Goal: Task Accomplishment & Management: Use online tool/utility

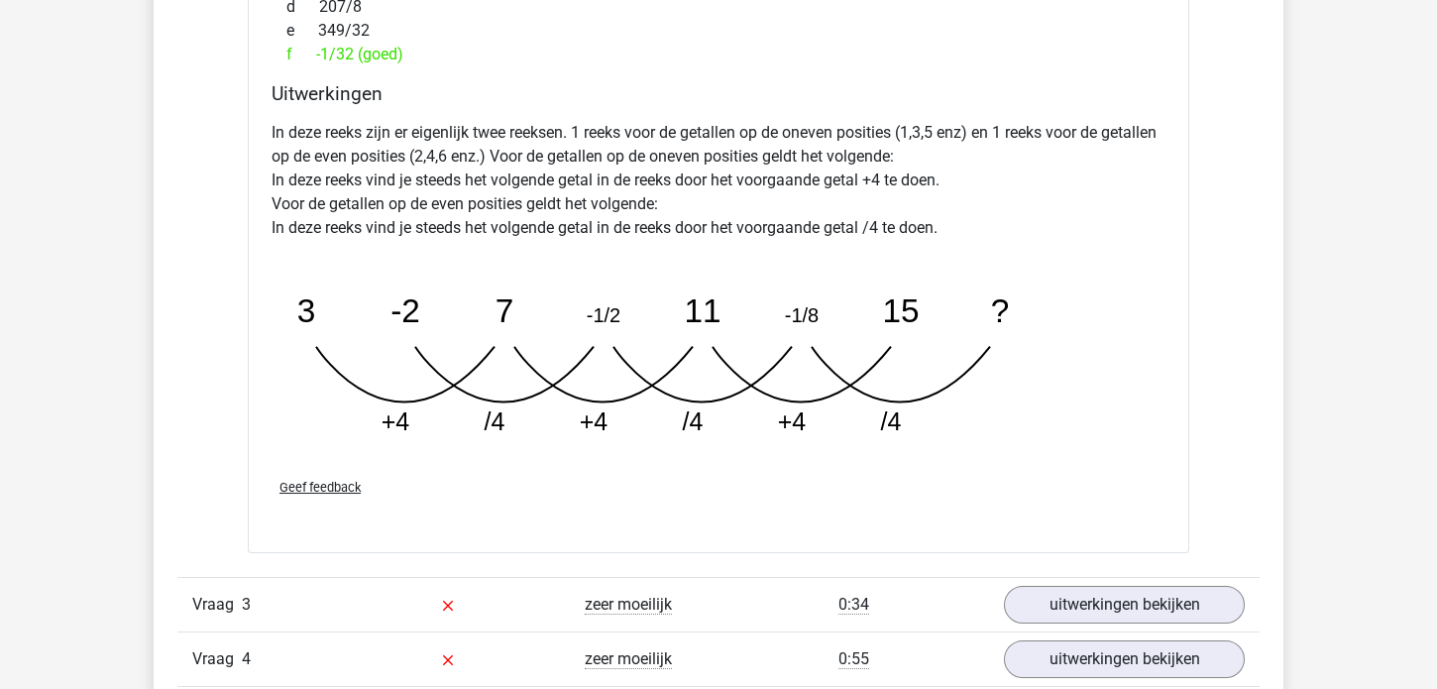
scroll to position [3887, 0]
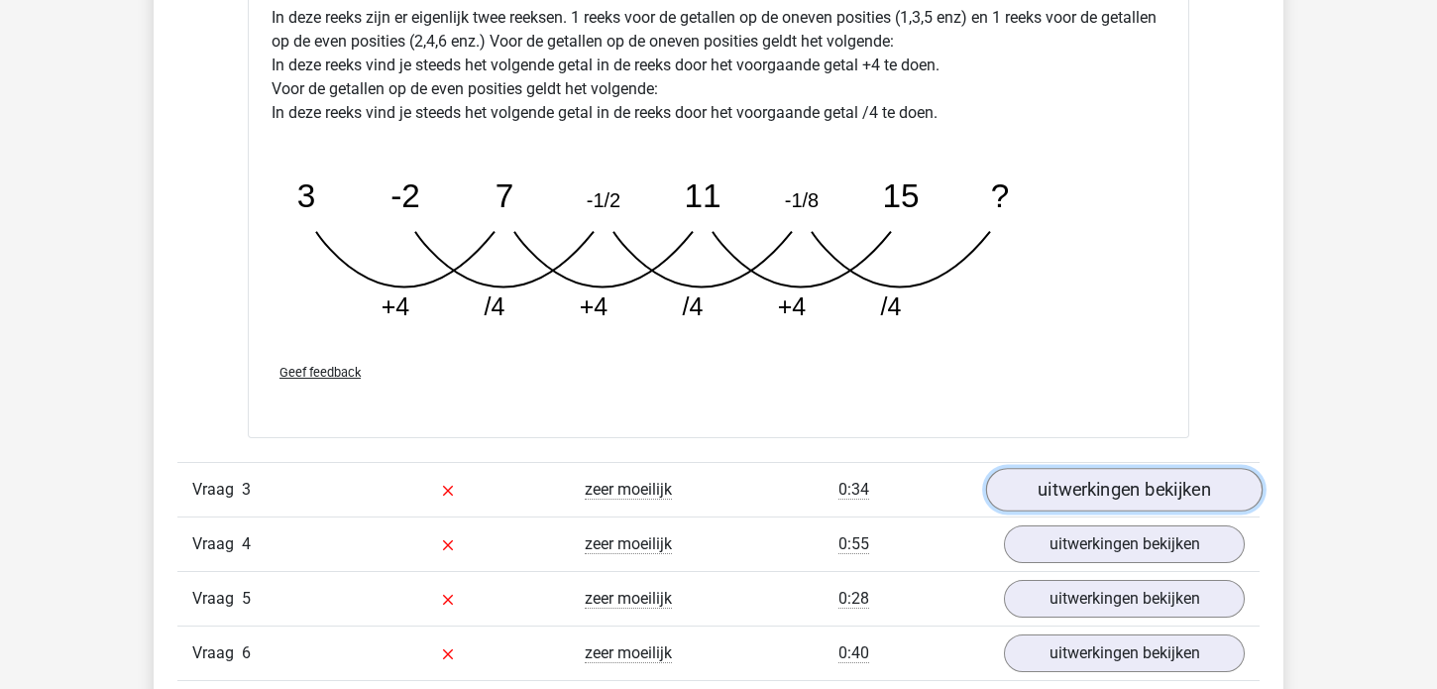
click at [1098, 489] on link "uitwerkingen bekijken" at bounding box center [1124, 490] width 276 height 44
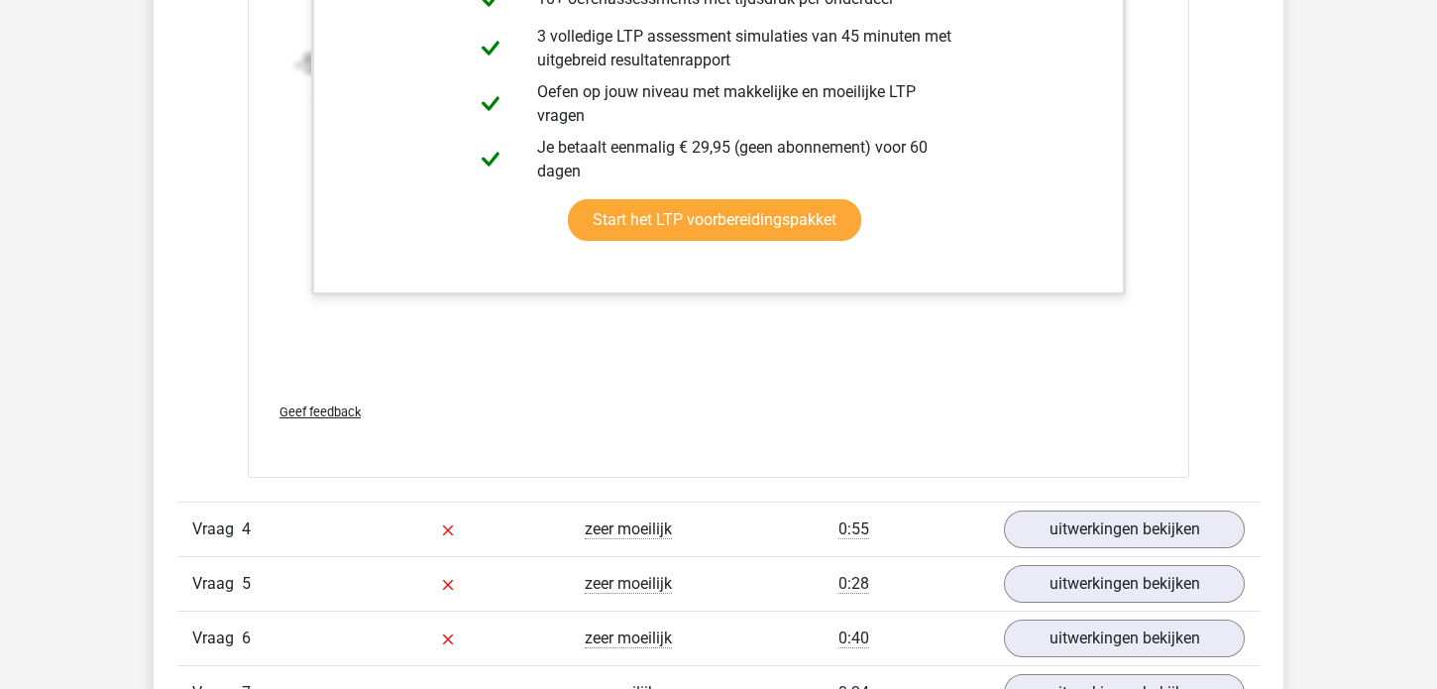
scroll to position [5145, 0]
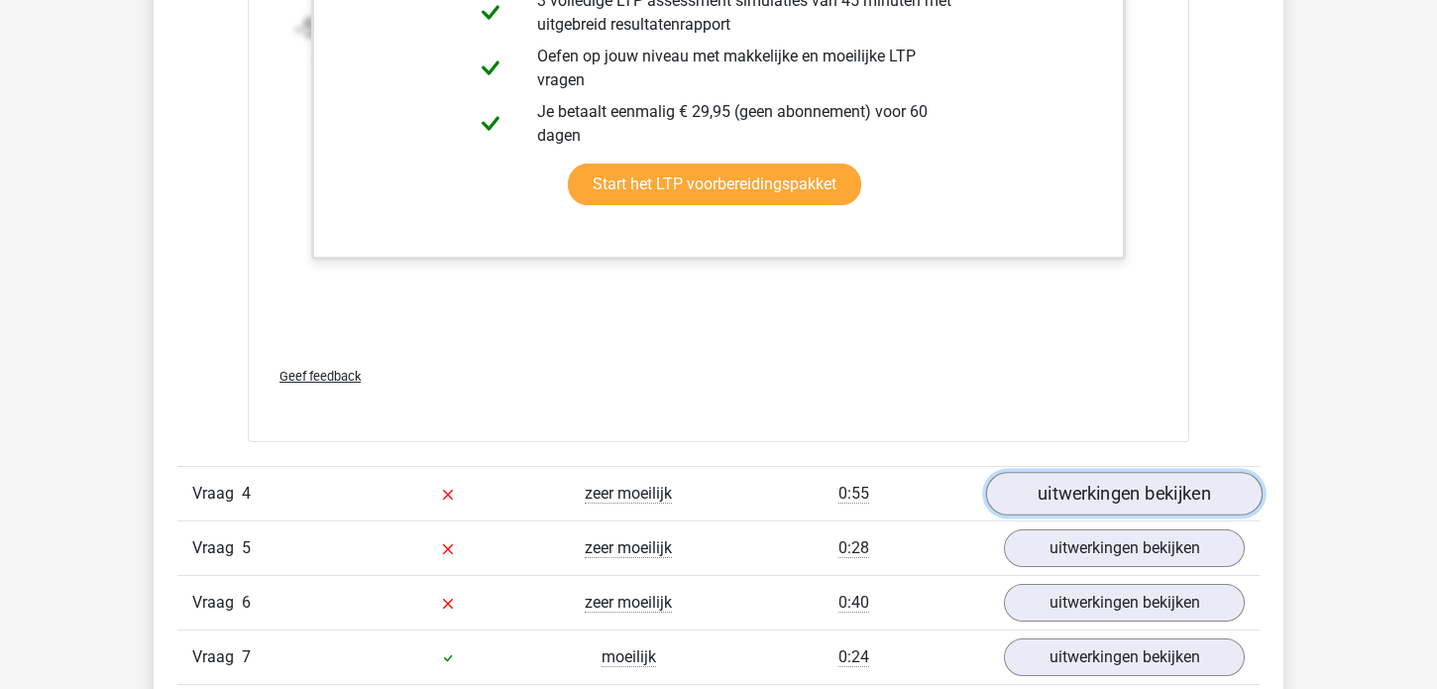
click at [1113, 482] on link "uitwerkingen bekijken" at bounding box center [1124, 494] width 276 height 44
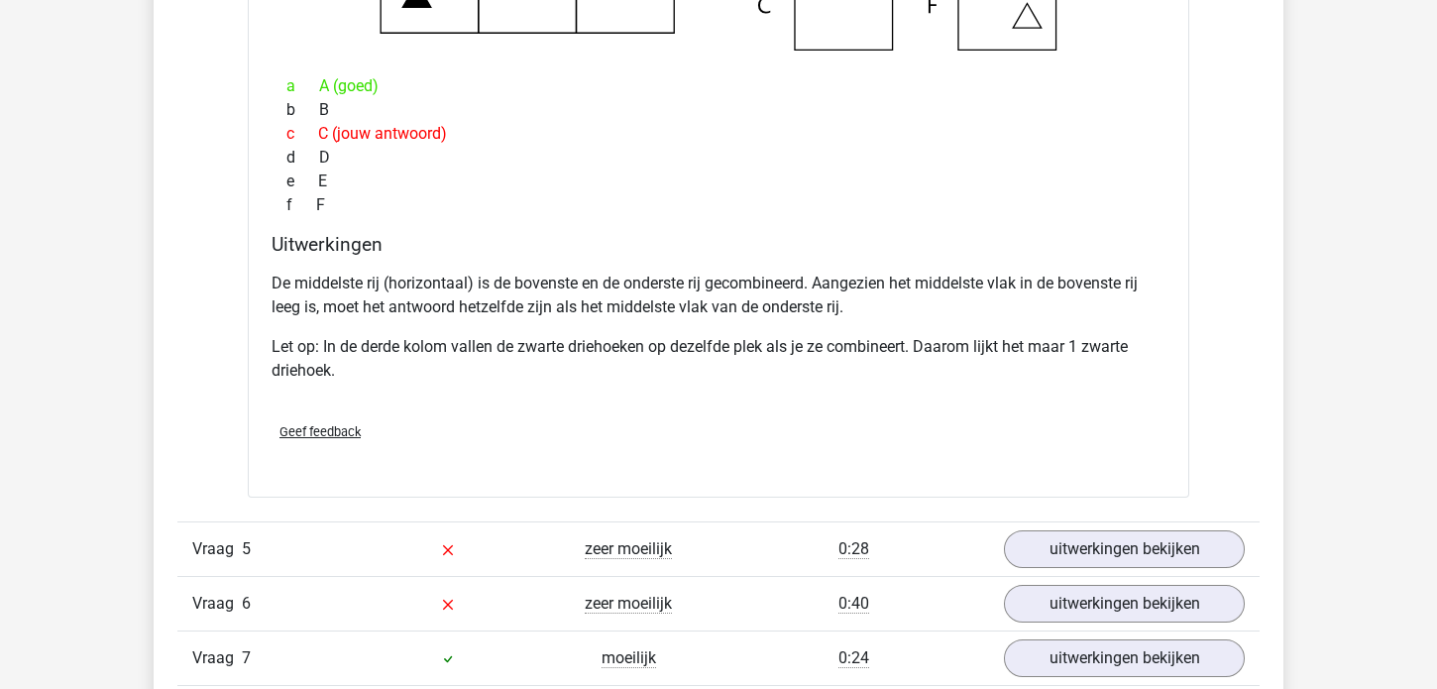
scroll to position [6059, 0]
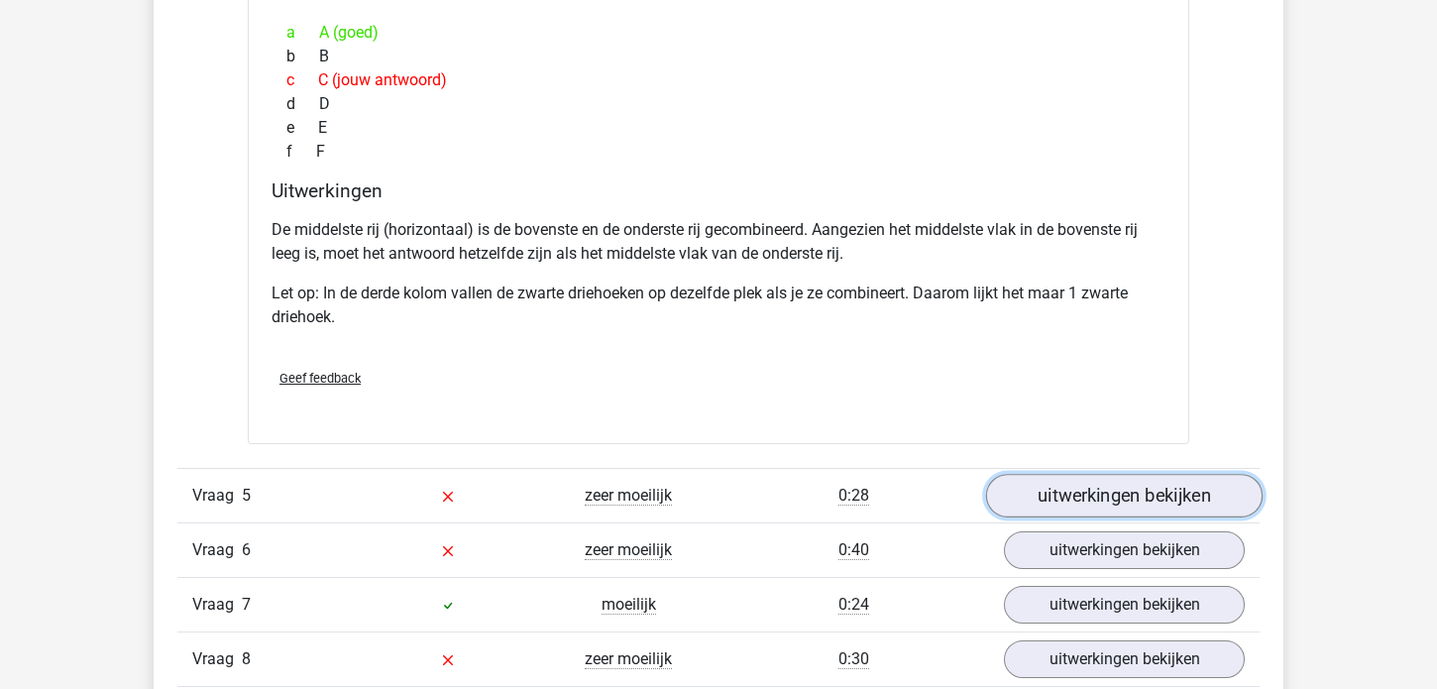
click at [1068, 489] on link "uitwerkingen bekijken" at bounding box center [1124, 496] width 276 height 44
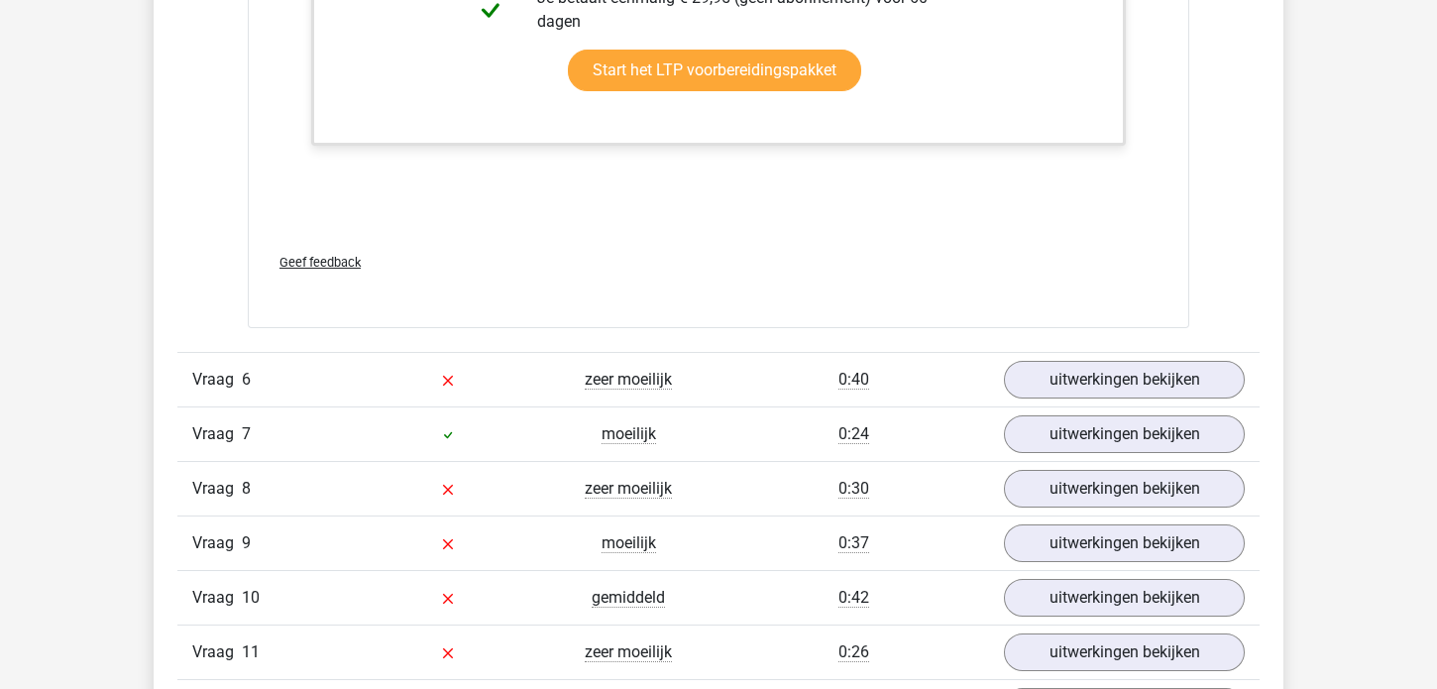
scroll to position [7545, 0]
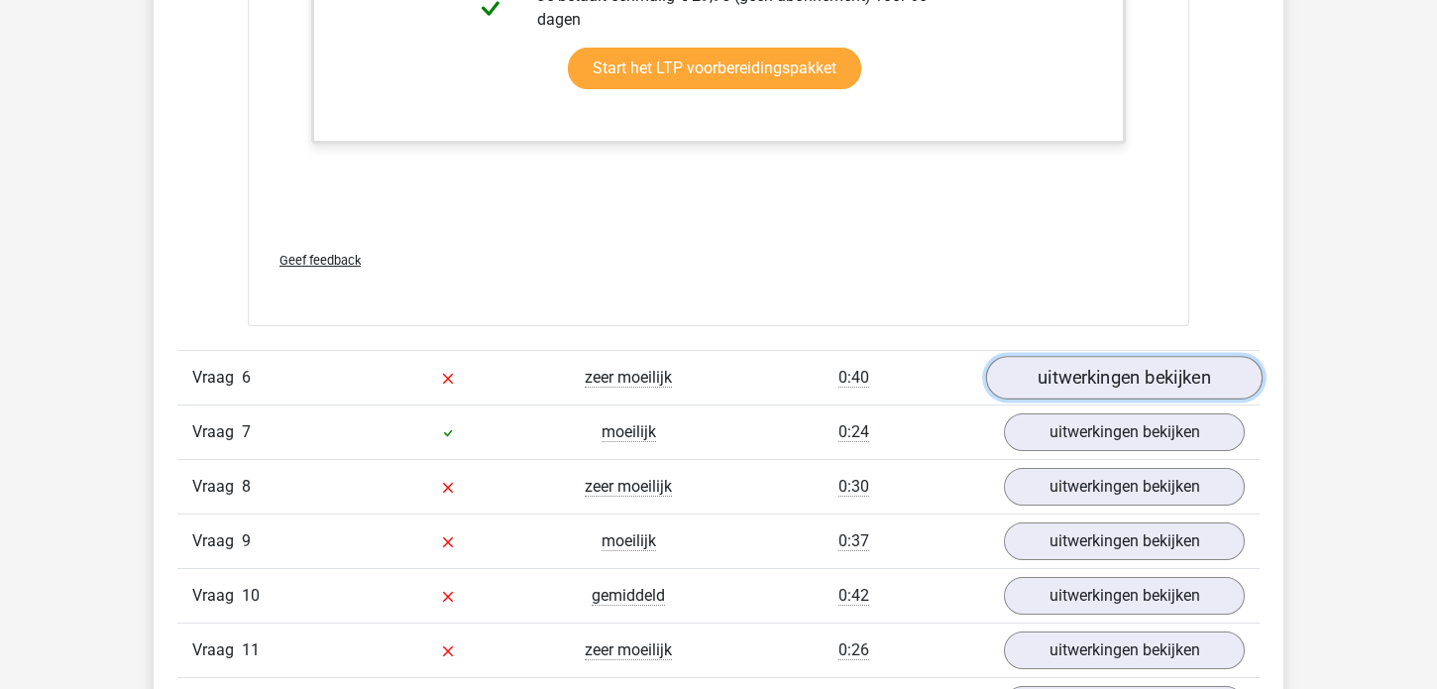
click at [1129, 368] on link "uitwerkingen bekijken" at bounding box center [1124, 378] width 276 height 44
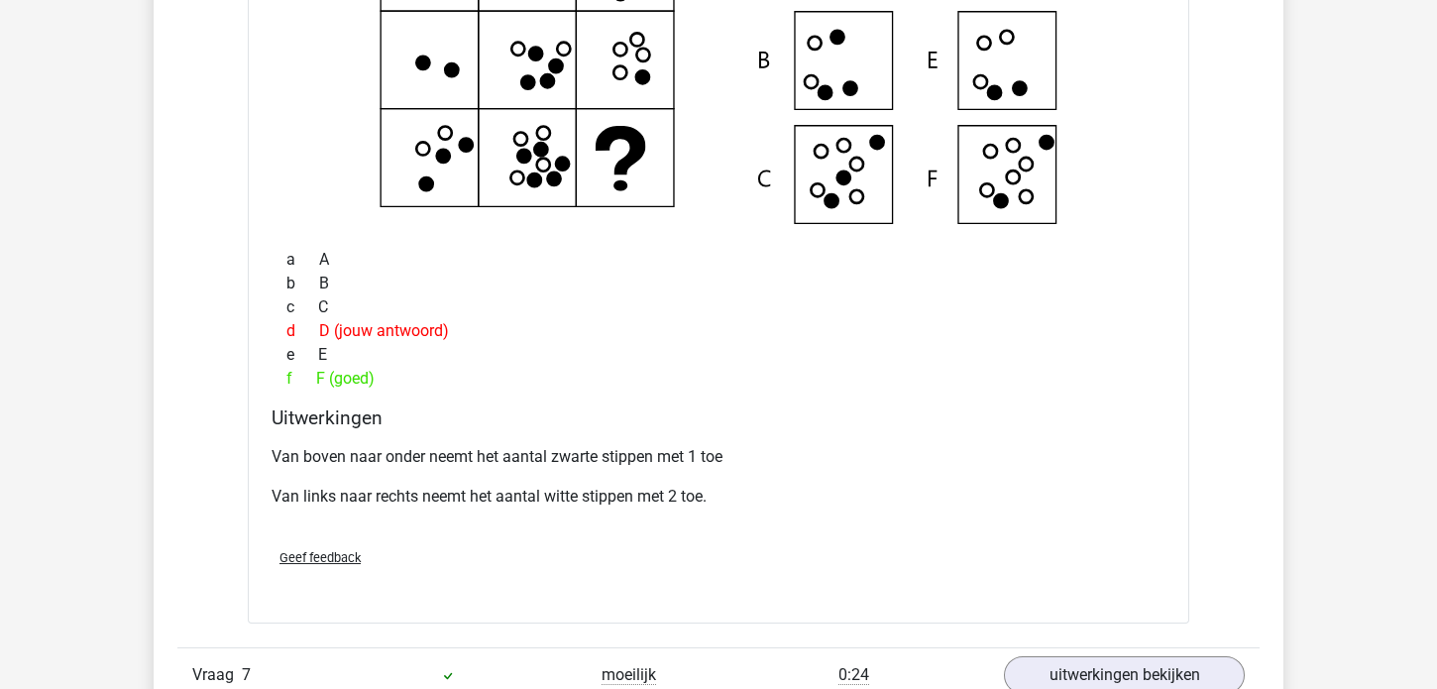
scroll to position [8231, 0]
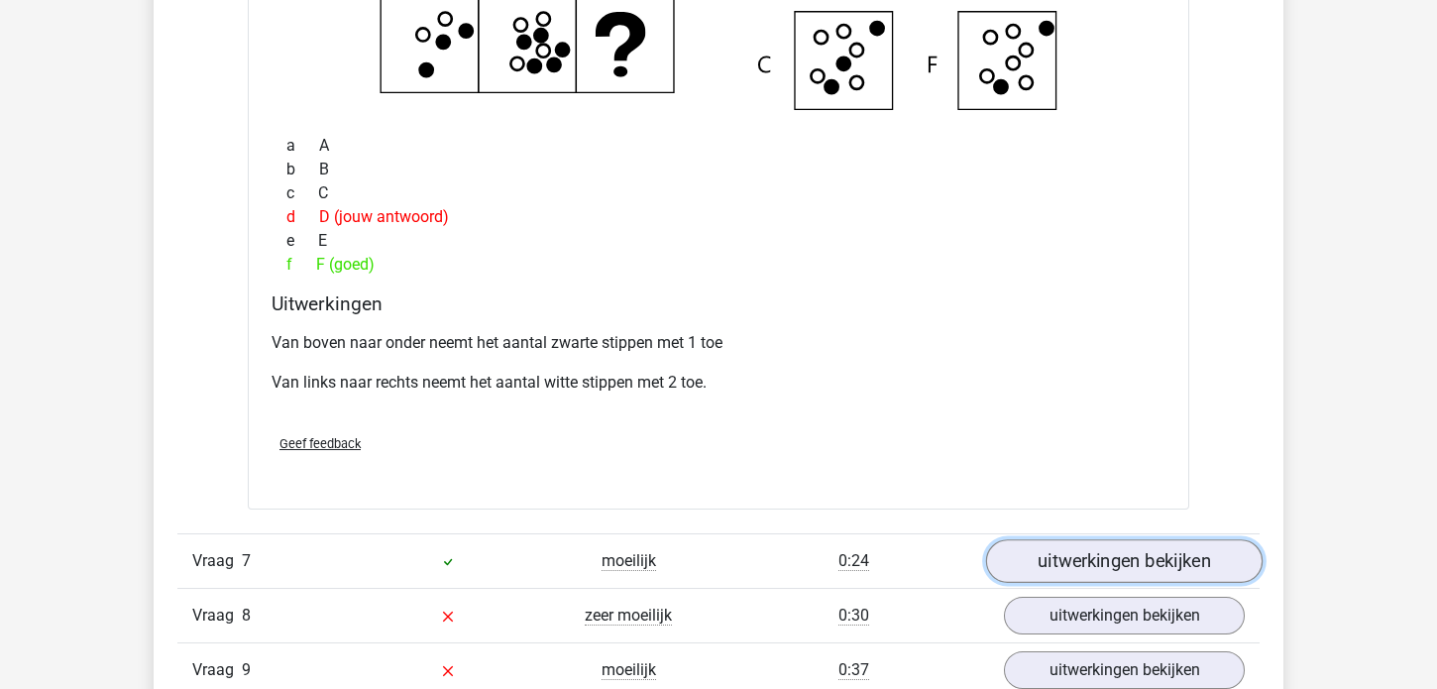
click at [1119, 551] on link "uitwerkingen bekijken" at bounding box center [1124, 562] width 276 height 44
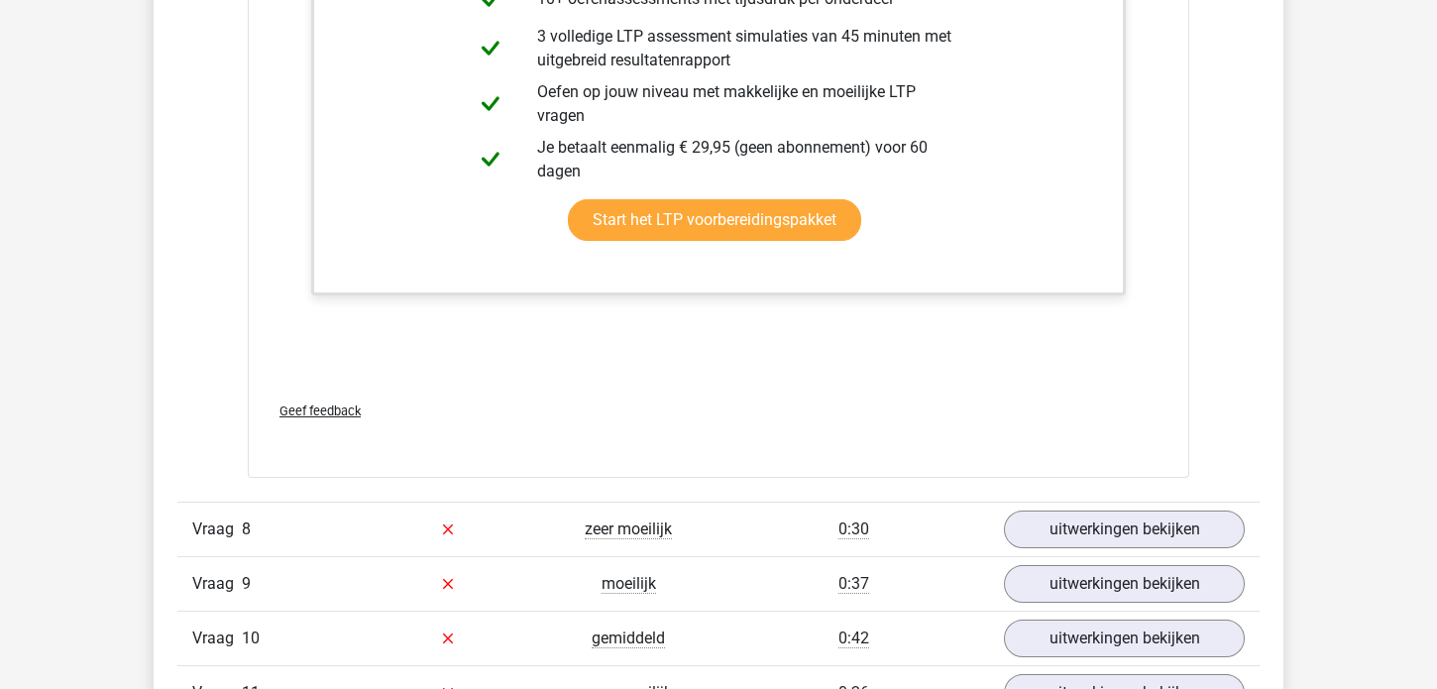
scroll to position [9375, 0]
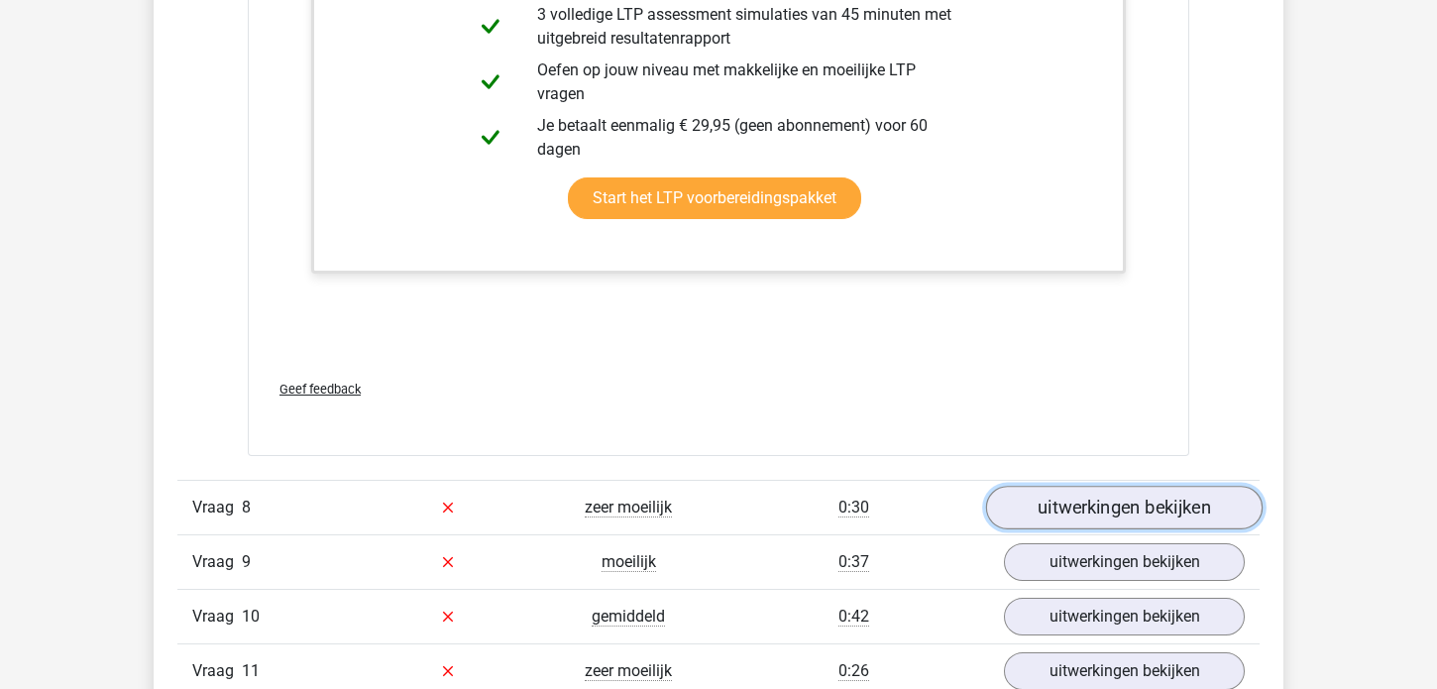
click at [1100, 491] on link "uitwerkingen bekijken" at bounding box center [1124, 508] width 276 height 44
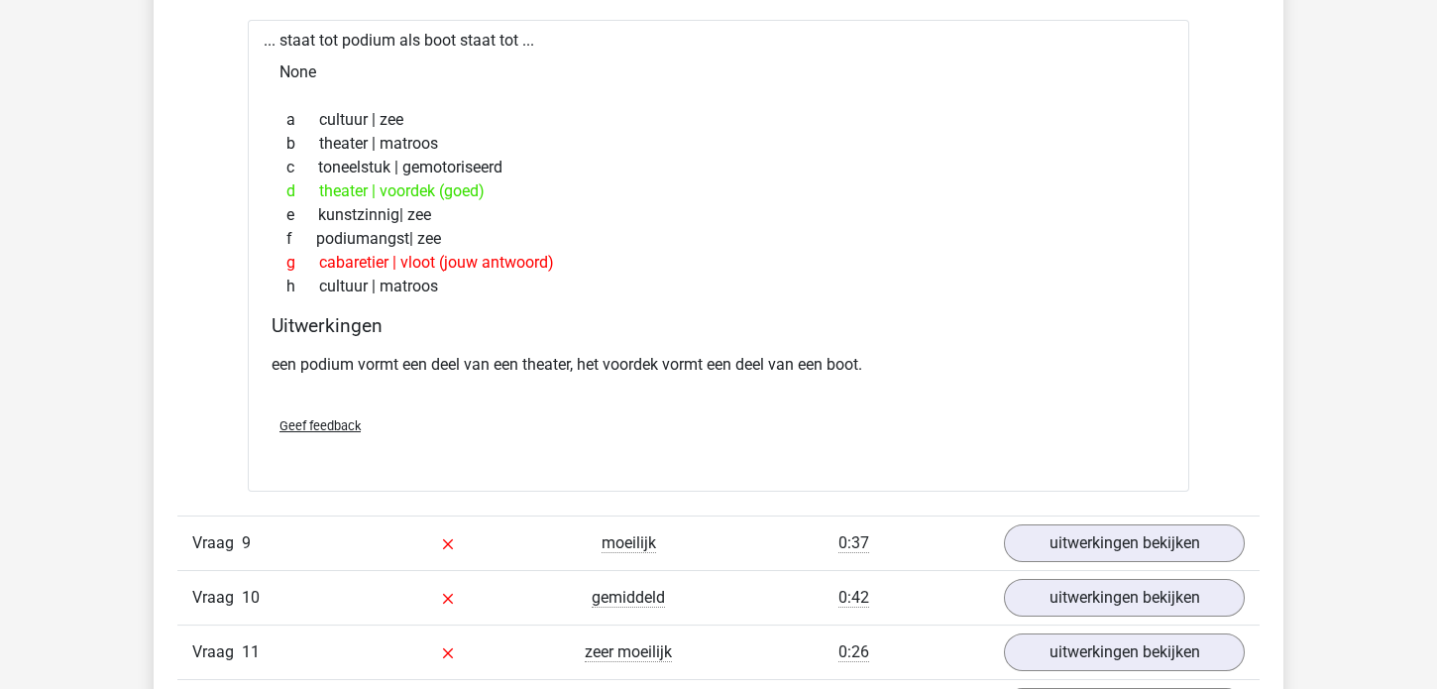
scroll to position [9946, 0]
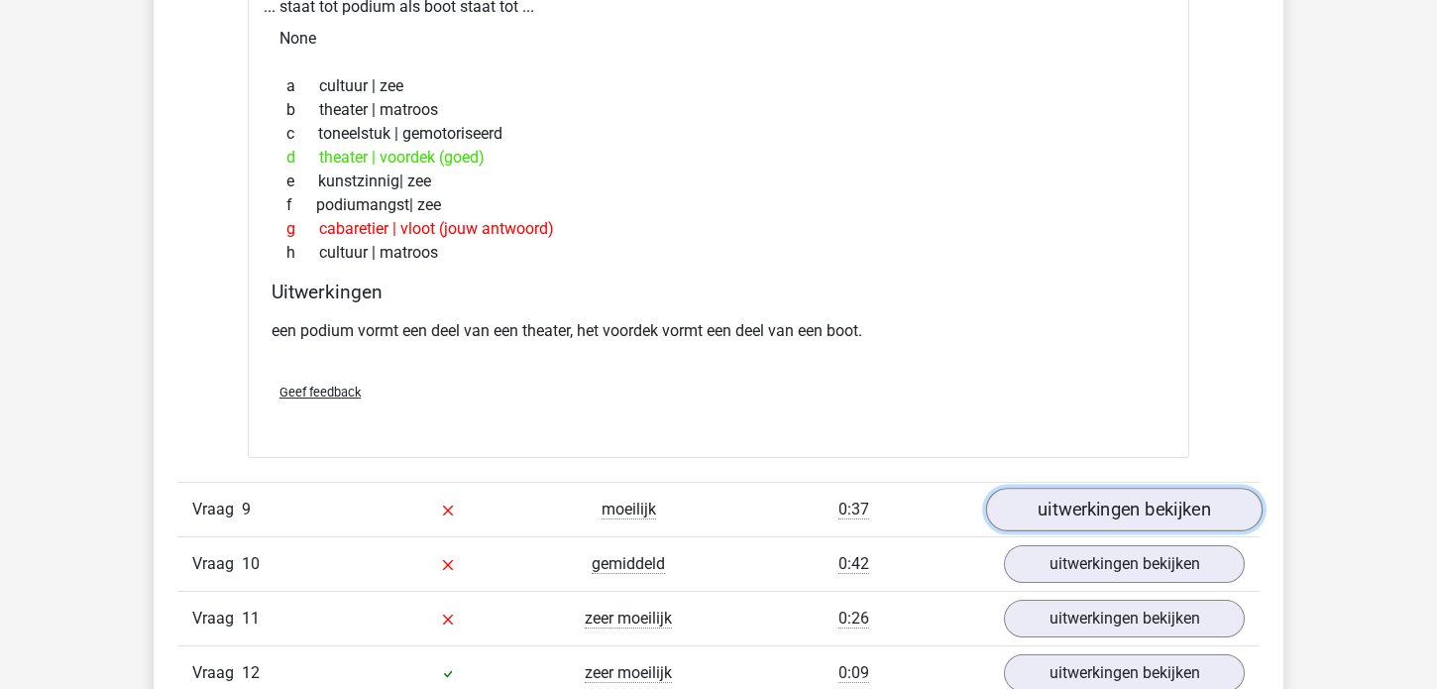
click at [1086, 489] on link "uitwerkingen bekijken" at bounding box center [1124, 510] width 276 height 44
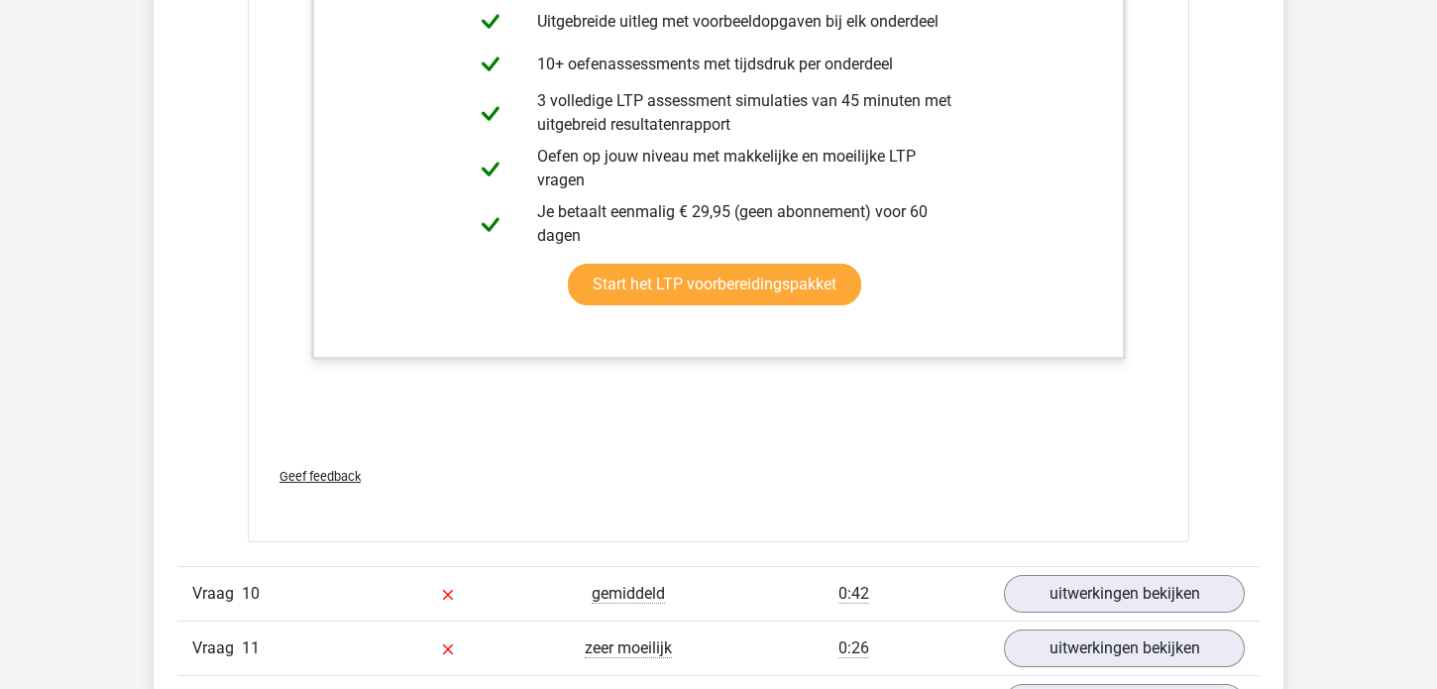
scroll to position [11090, 0]
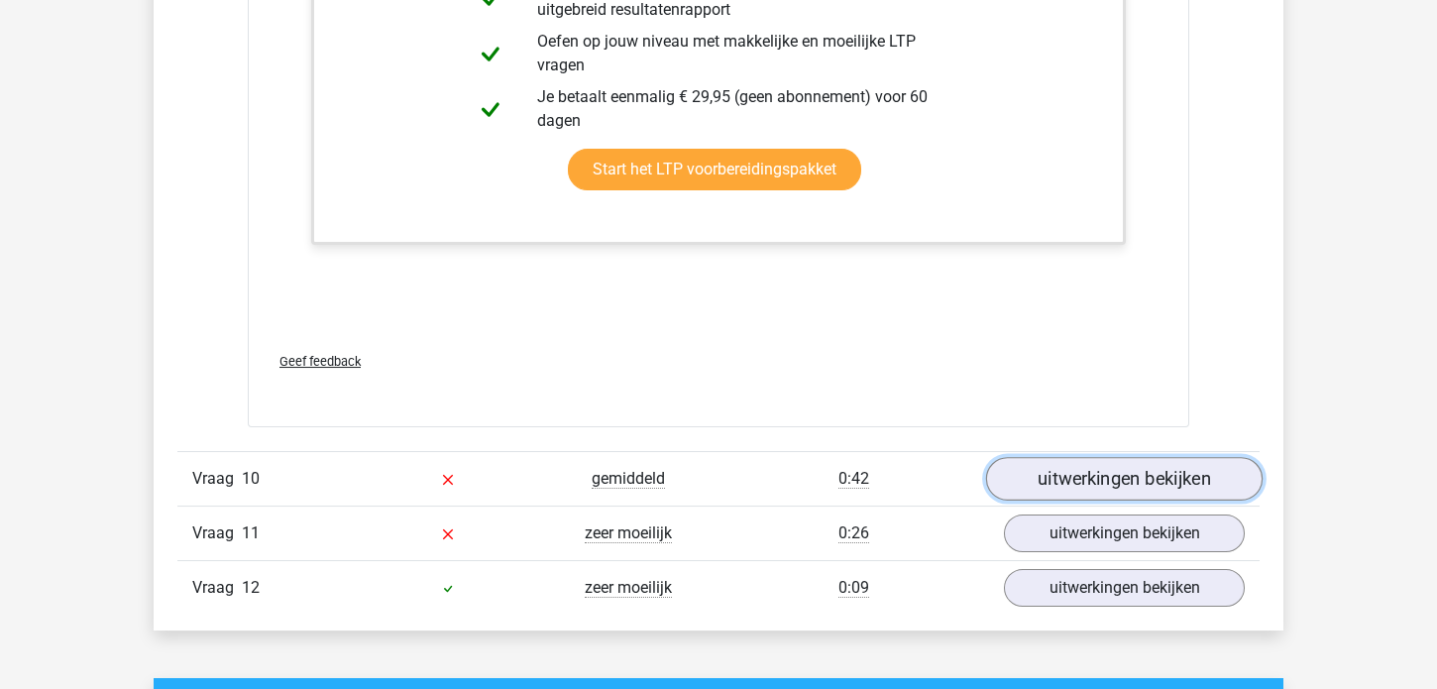
click at [1129, 461] on link "uitwerkingen bekijken" at bounding box center [1124, 479] width 276 height 44
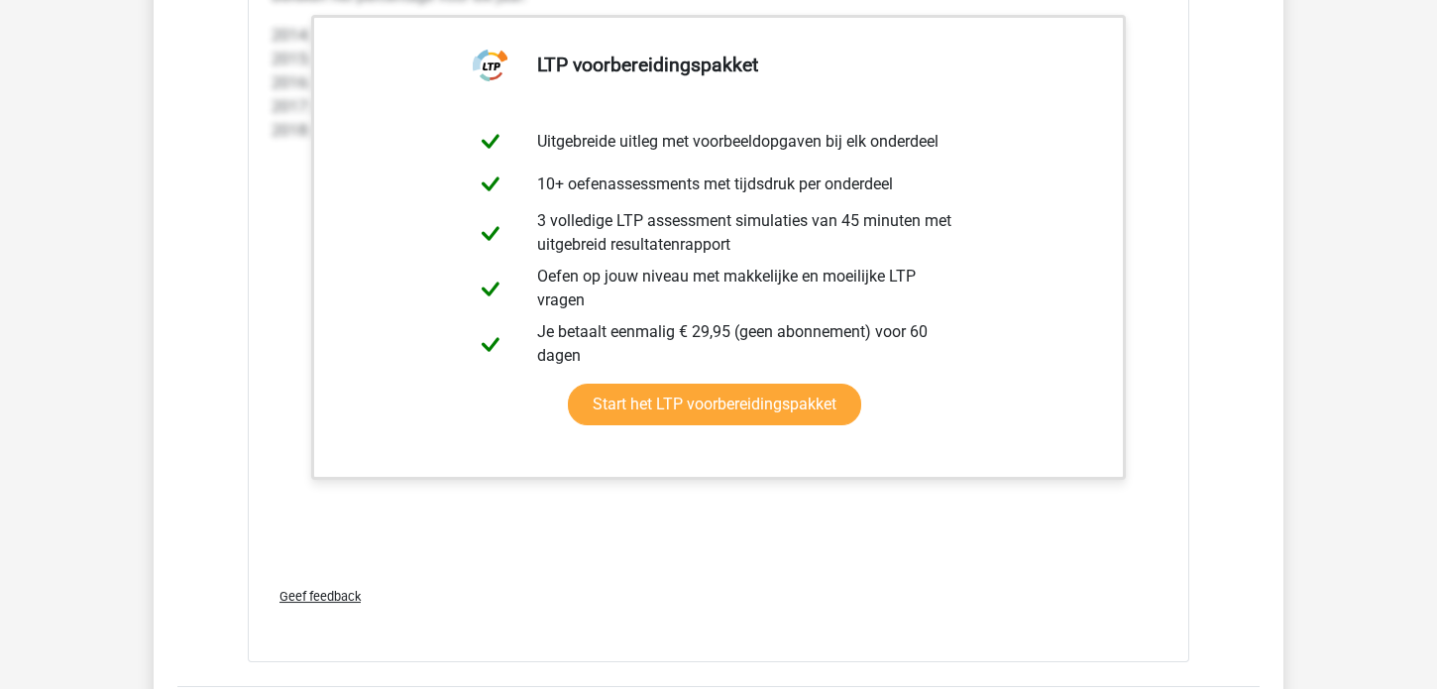
scroll to position [12347, 0]
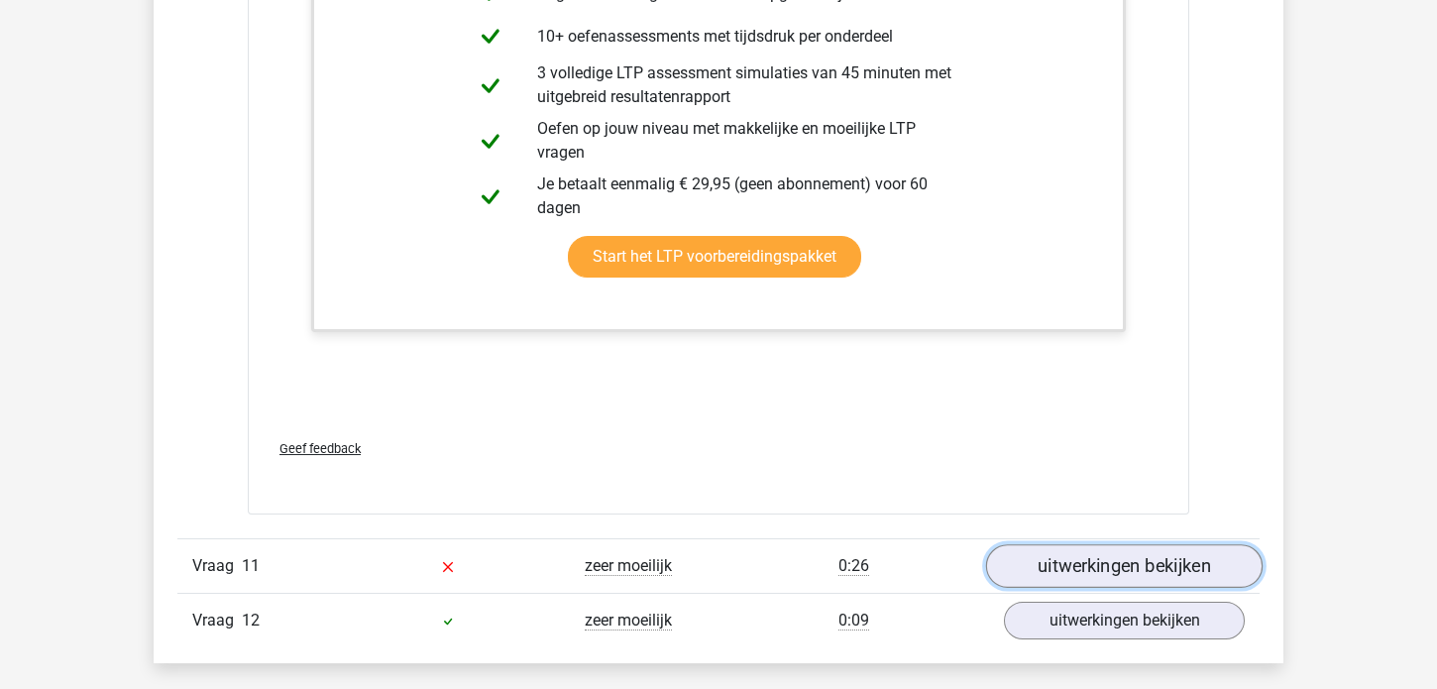
click at [1099, 555] on link "uitwerkingen bekijken" at bounding box center [1124, 566] width 276 height 44
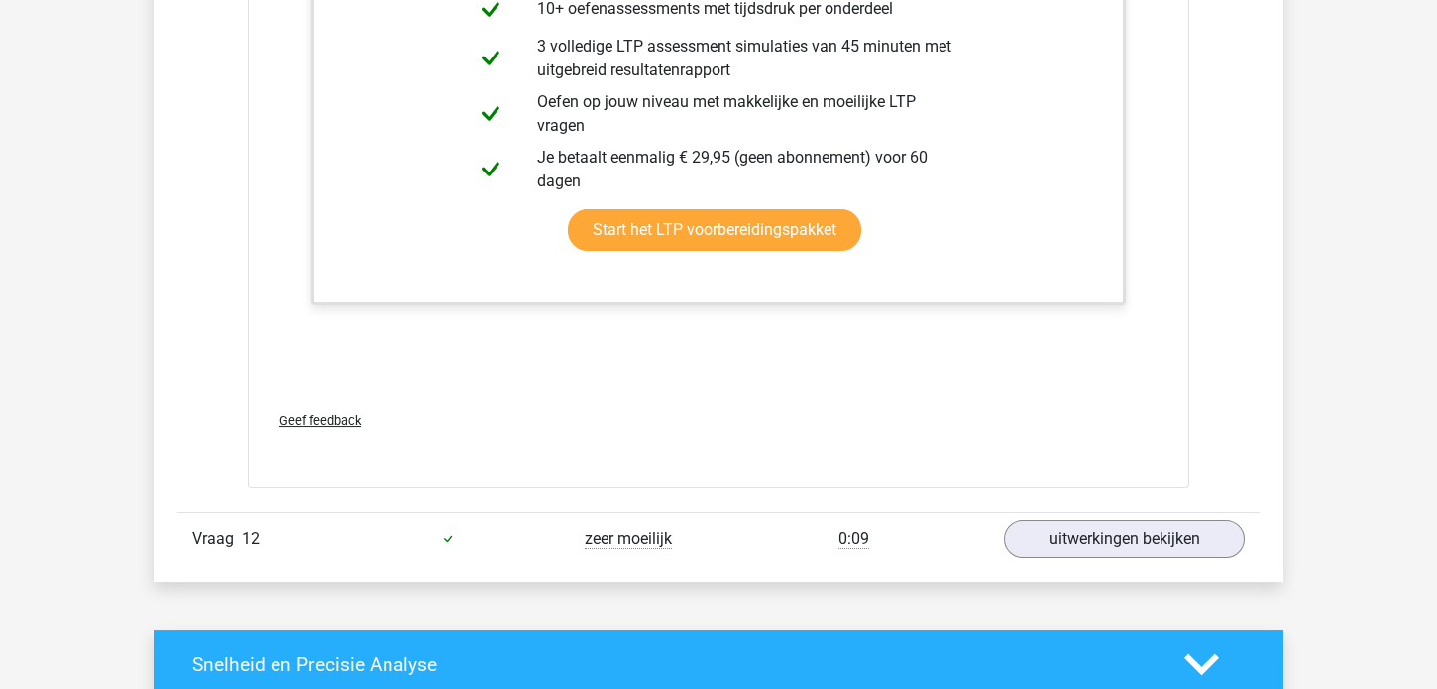
scroll to position [13834, 0]
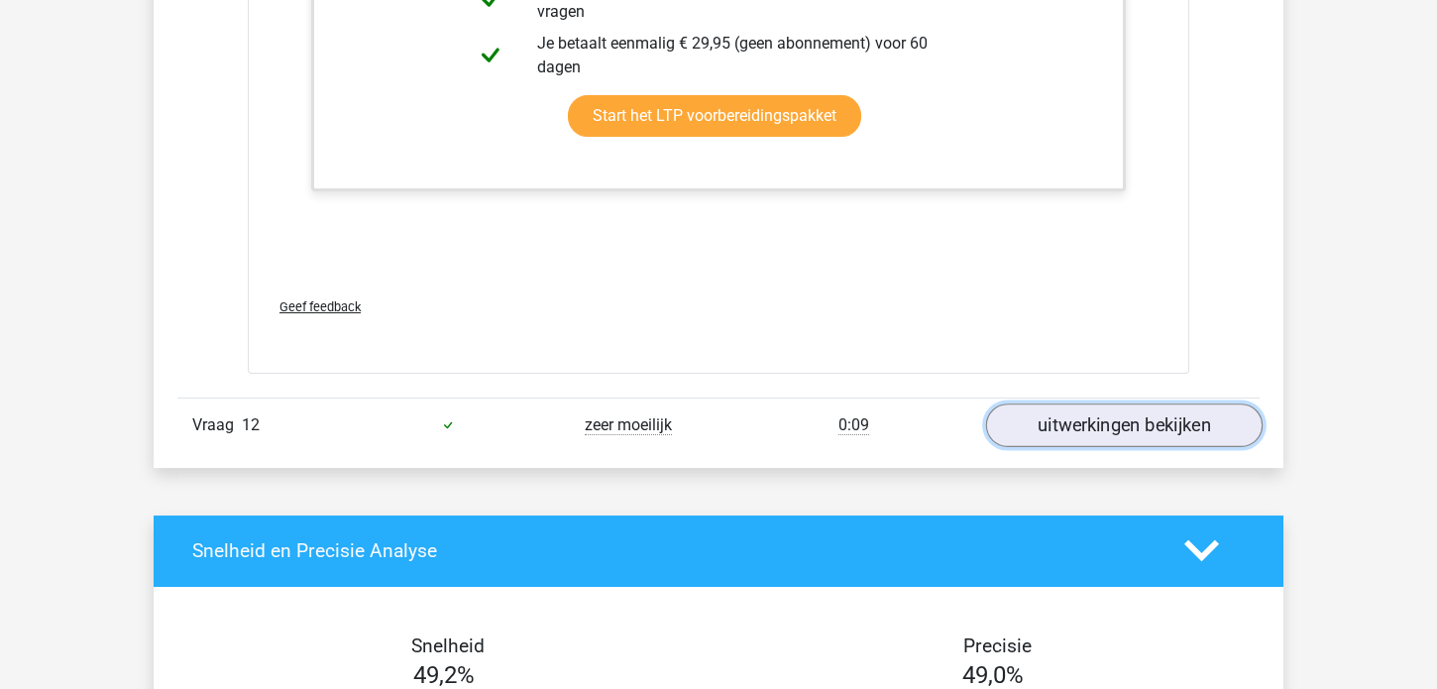
click at [1092, 412] on link "uitwerkingen bekijken" at bounding box center [1124, 425] width 276 height 44
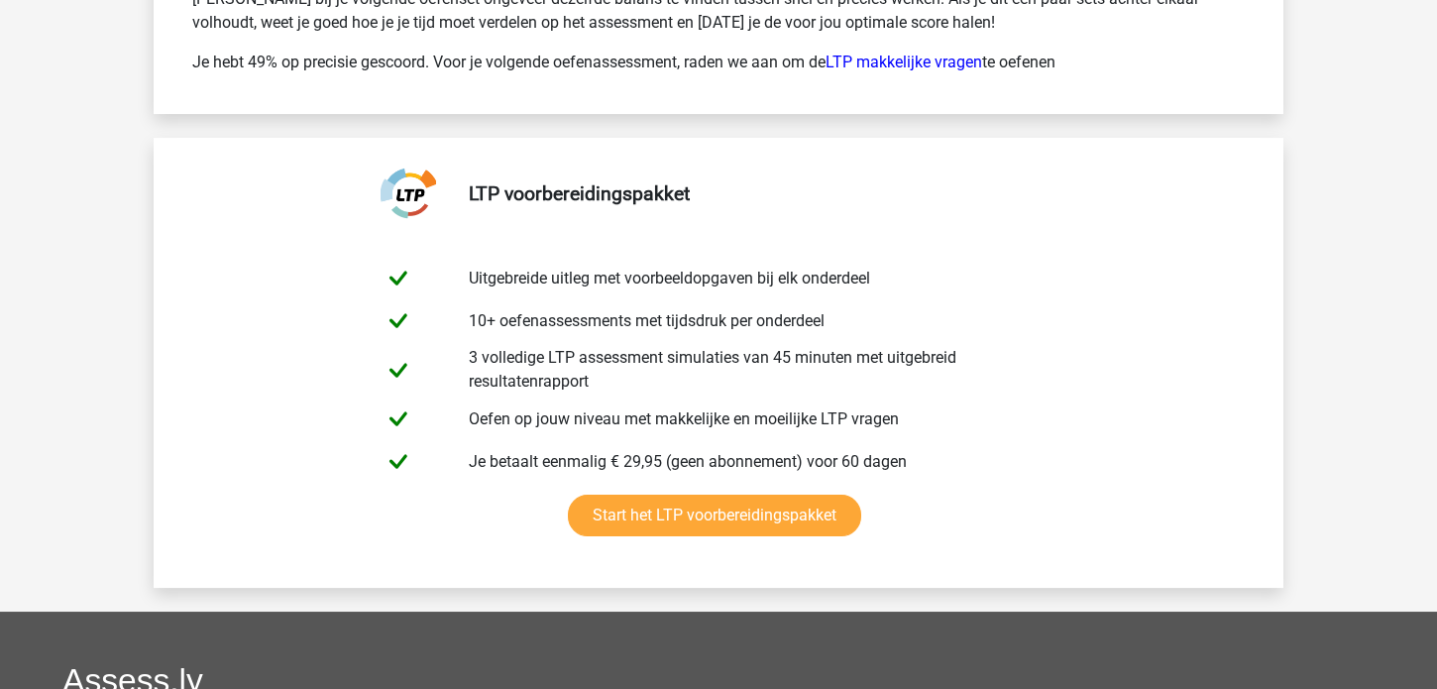
scroll to position [16121, 0]
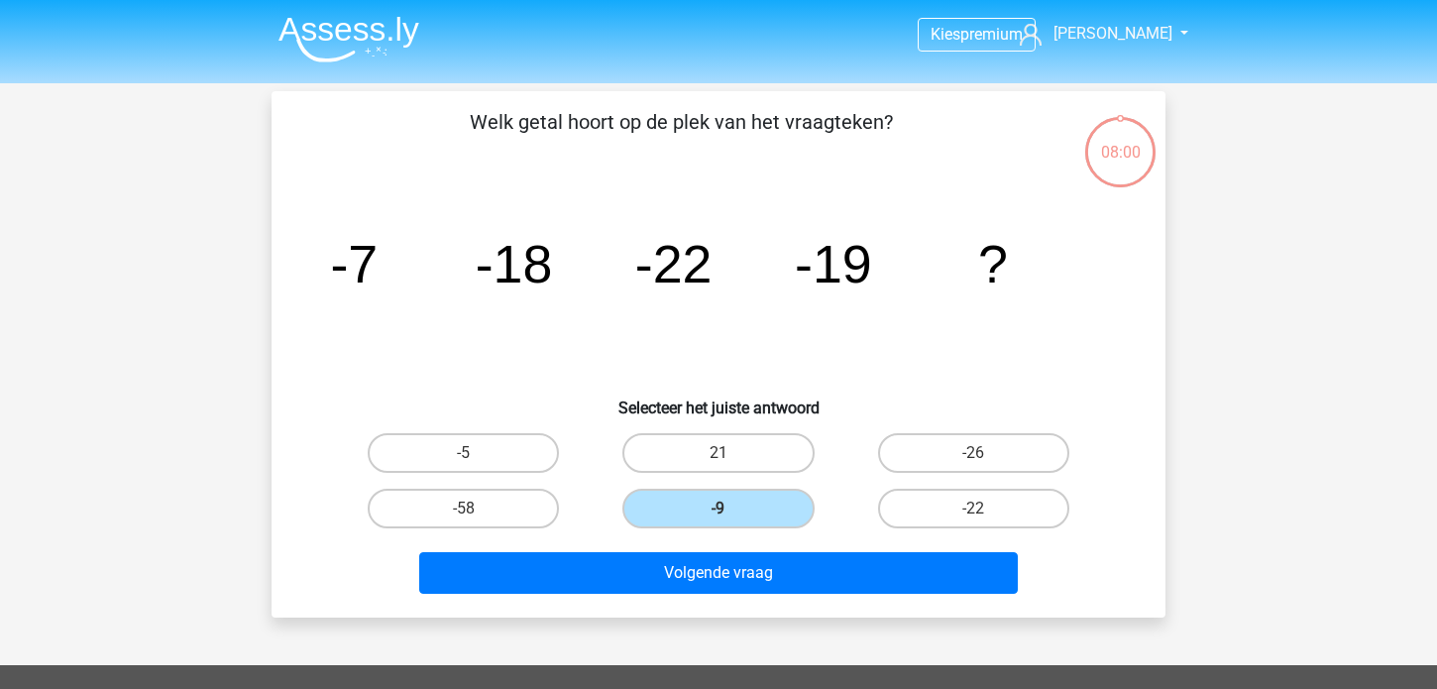
scroll to position [91, 0]
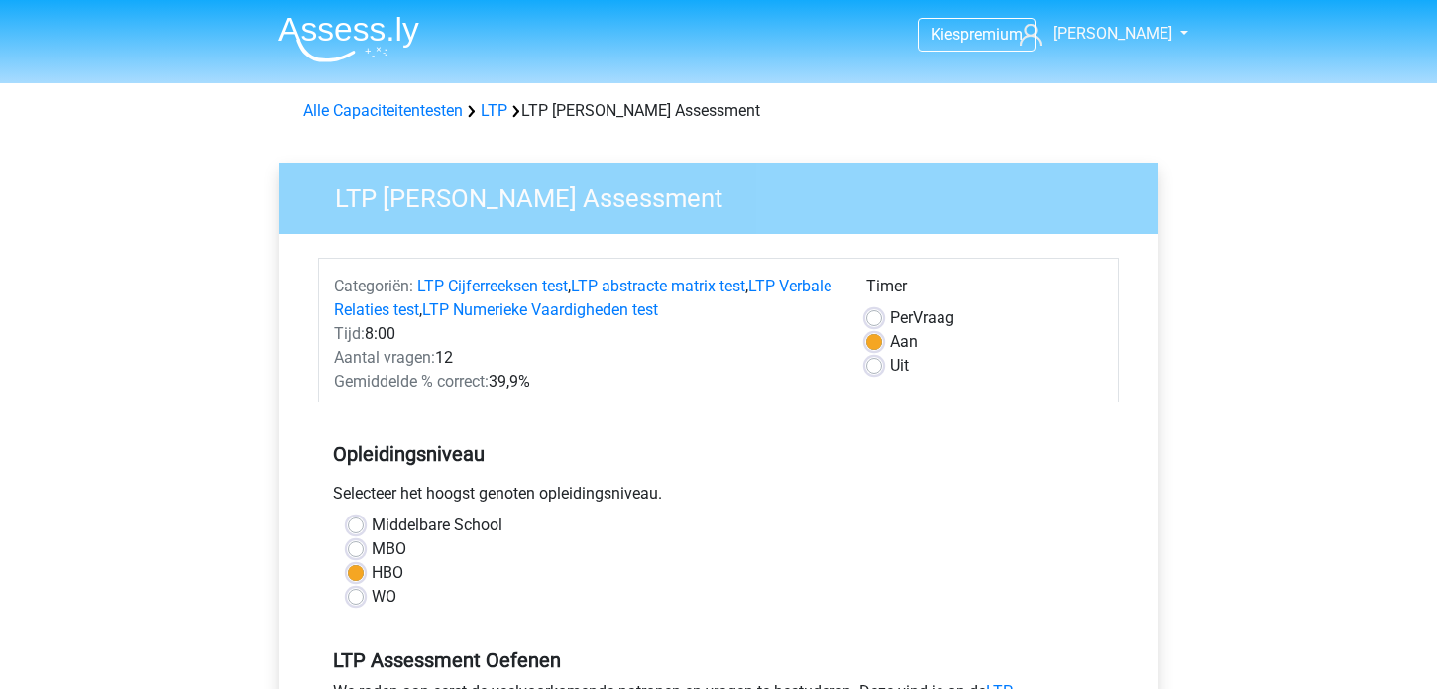
scroll to position [457, 0]
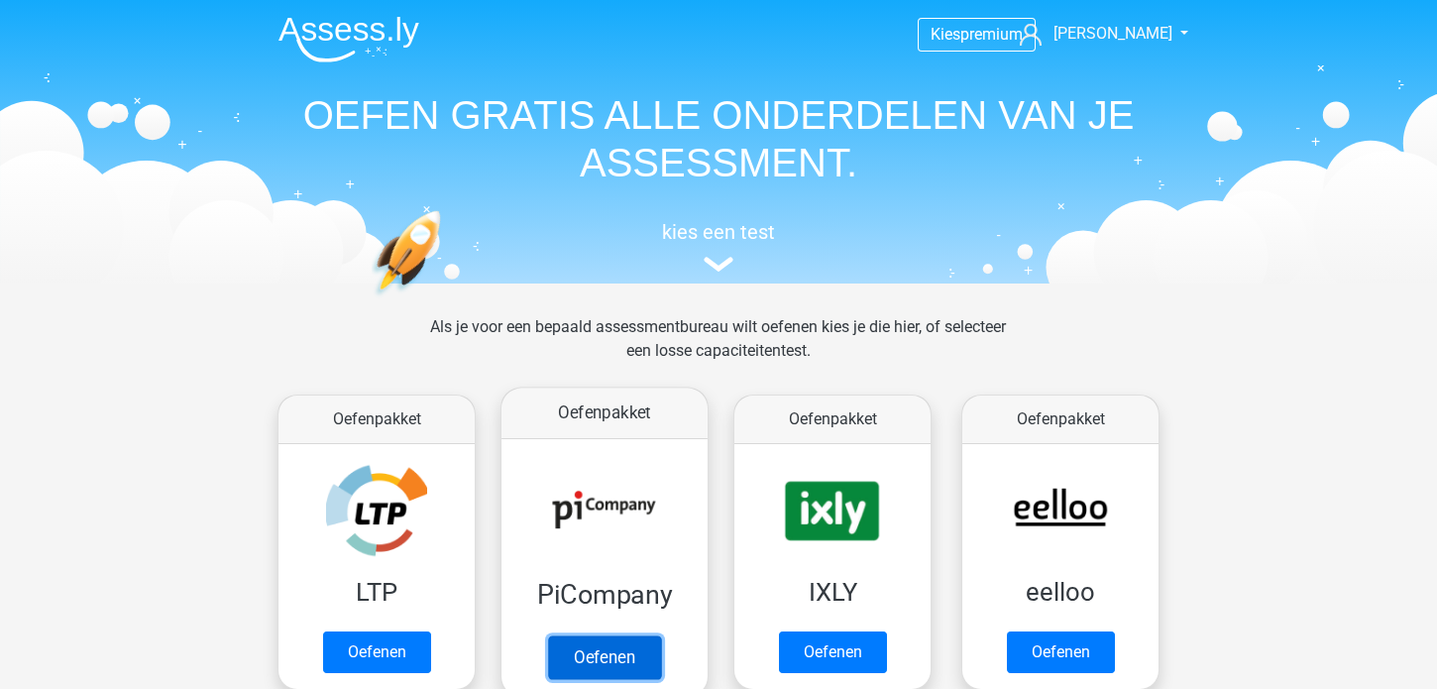
click at [589, 660] on link "Oefenen" at bounding box center [604, 657] width 113 height 44
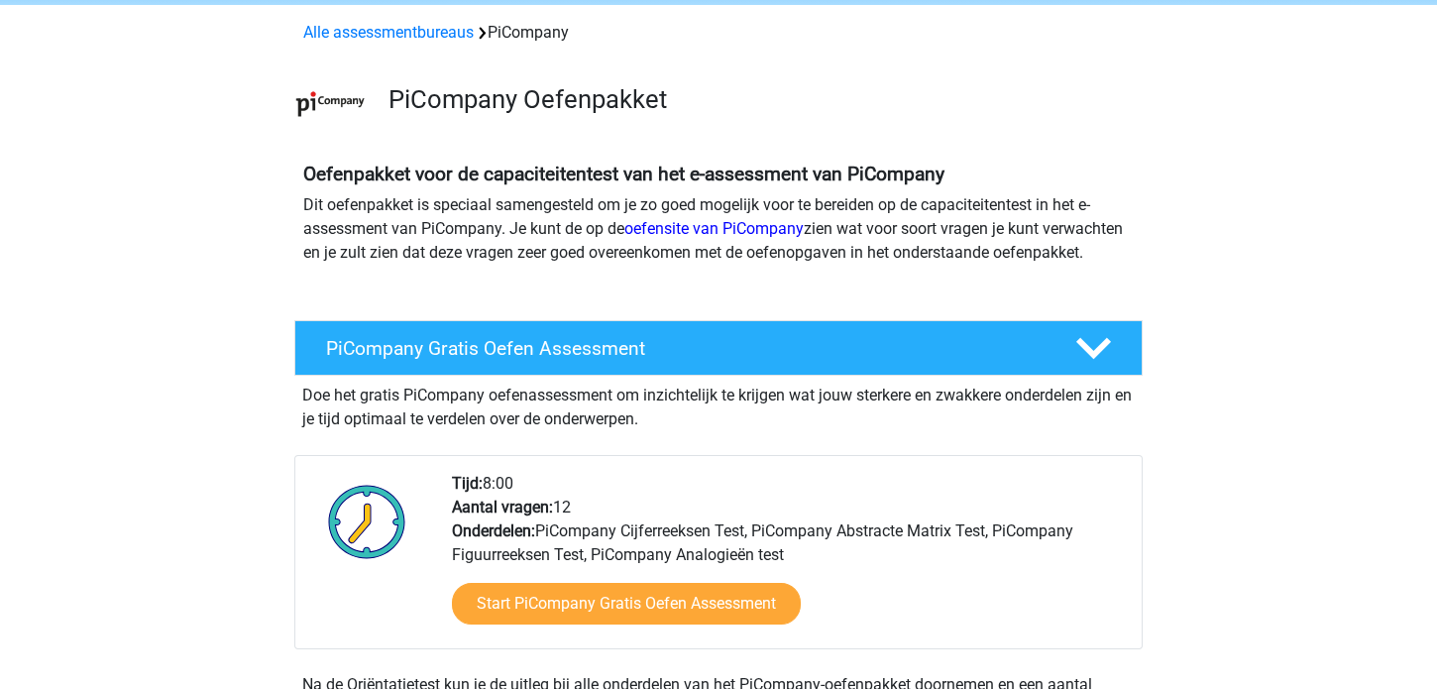
scroll to position [114, 0]
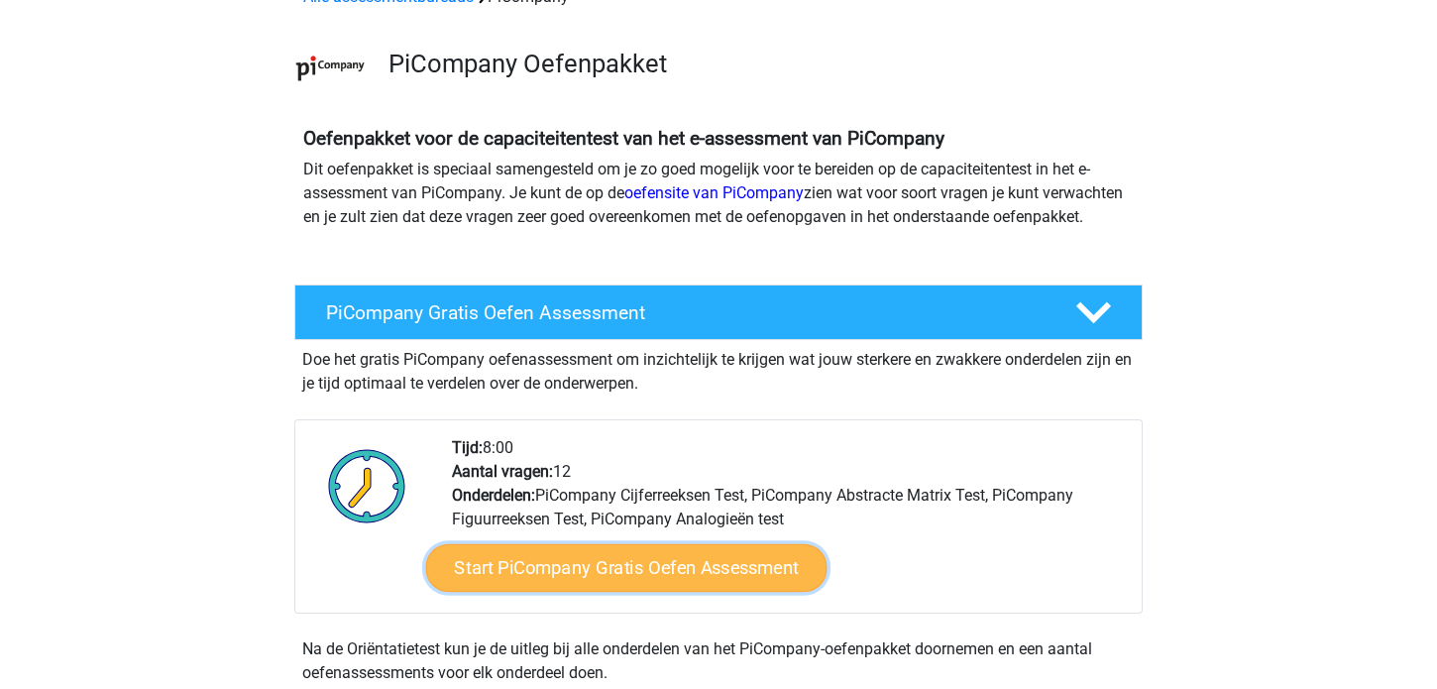
click at [612, 586] on link "Start PiCompany Gratis Oefen Assessment" at bounding box center [626, 568] width 401 height 48
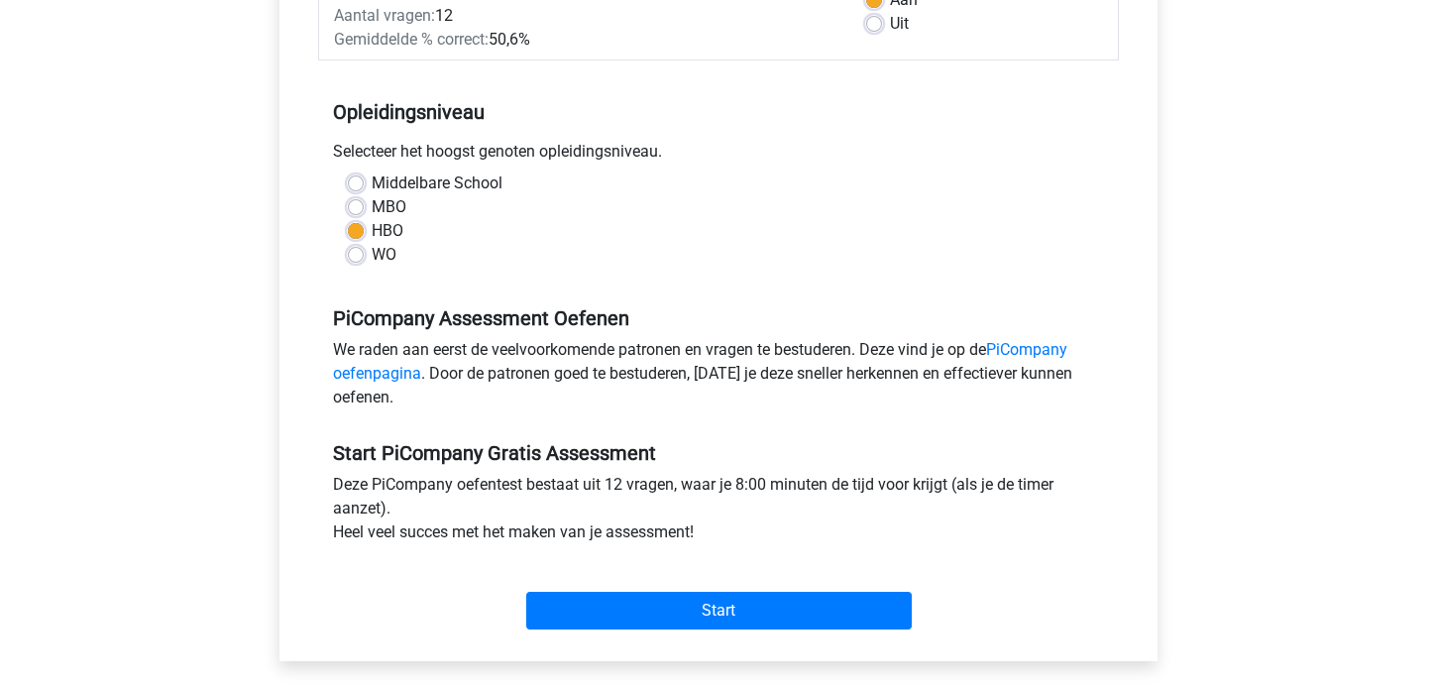
scroll to position [343, 0]
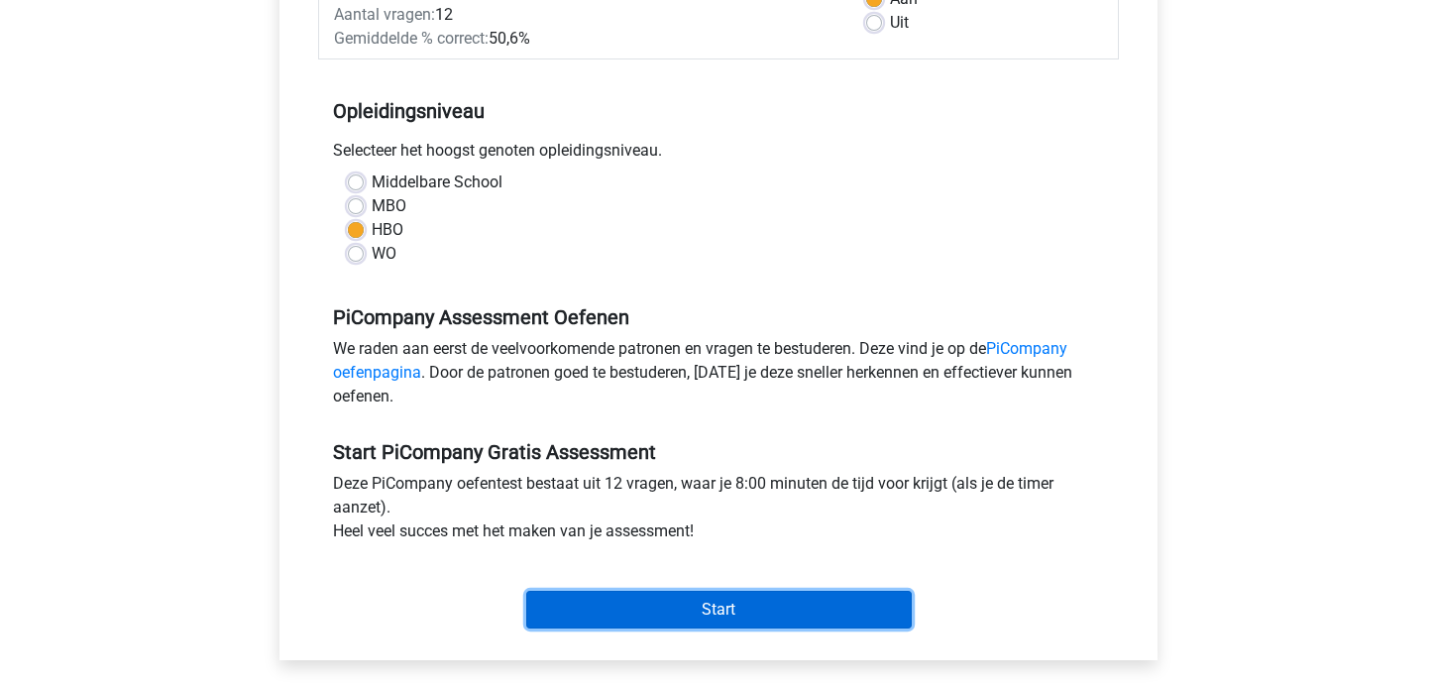
click at [722, 626] on input "Start" at bounding box center [718, 610] width 385 height 38
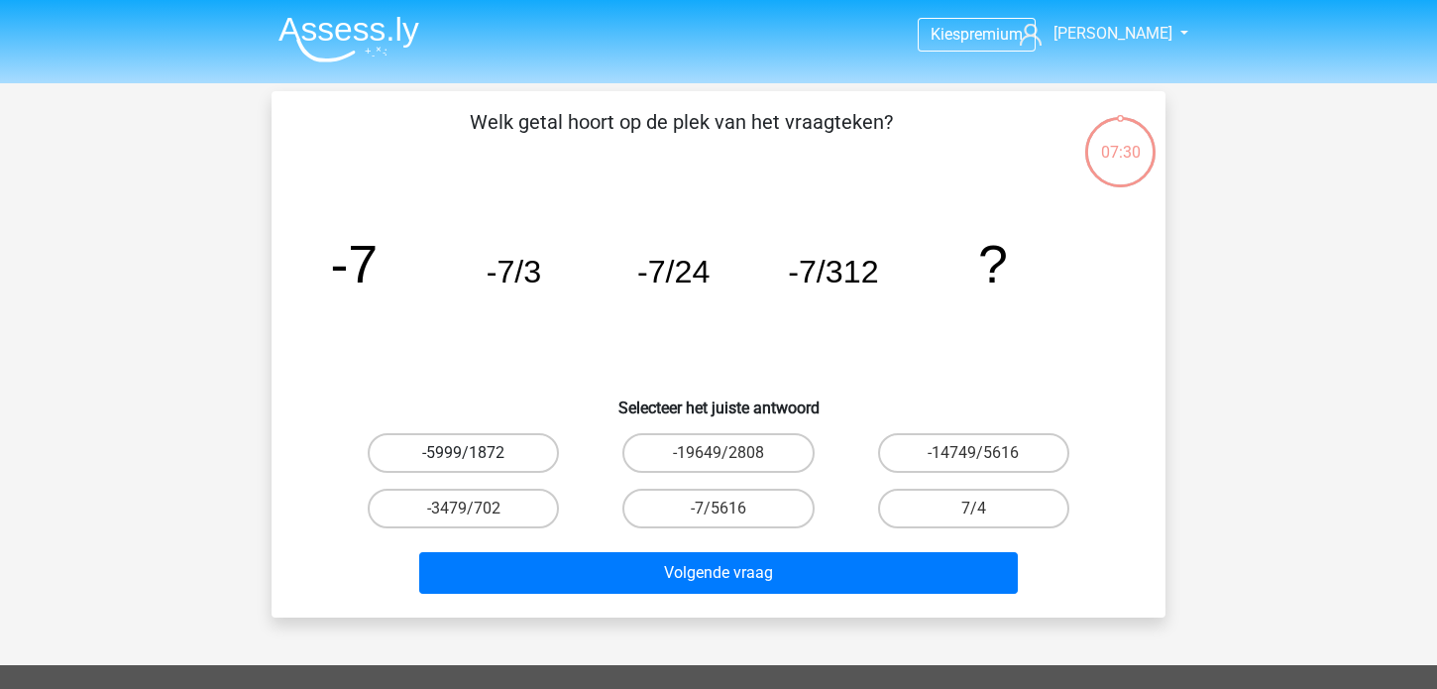
click at [453, 455] on label "-5999/1872" at bounding box center [463, 453] width 191 height 40
click at [464, 455] on input "-5999/1872" at bounding box center [470, 459] width 13 height 13
radio input "true"
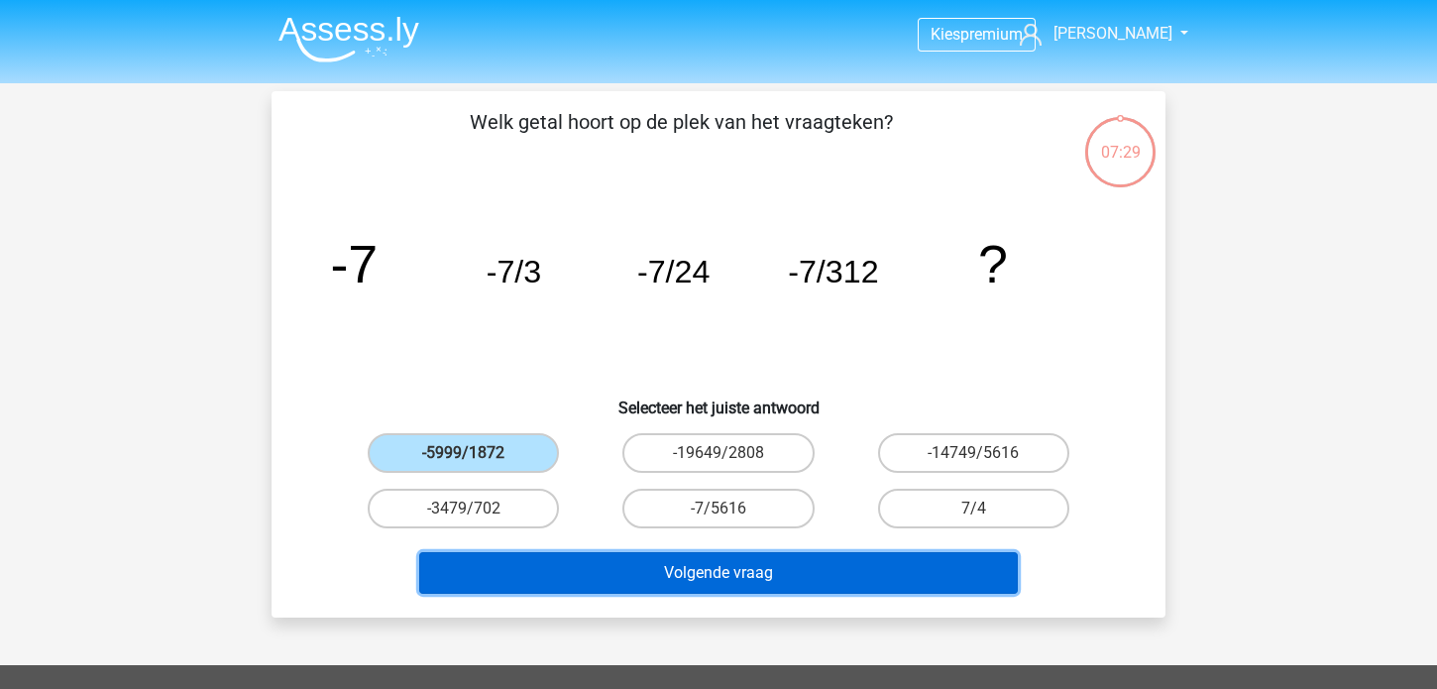
click at [683, 574] on button "Volgende vraag" at bounding box center [718, 573] width 599 height 42
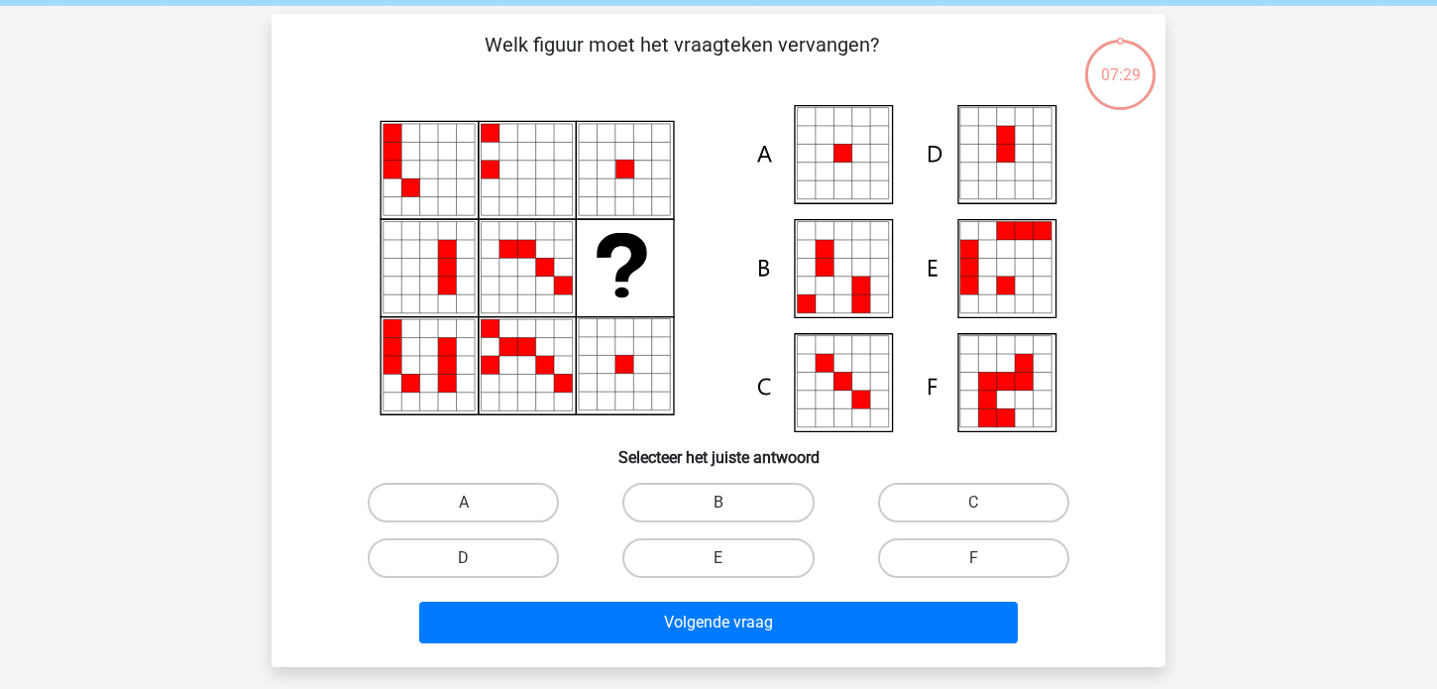
scroll to position [91, 0]
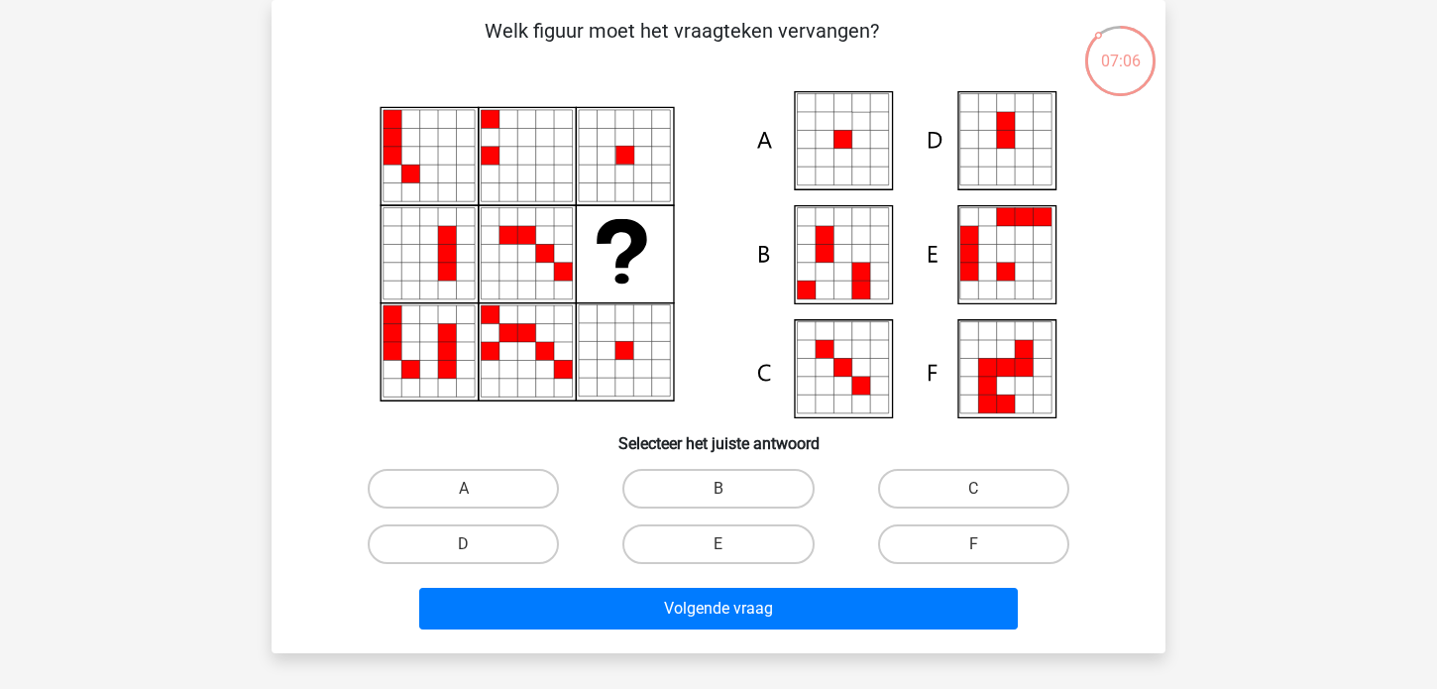
click at [464, 493] on input "A" at bounding box center [470, 495] width 13 height 13
radio input "true"
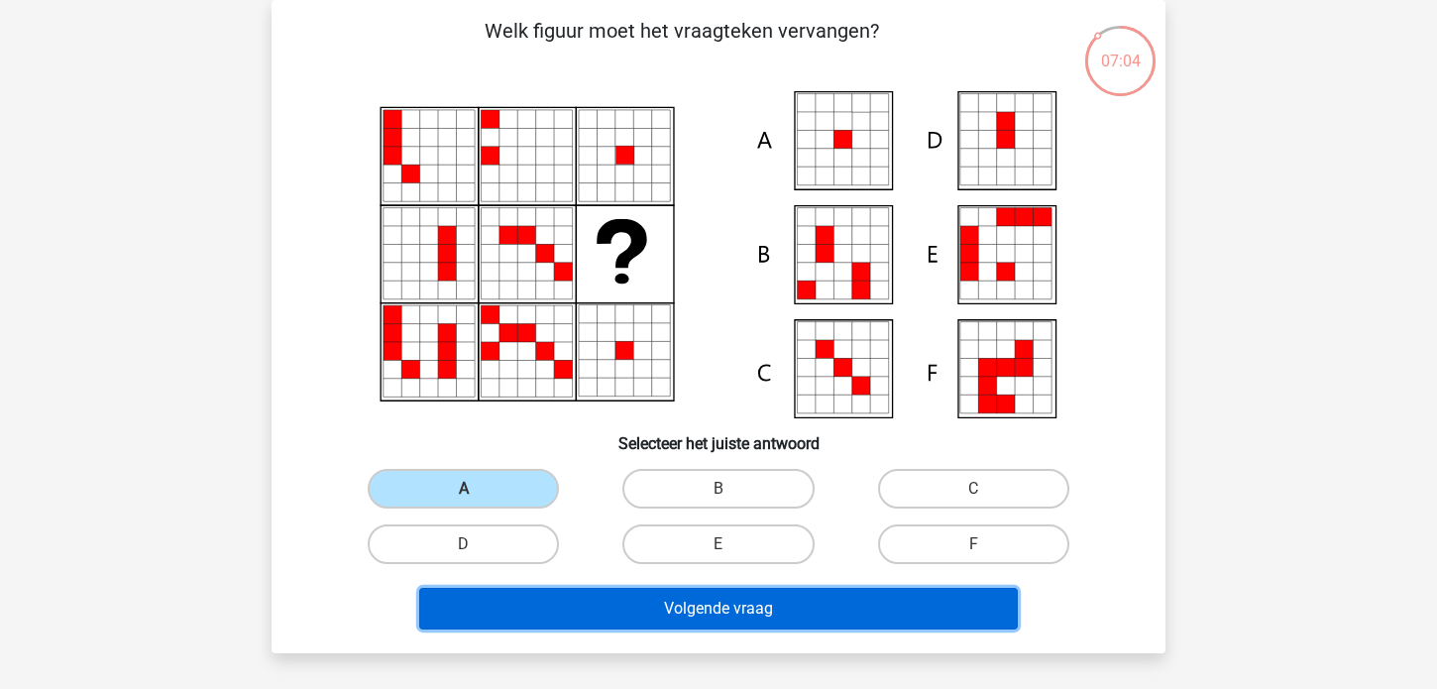
click at [675, 600] on button "Volgende vraag" at bounding box center [718, 609] width 599 height 42
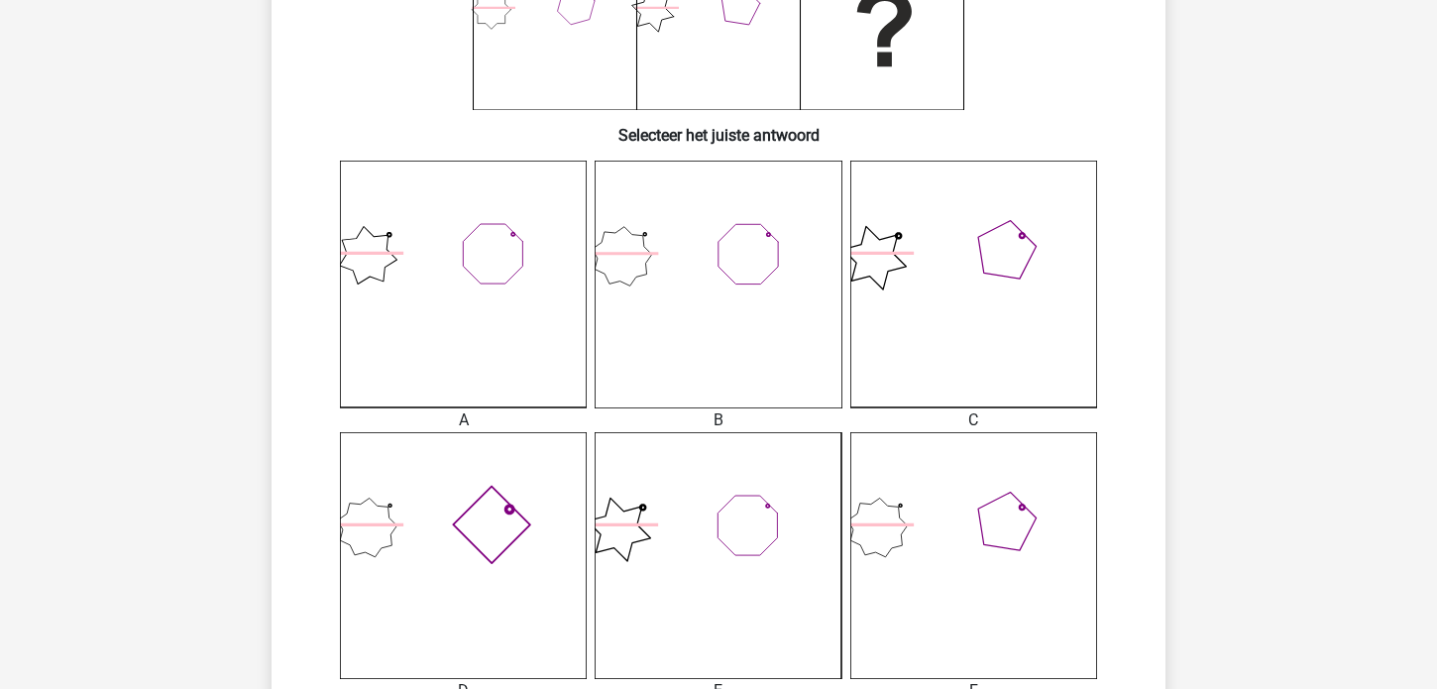
scroll to position [434, 0]
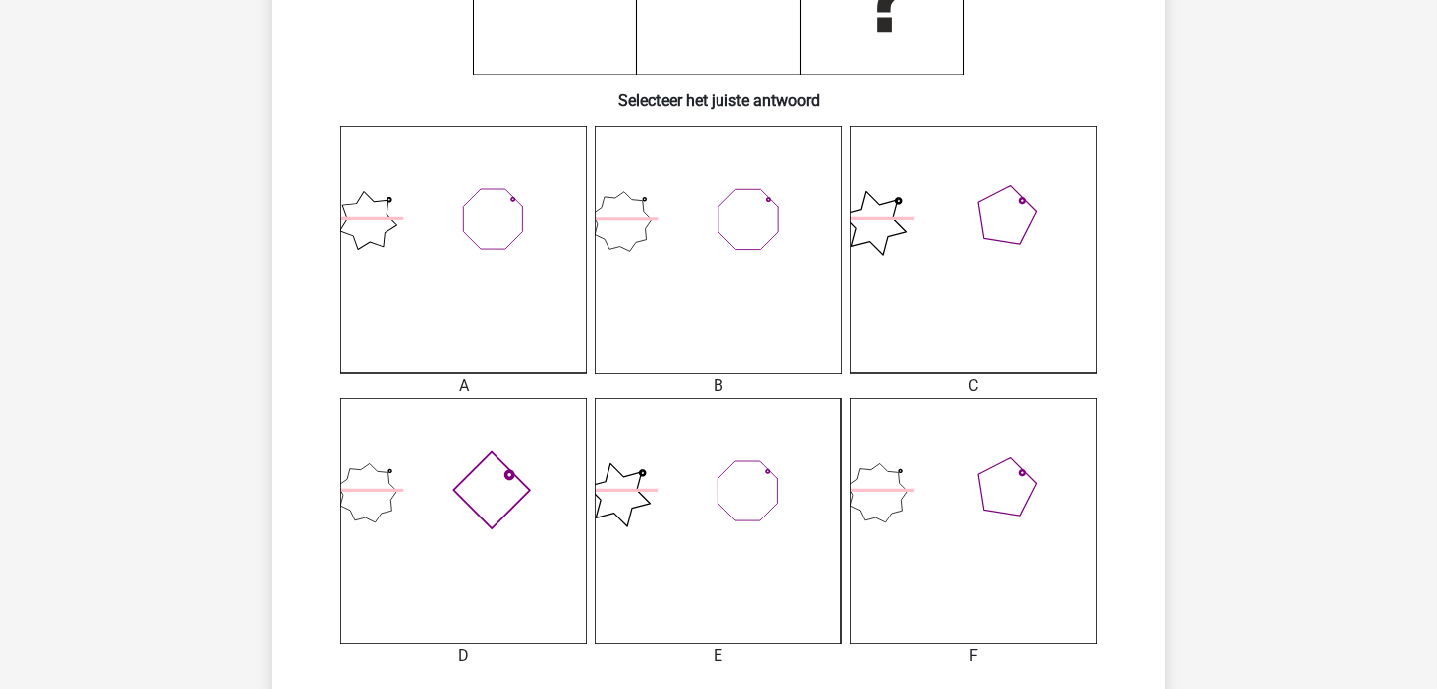
click at [703, 548] on icon at bounding box center [718, 520] width 247 height 247
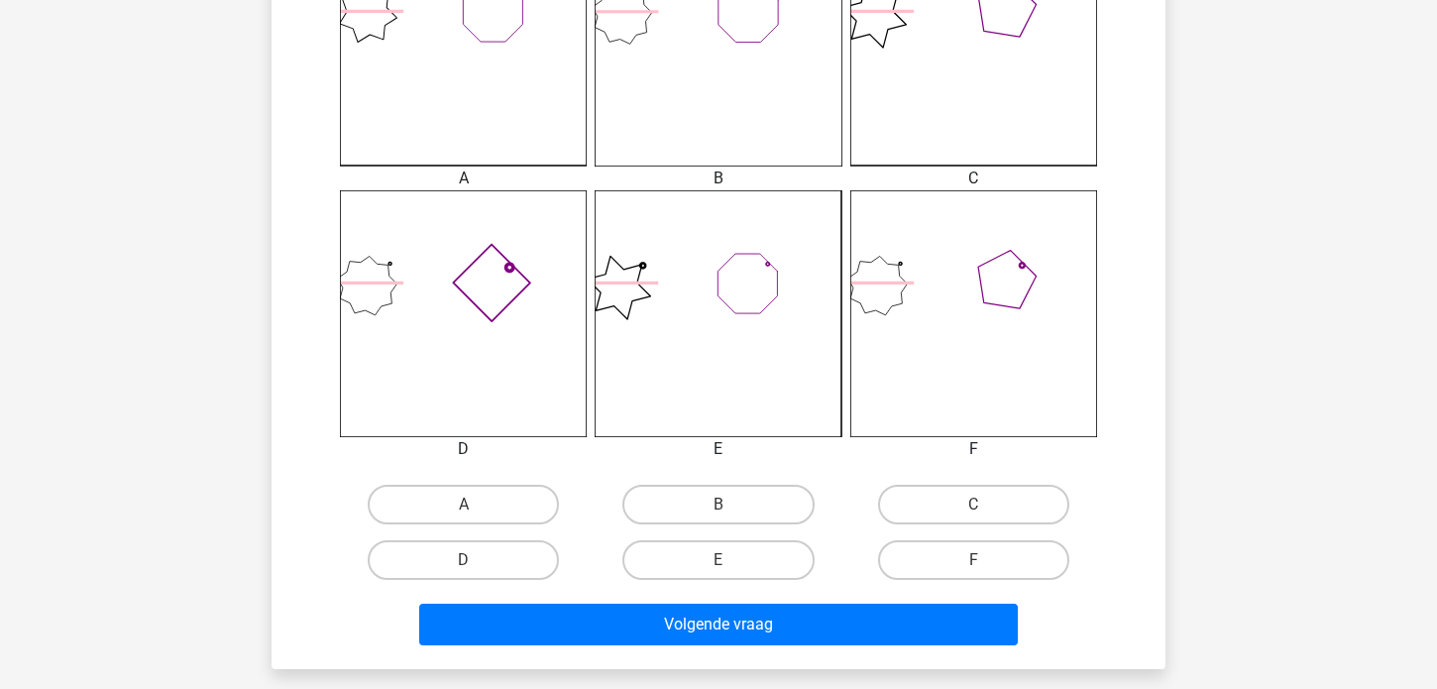
scroll to position [663, 0]
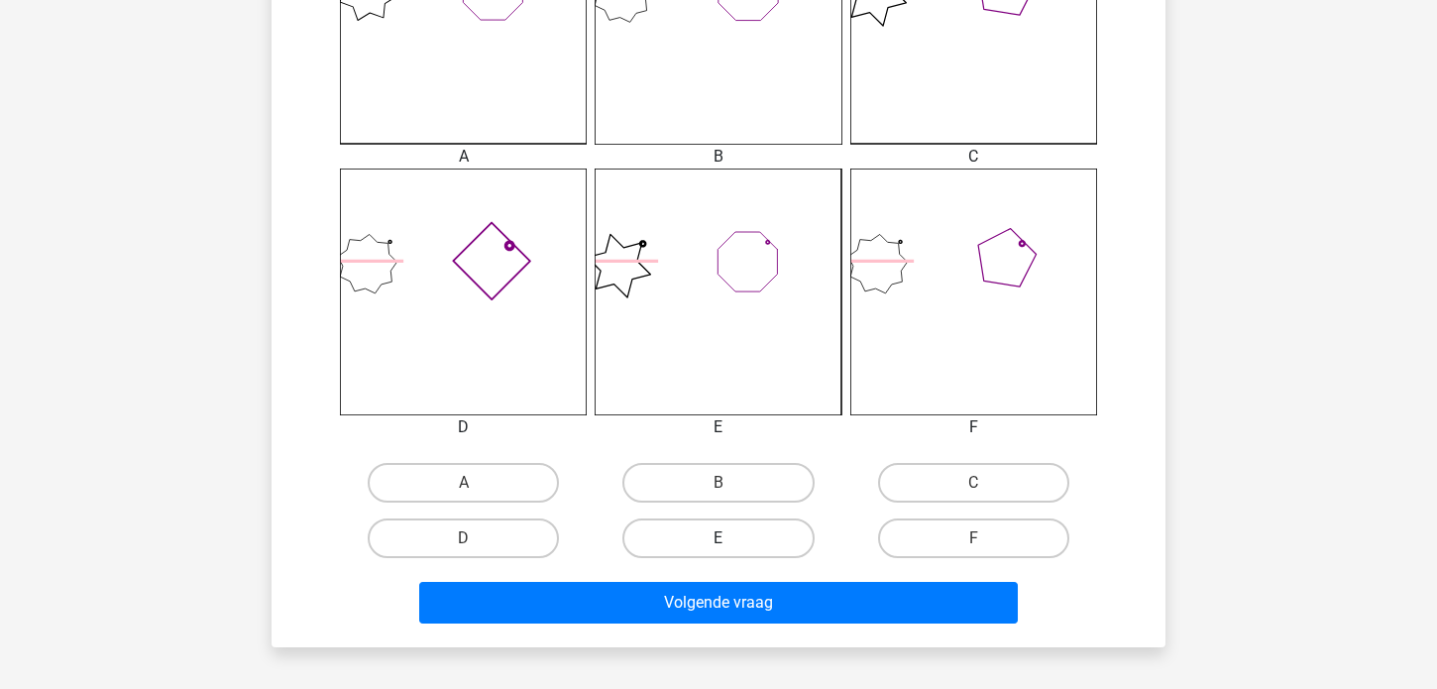
click at [701, 539] on label "E" at bounding box center [717, 538] width 191 height 40
click at [718, 539] on input "E" at bounding box center [724, 544] width 13 height 13
radio input "true"
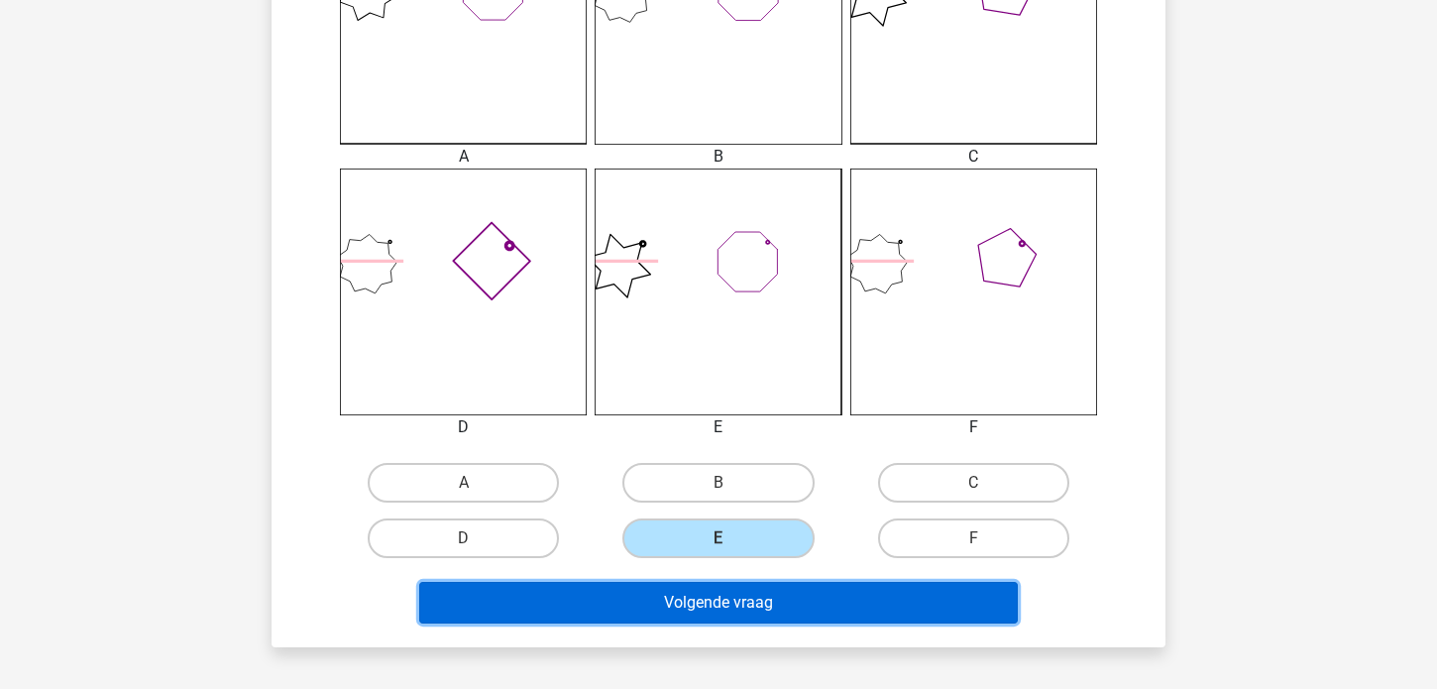
click at [680, 601] on button "Volgende vraag" at bounding box center [718, 603] width 599 height 42
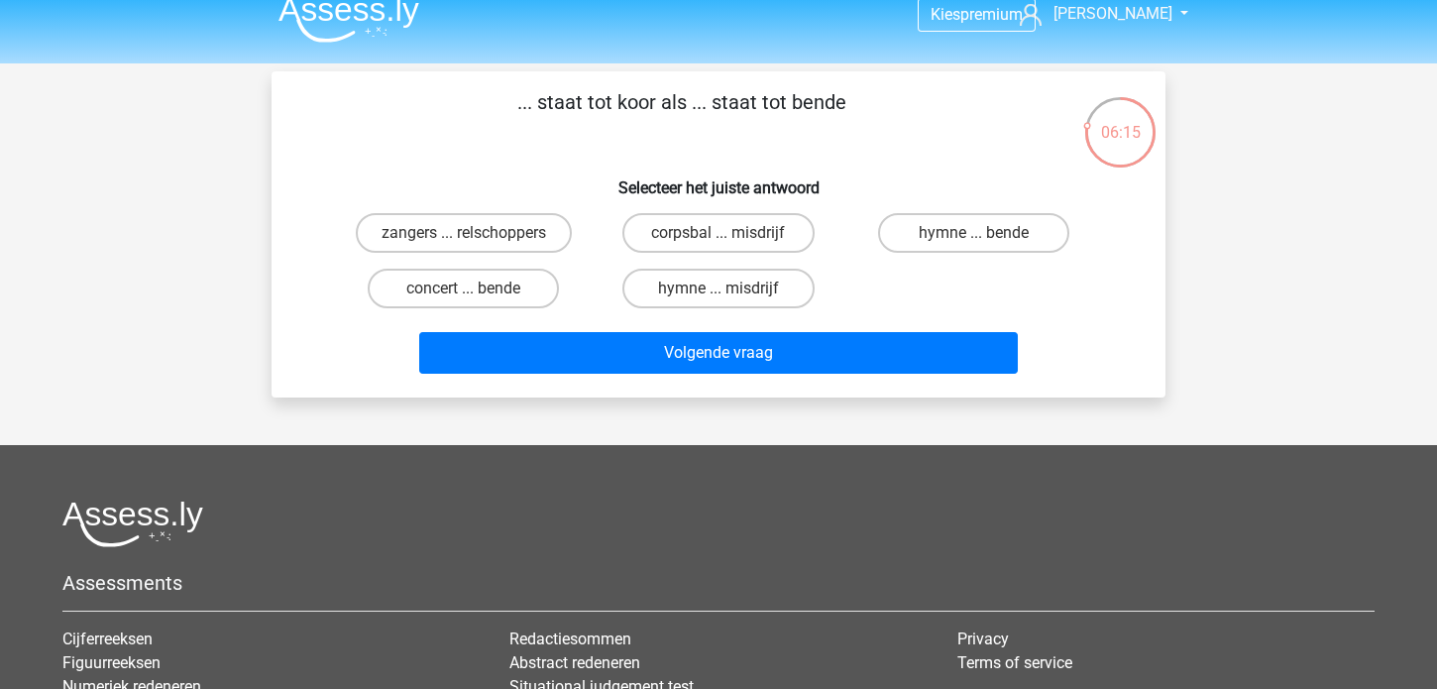
scroll to position [0, 0]
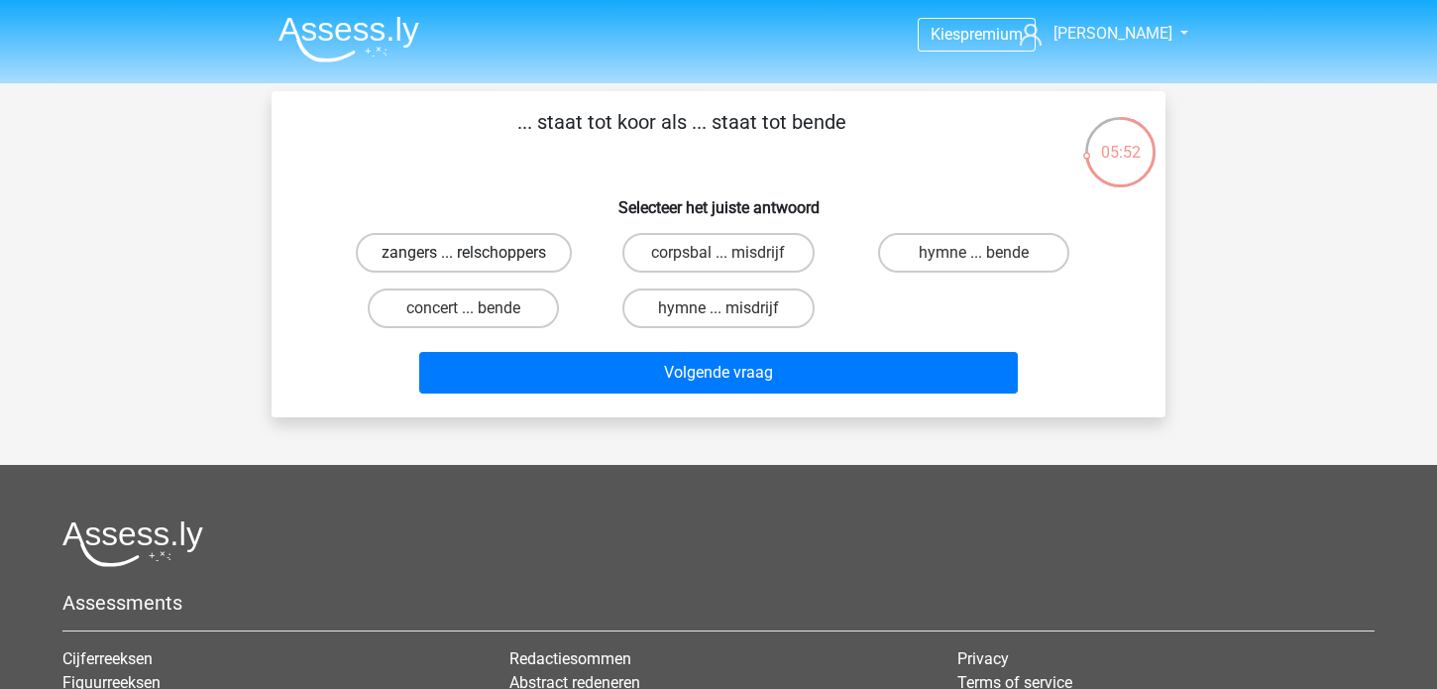
click at [429, 251] on label "zangers ... relschoppers" at bounding box center [464, 253] width 216 height 40
click at [464, 253] on input "zangers ... relschoppers" at bounding box center [470, 259] width 13 height 13
radio input "true"
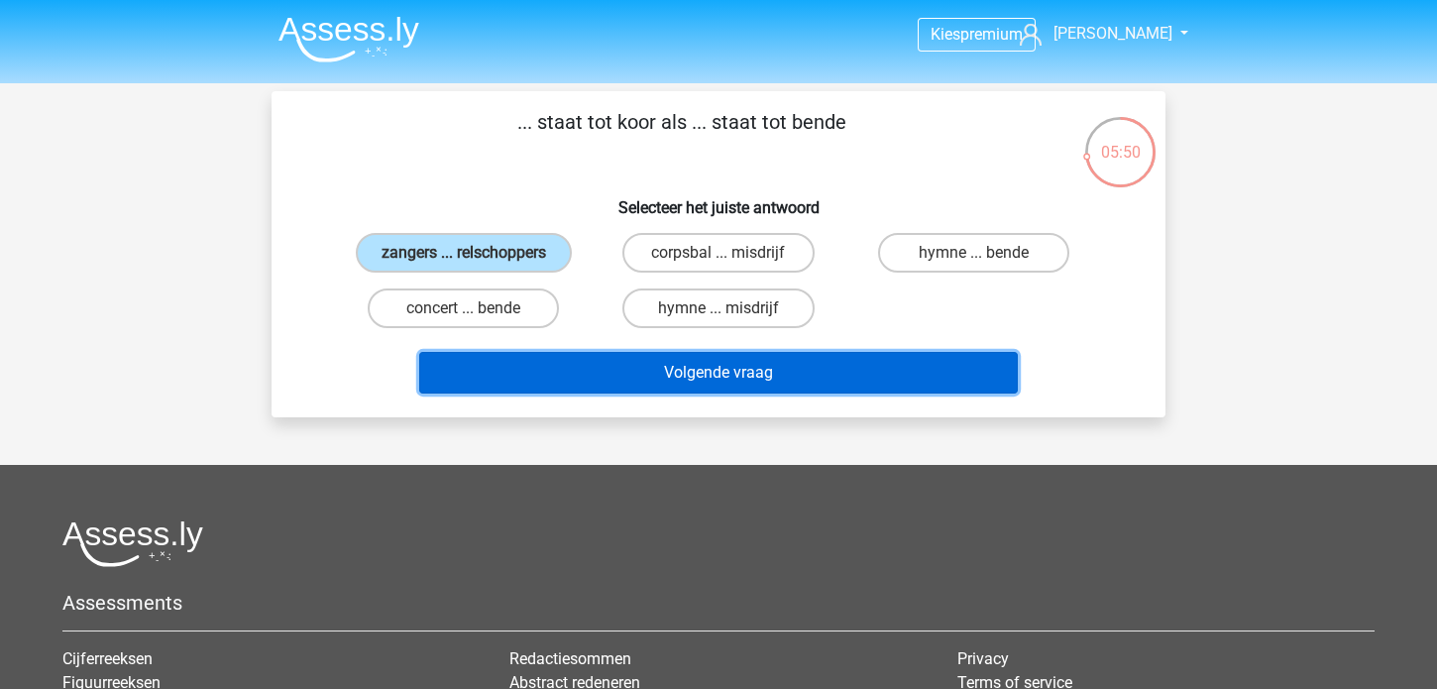
click at [633, 373] on button "Volgende vraag" at bounding box center [718, 373] width 599 height 42
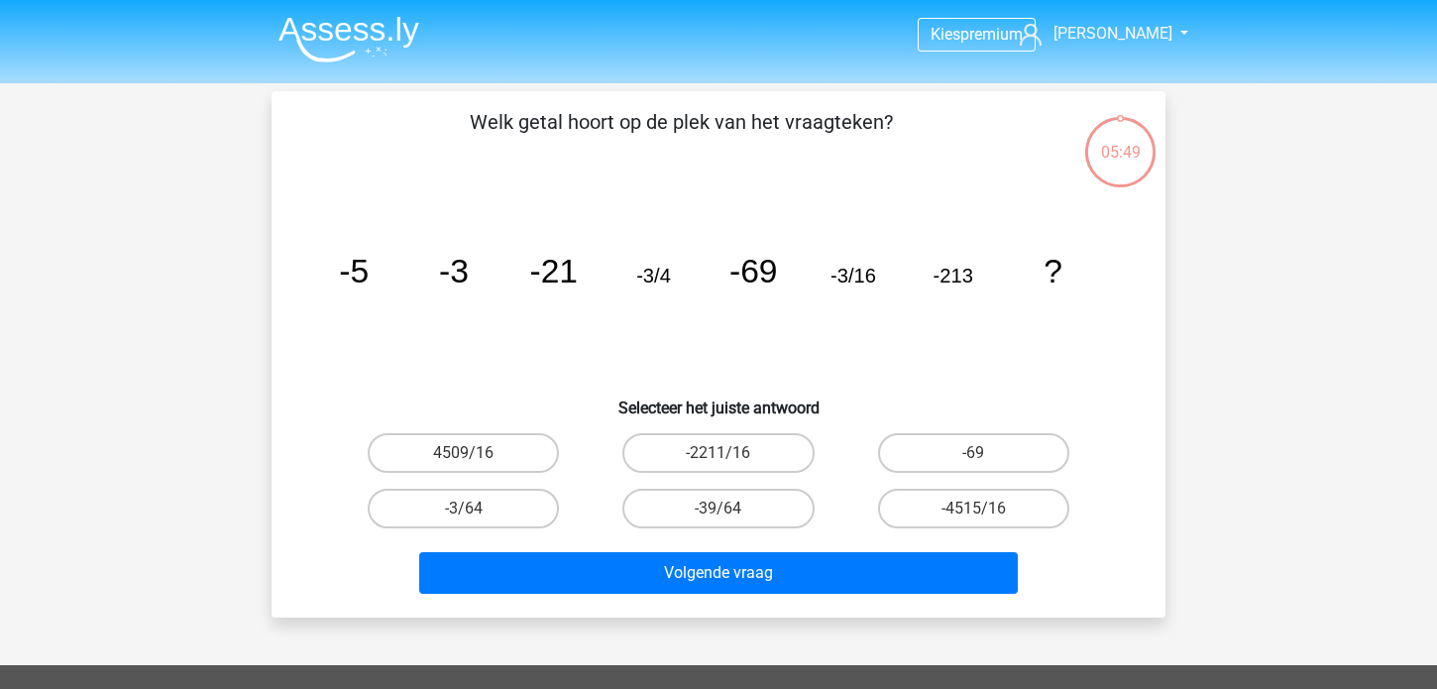
scroll to position [91, 0]
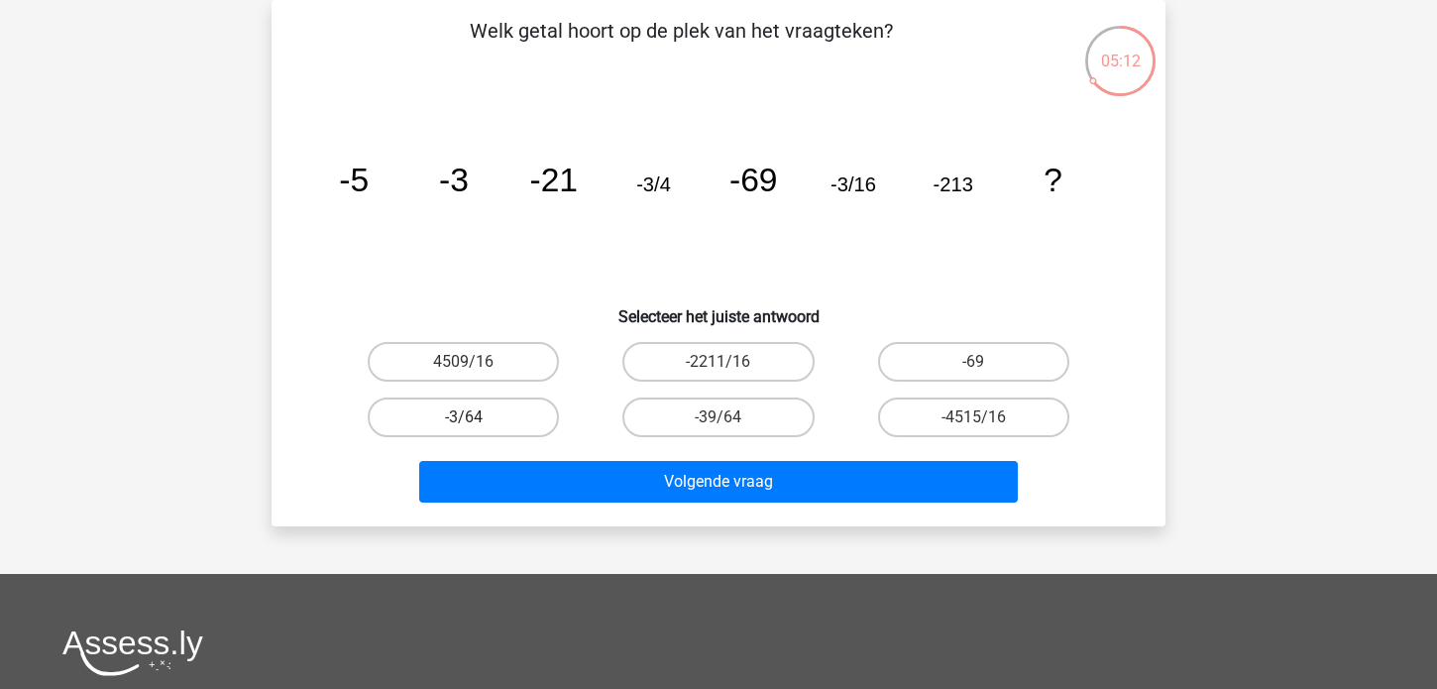
click at [482, 416] on label "-3/64" at bounding box center [463, 417] width 191 height 40
click at [477, 417] on input "-3/64" at bounding box center [470, 423] width 13 height 13
radio input "true"
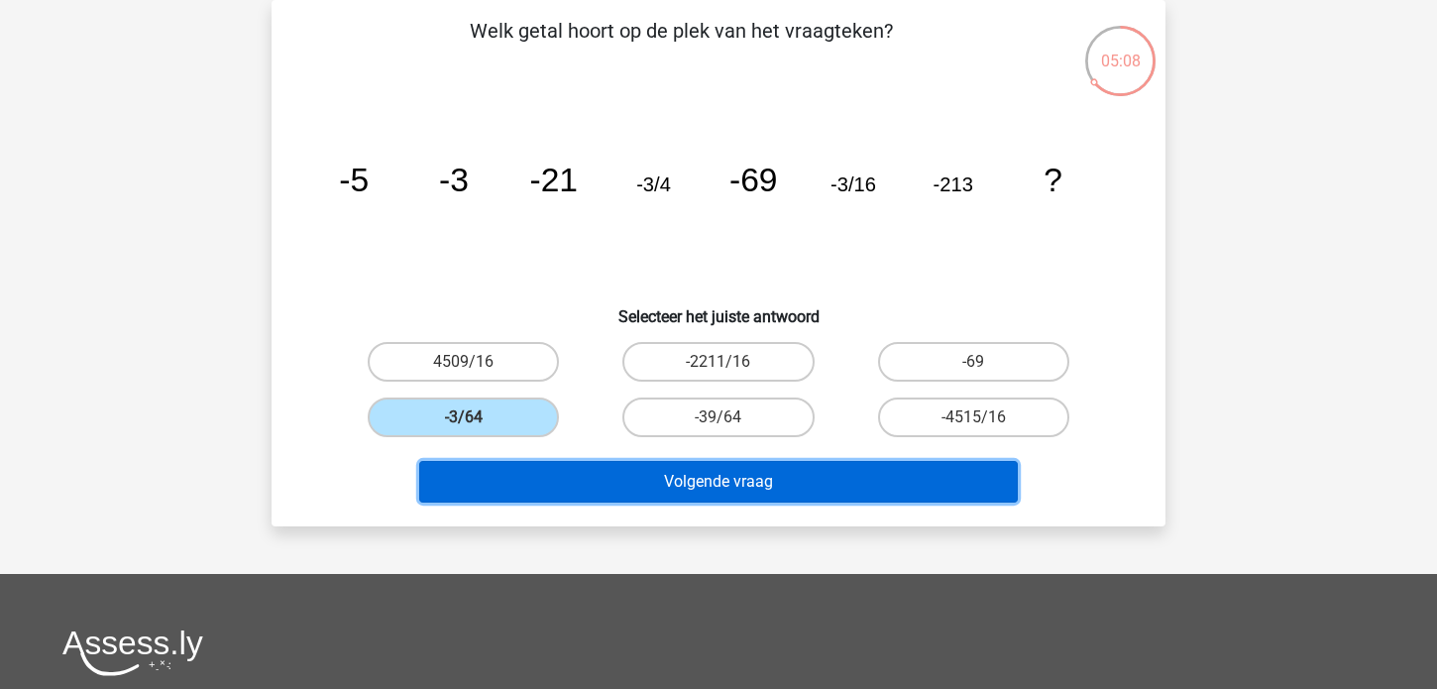
click at [639, 475] on button "Volgende vraag" at bounding box center [718, 482] width 599 height 42
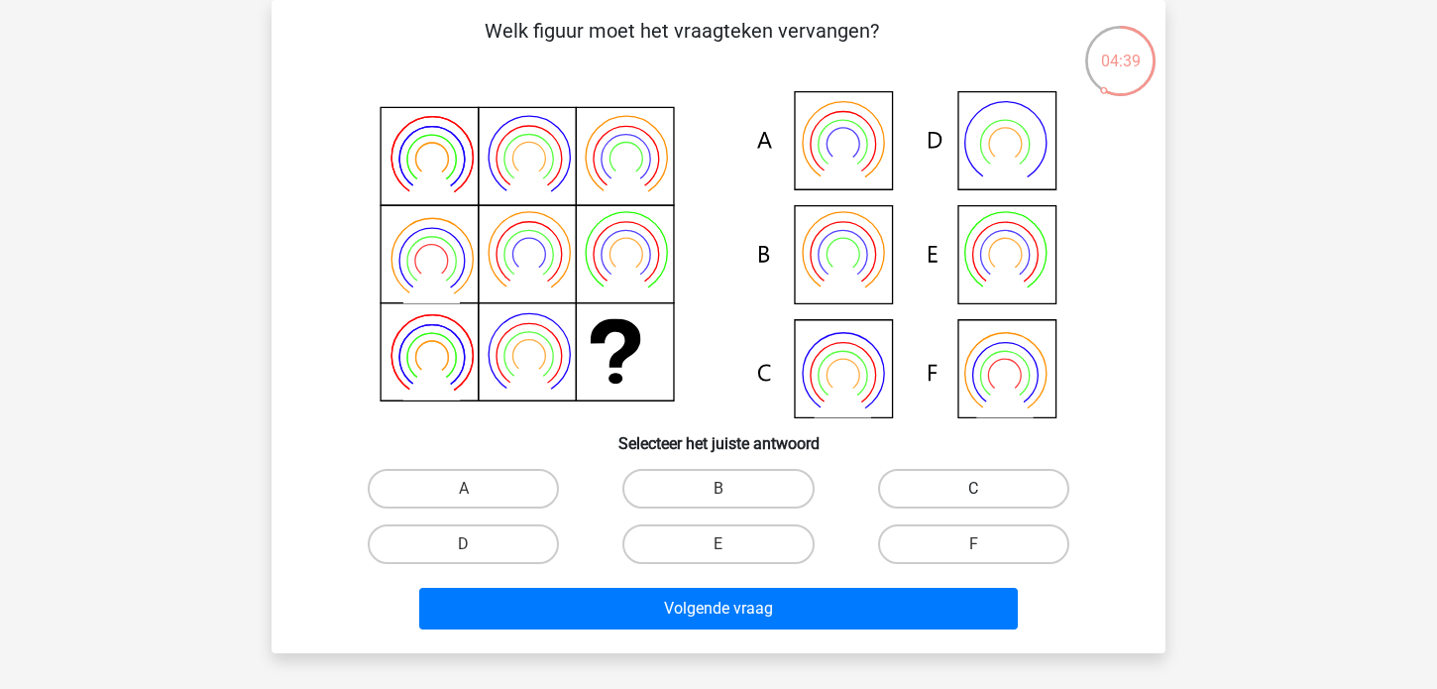
click at [948, 480] on label "C" at bounding box center [973, 489] width 191 height 40
click at [973, 489] on input "C" at bounding box center [979, 495] width 13 height 13
radio input "true"
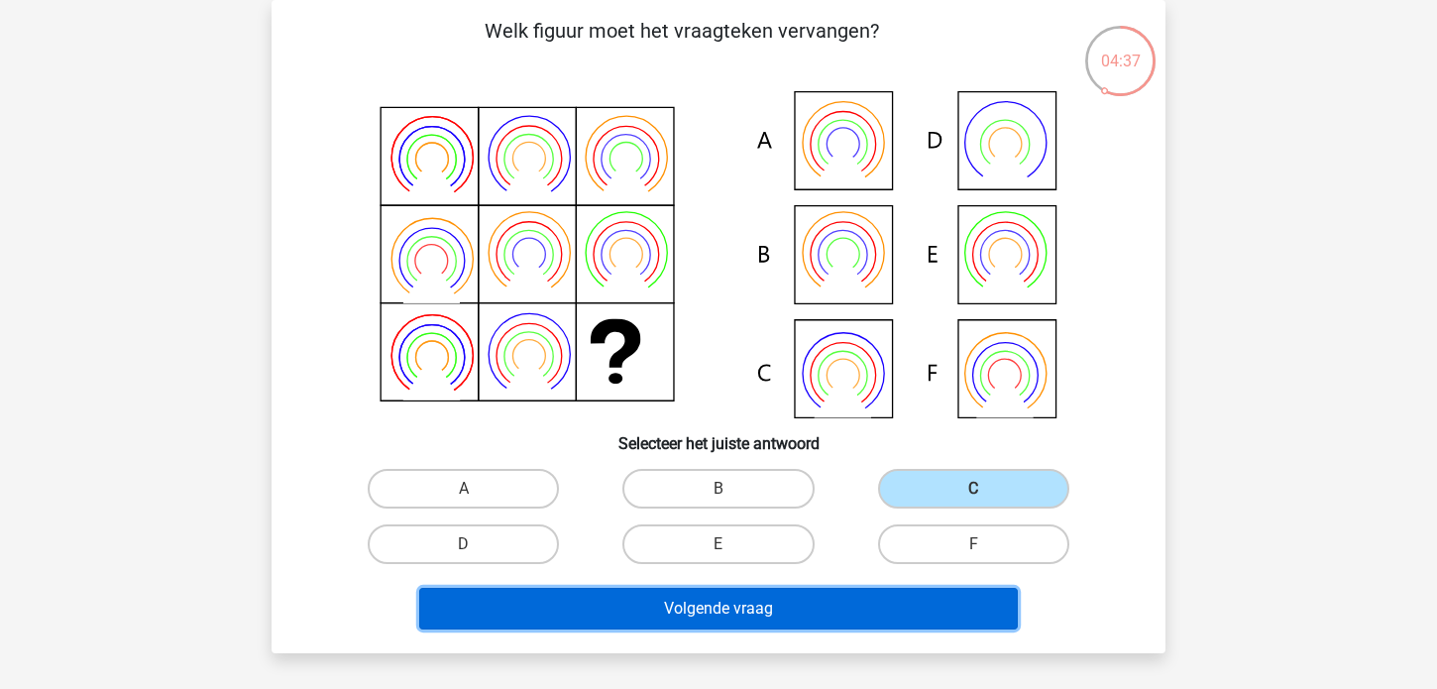
click at [677, 605] on button "Volgende vraag" at bounding box center [718, 609] width 599 height 42
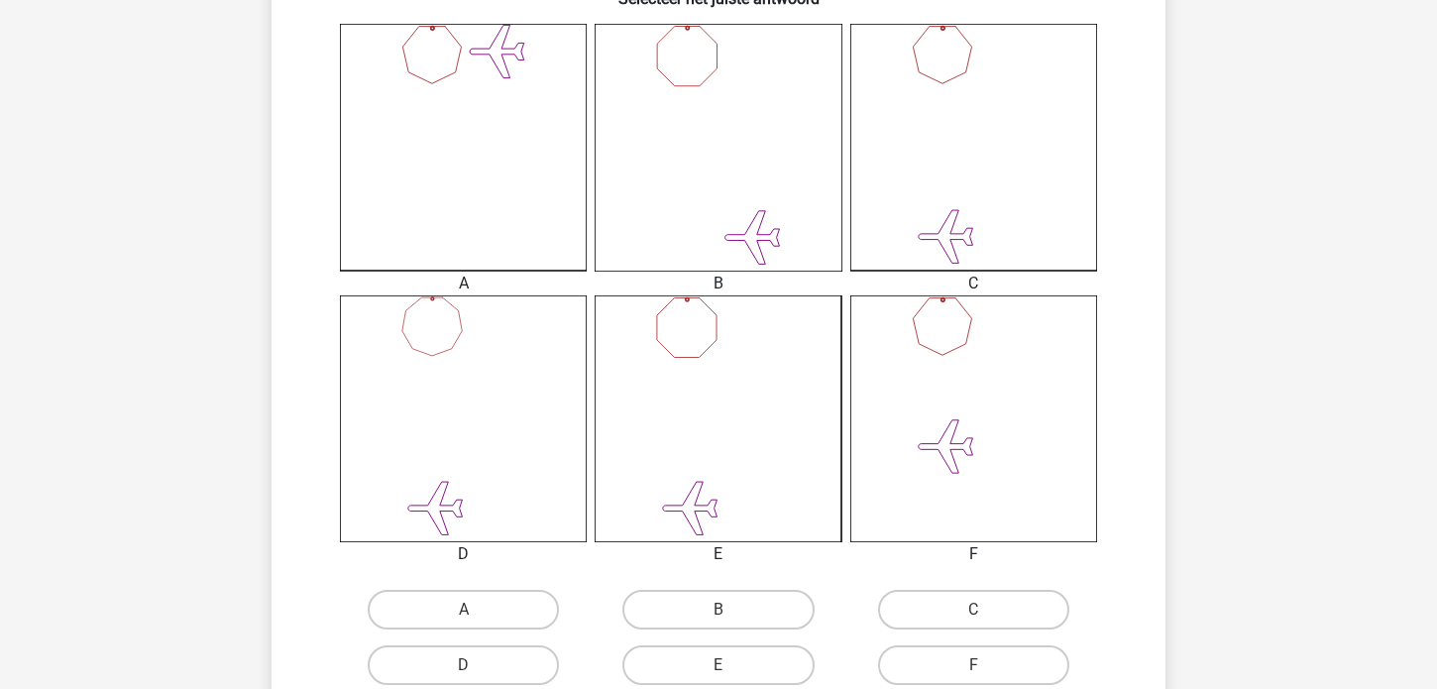
scroll to position [571, 0]
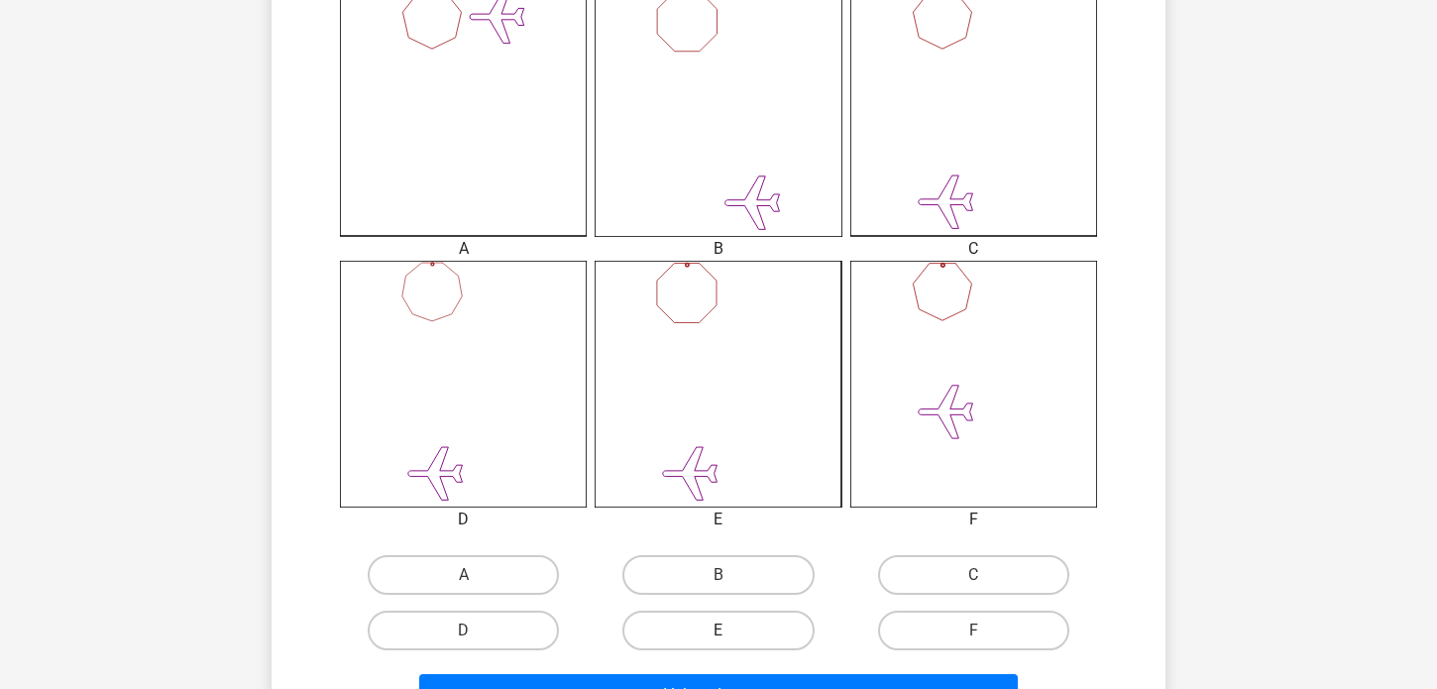
click at [703, 625] on label "E" at bounding box center [717, 630] width 191 height 40
click at [718, 630] on input "E" at bounding box center [724, 636] width 13 height 13
radio input "true"
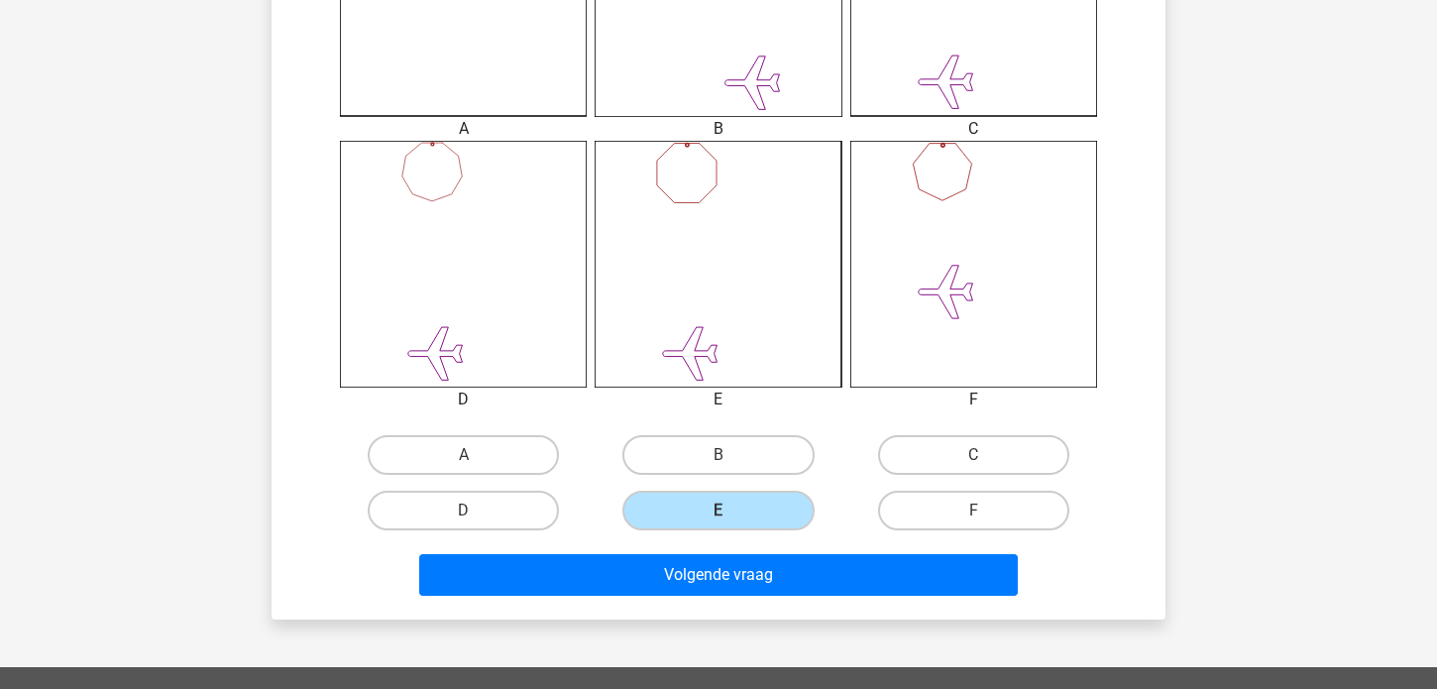
scroll to position [915, 0]
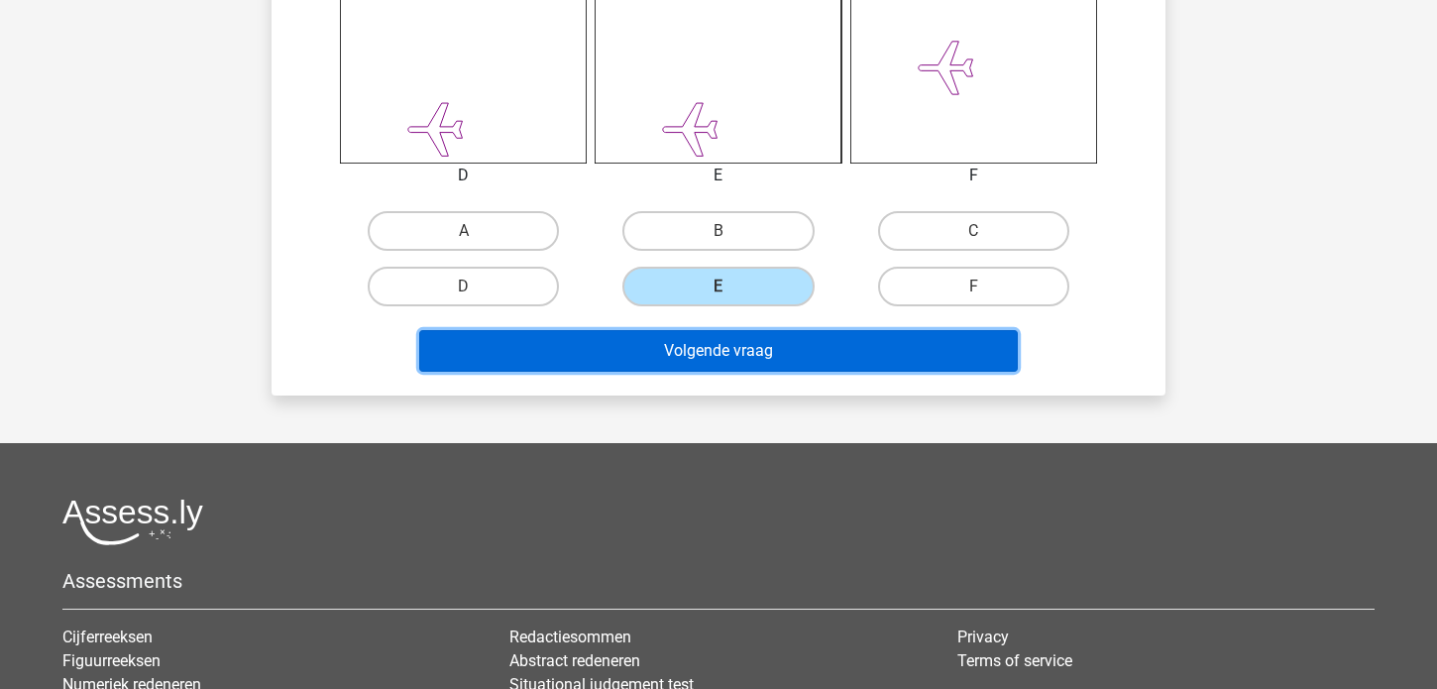
click at [681, 354] on button "Volgende vraag" at bounding box center [718, 351] width 599 height 42
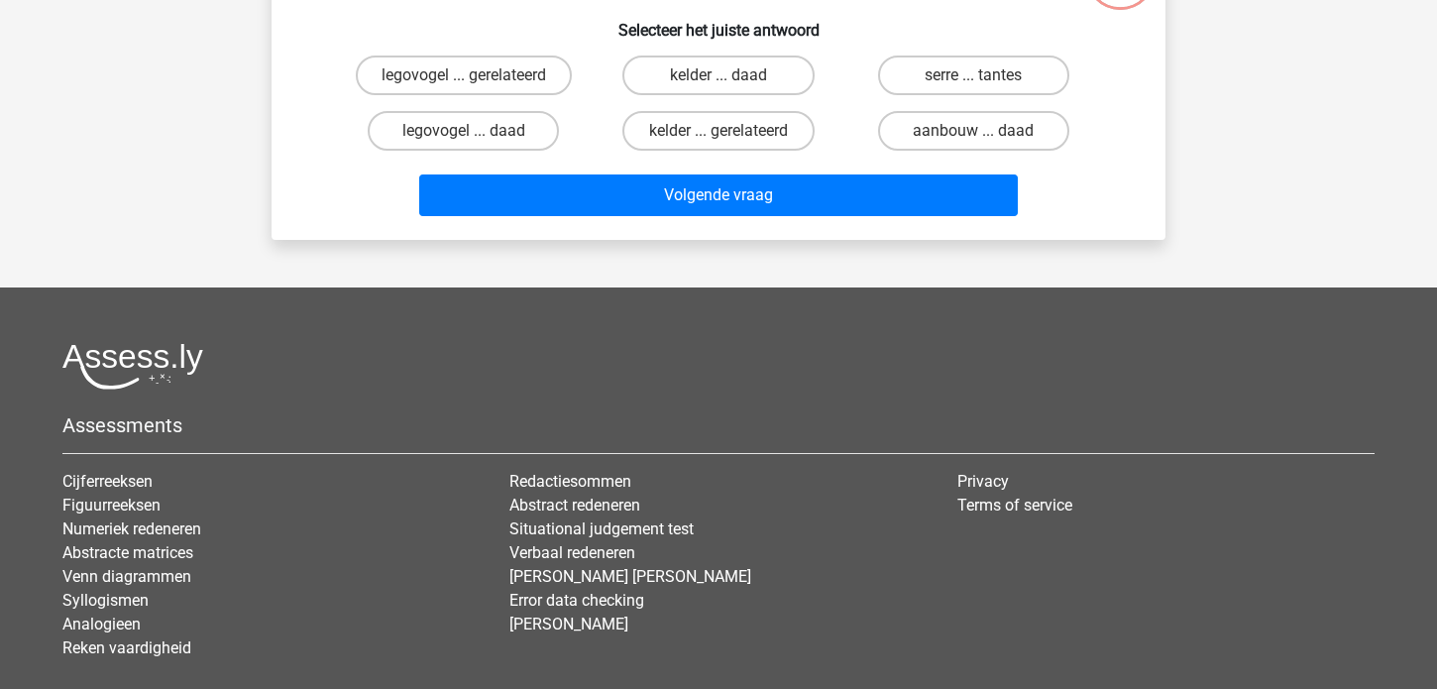
scroll to position [91, 0]
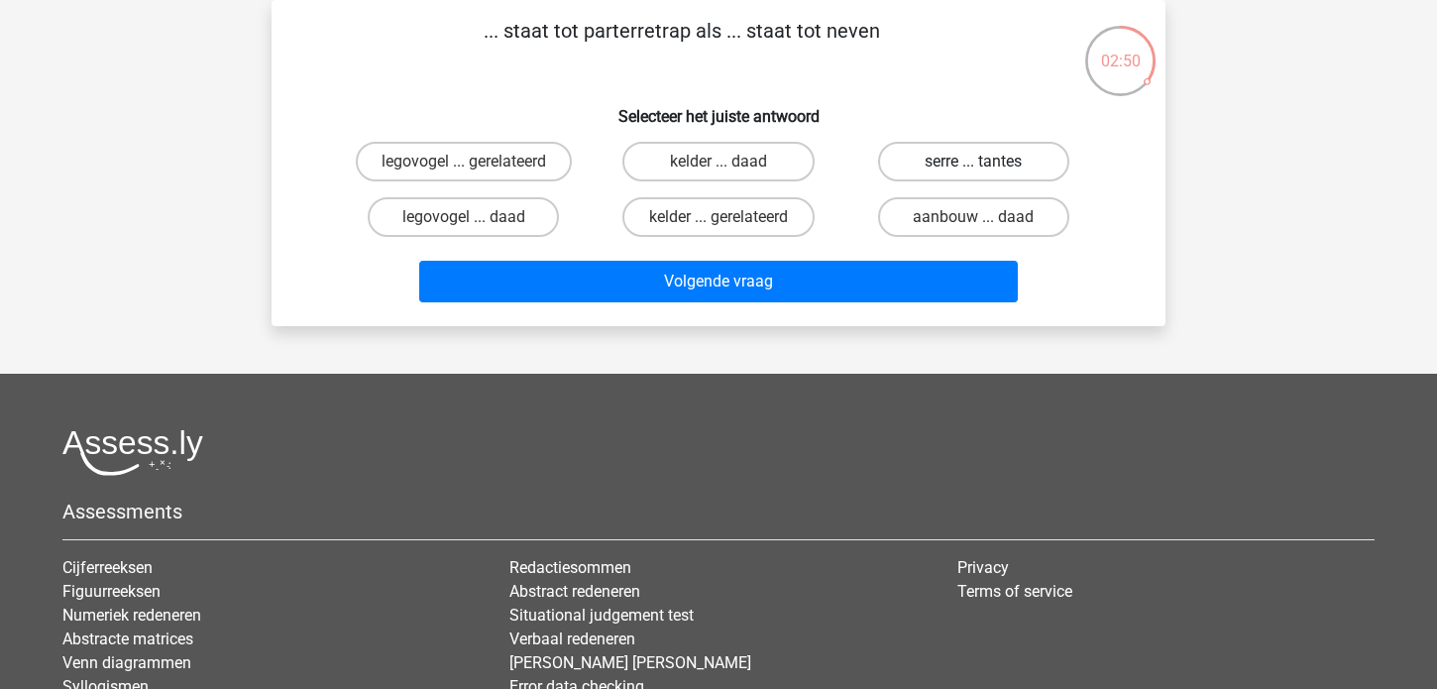
click at [939, 158] on label "serre ... tantes" at bounding box center [973, 162] width 191 height 40
click at [973, 162] on input "serre ... tantes" at bounding box center [979, 168] width 13 height 13
radio input "true"
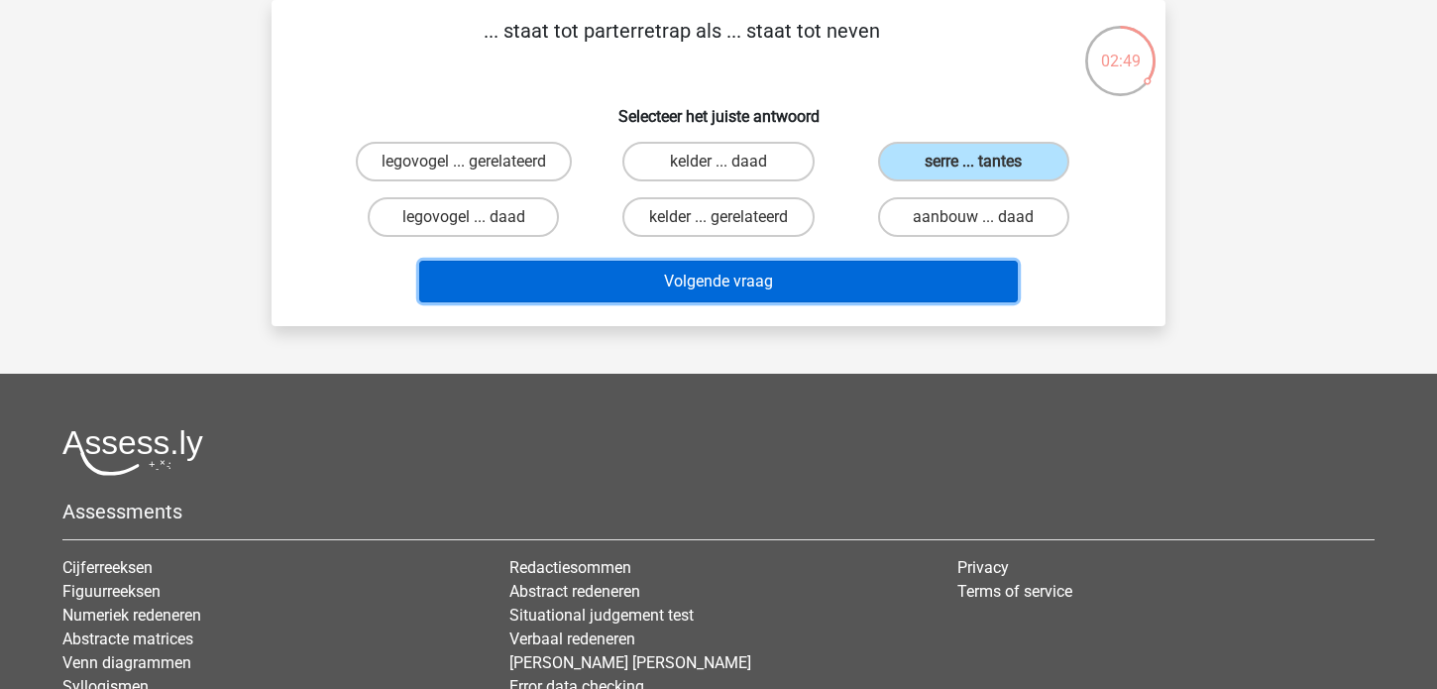
click at [722, 271] on button "Volgende vraag" at bounding box center [718, 282] width 599 height 42
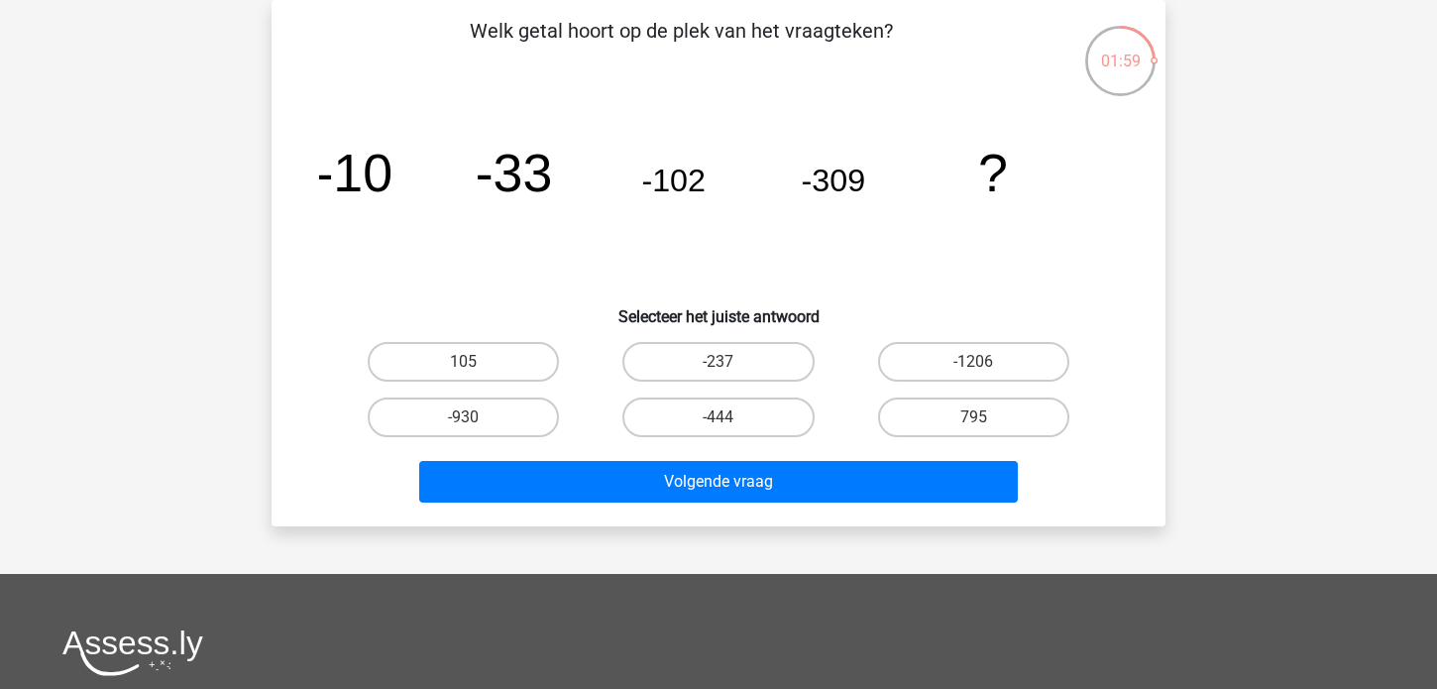
click at [985, 364] on input "-1206" at bounding box center [979, 368] width 13 height 13
radio input "true"
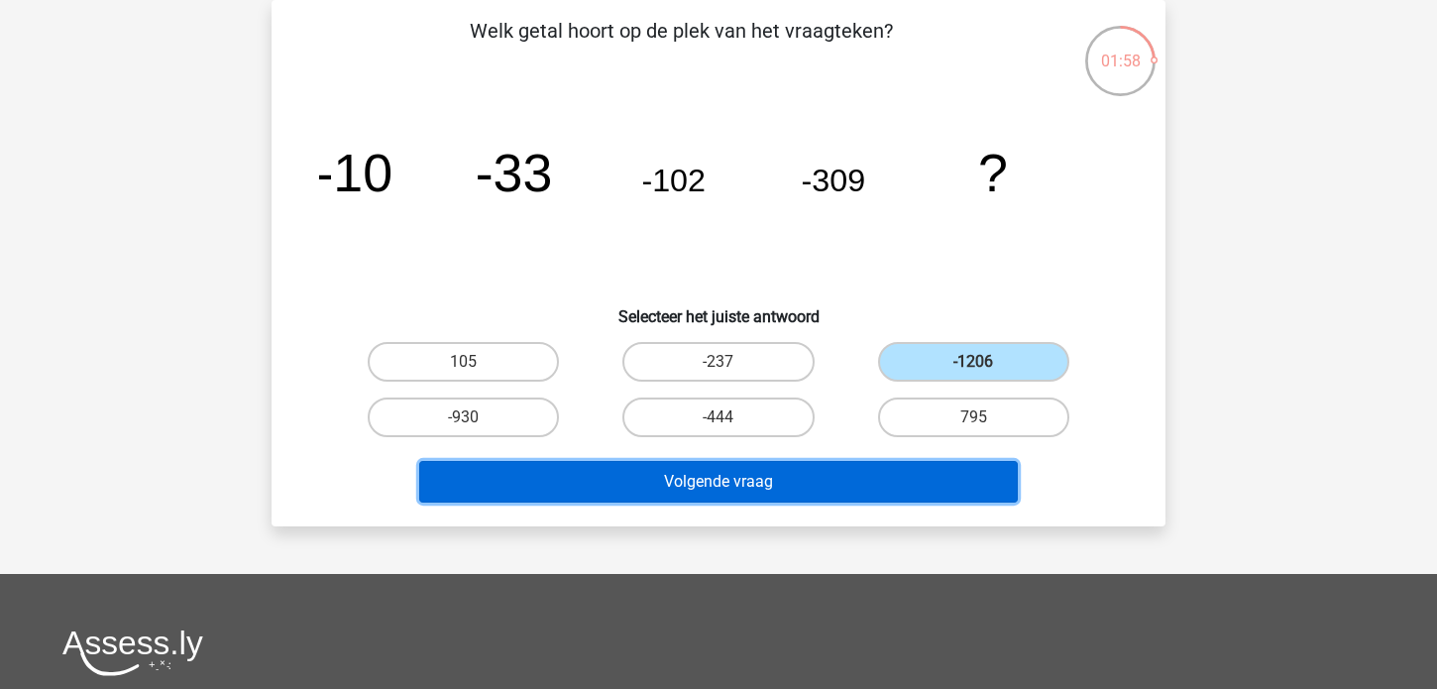
click at [690, 471] on button "Volgende vraag" at bounding box center [718, 482] width 599 height 42
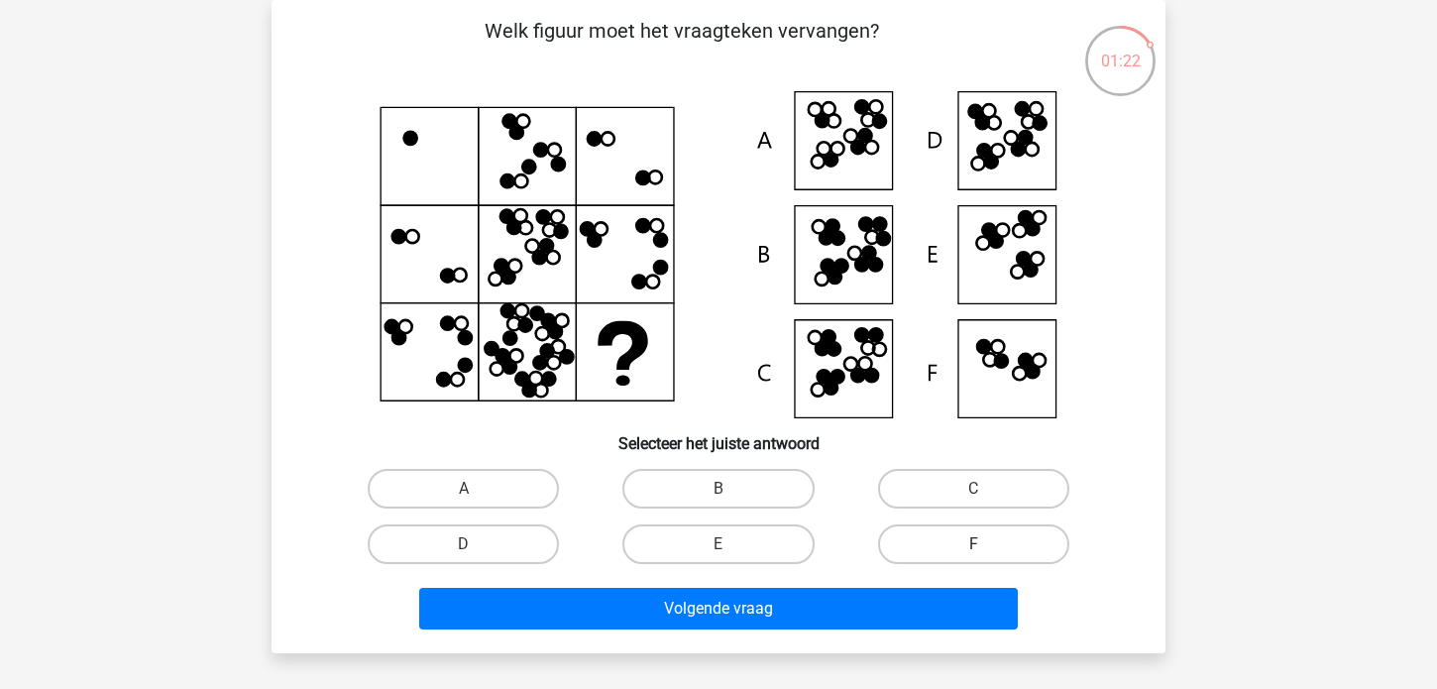
click at [959, 537] on label "F" at bounding box center [973, 544] width 191 height 40
click at [973, 544] on input "F" at bounding box center [979, 550] width 13 height 13
radio input "true"
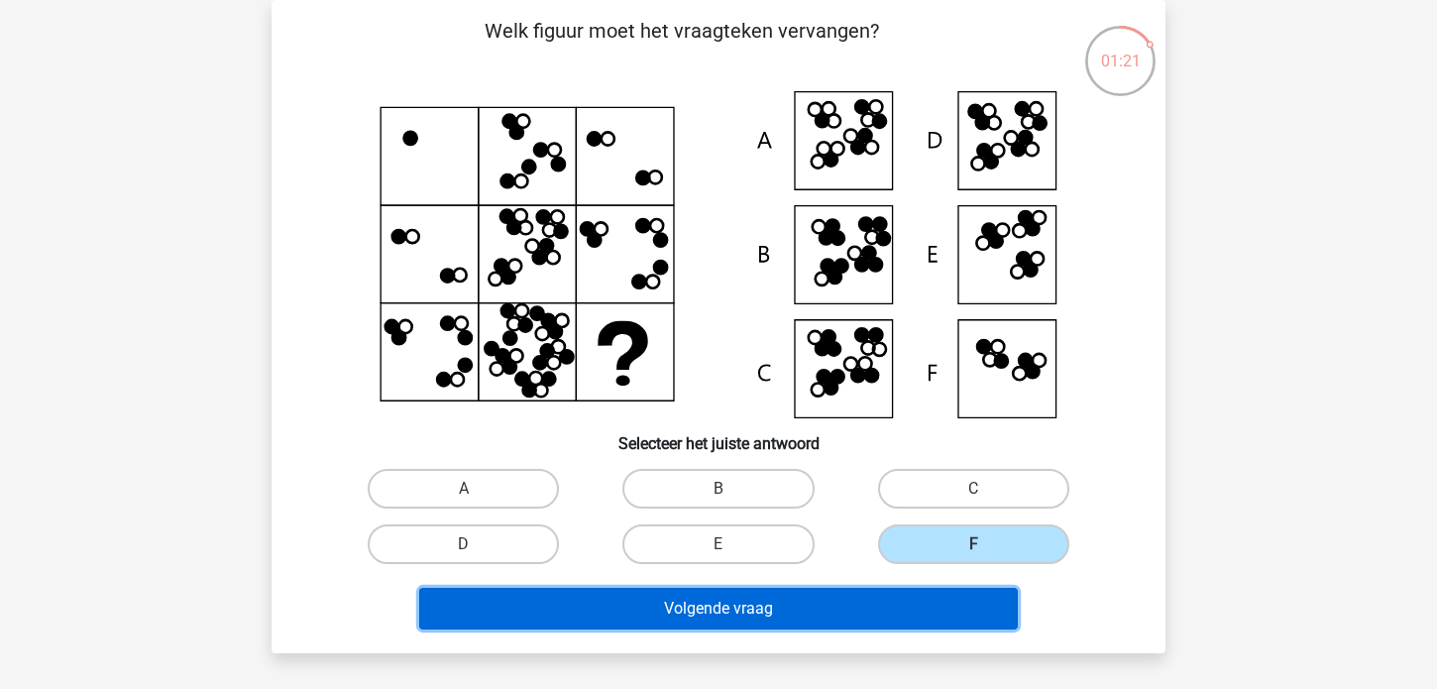
click at [647, 603] on button "Volgende vraag" at bounding box center [718, 609] width 599 height 42
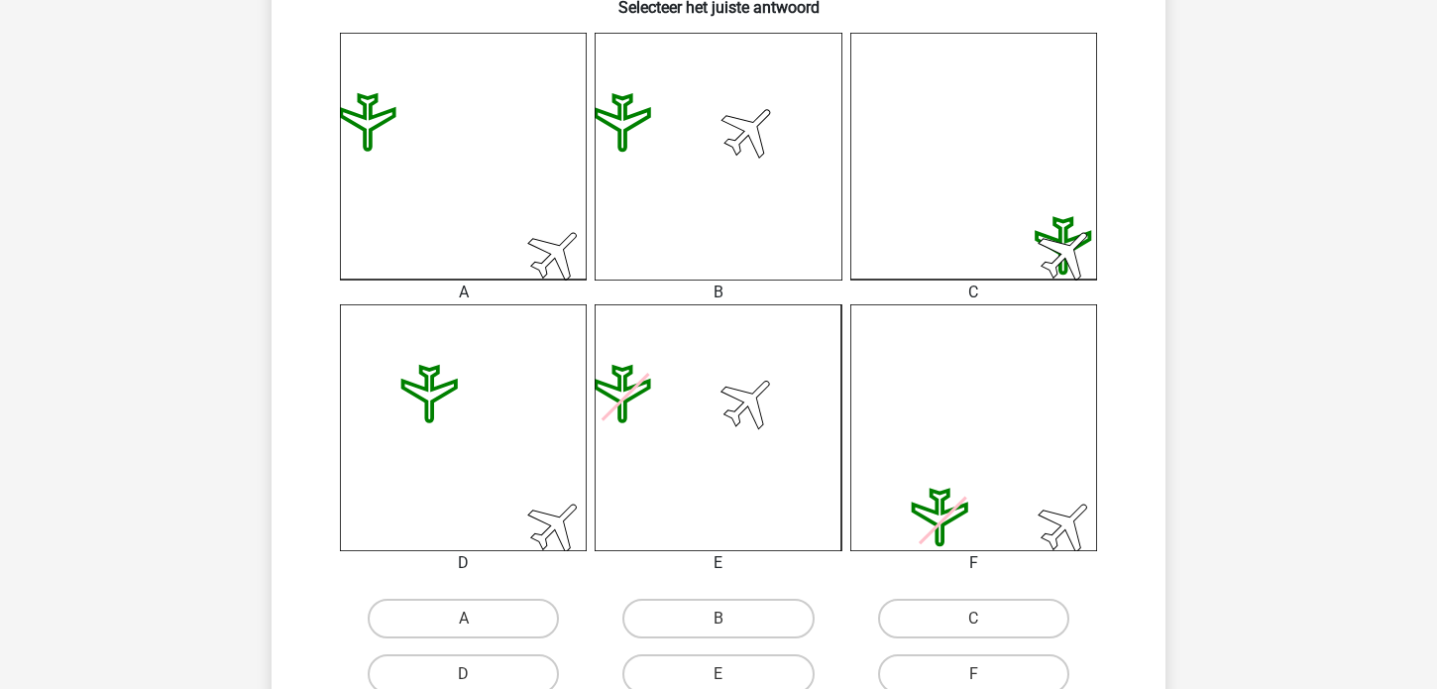
scroll to position [548, 0]
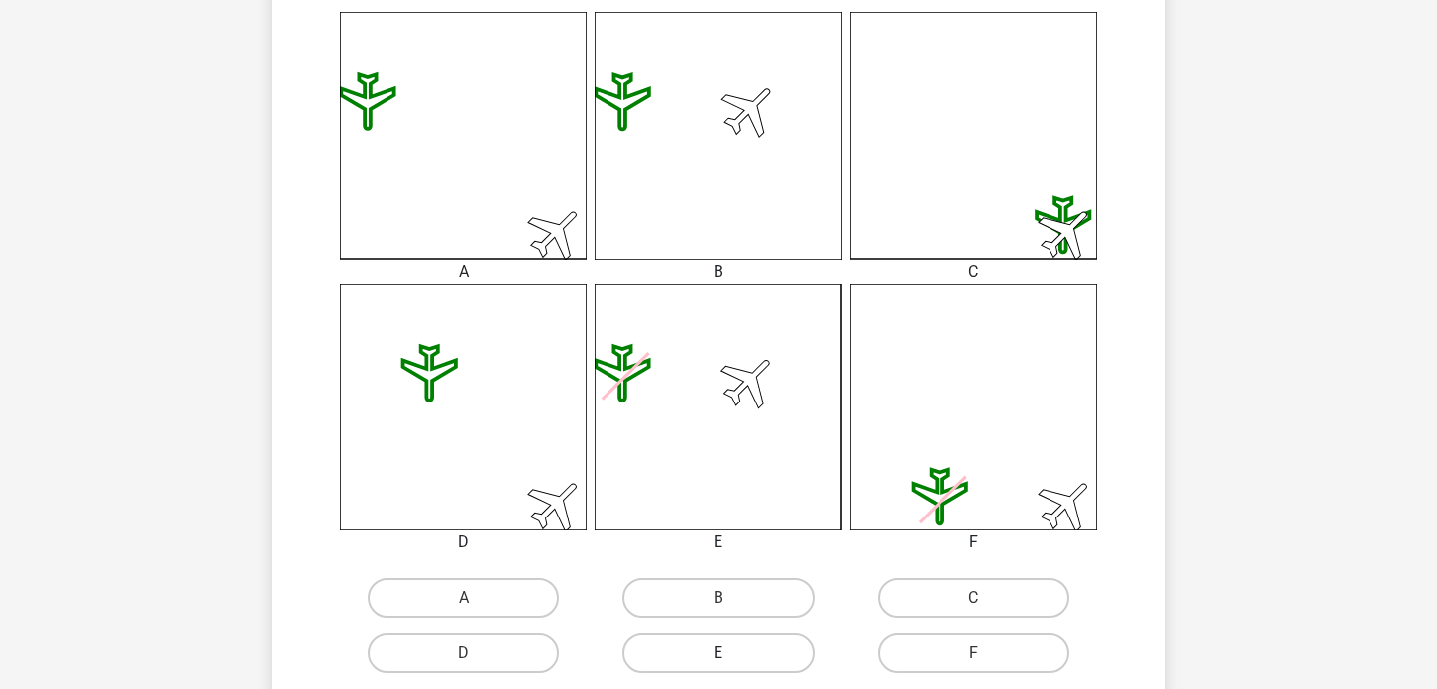
click at [708, 652] on label "E" at bounding box center [717, 653] width 191 height 40
click at [718, 653] on input "E" at bounding box center [724, 659] width 13 height 13
radio input "true"
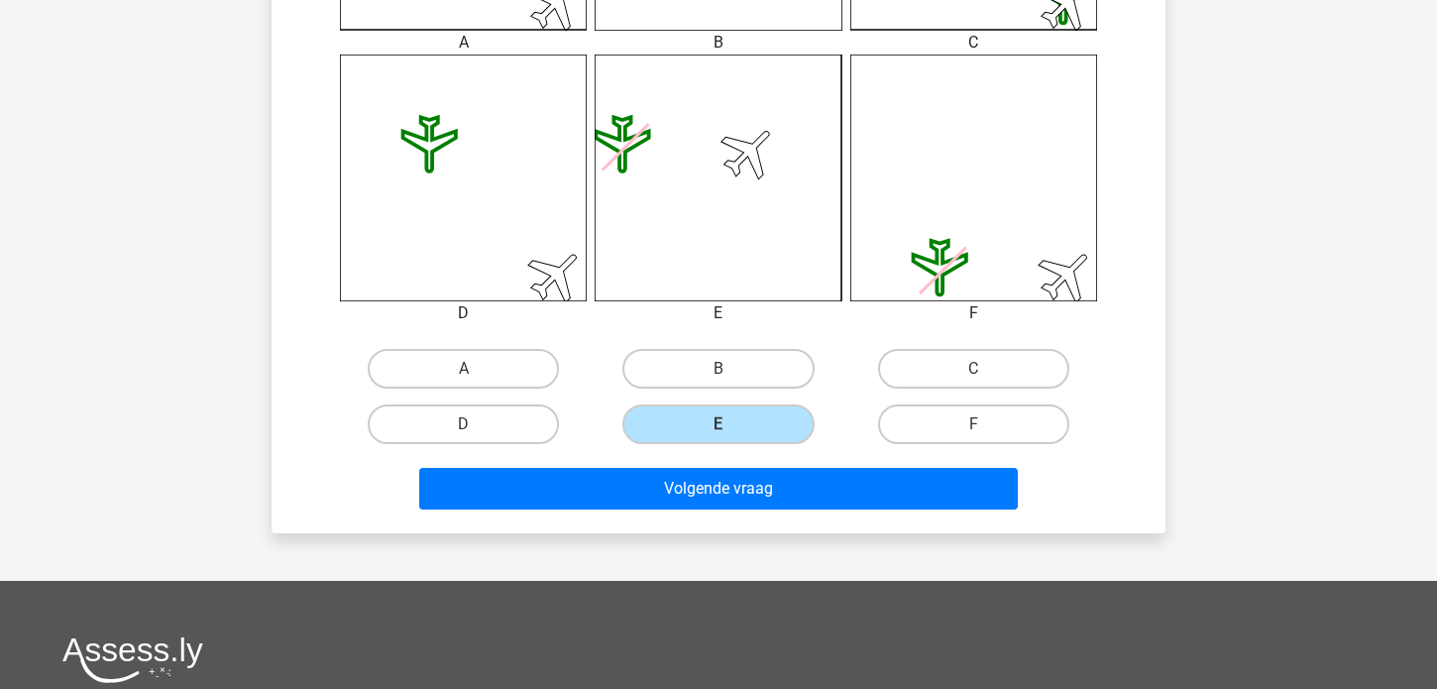
scroll to position [891, 0]
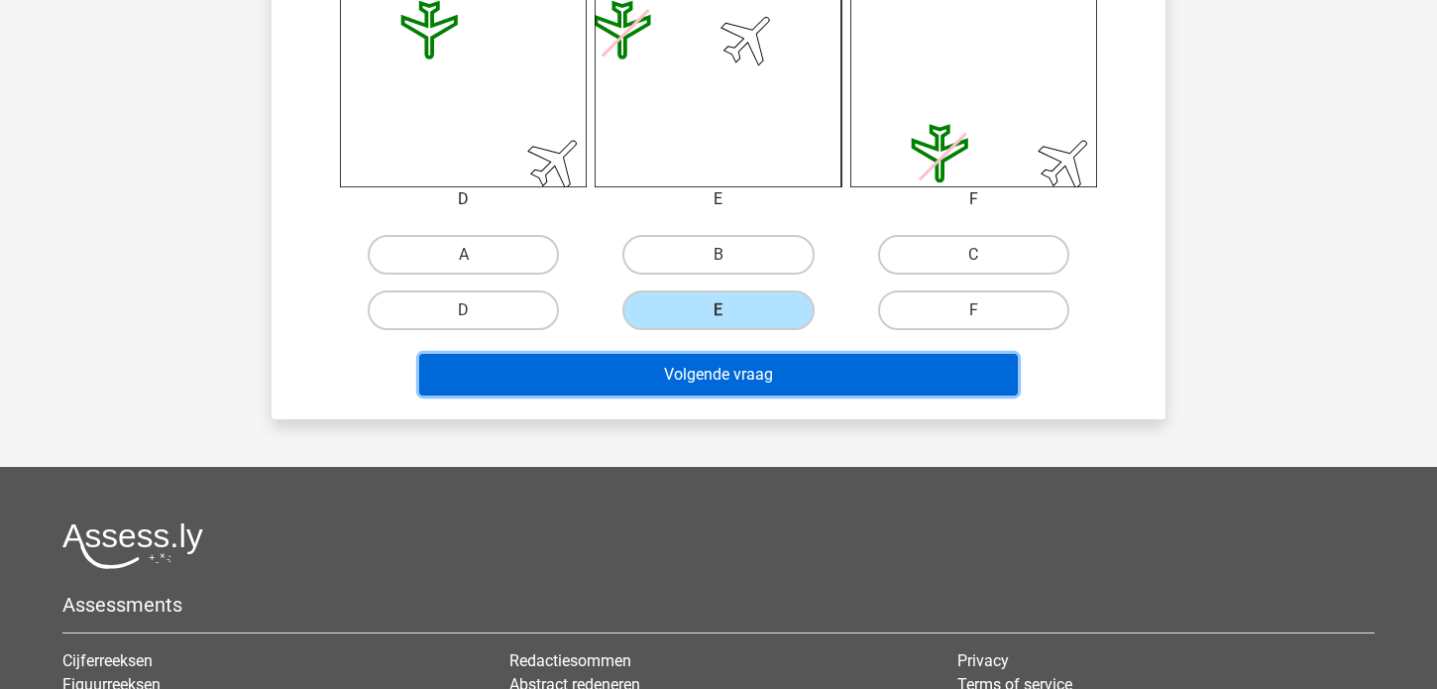
click at [718, 372] on button "Volgende vraag" at bounding box center [718, 375] width 599 height 42
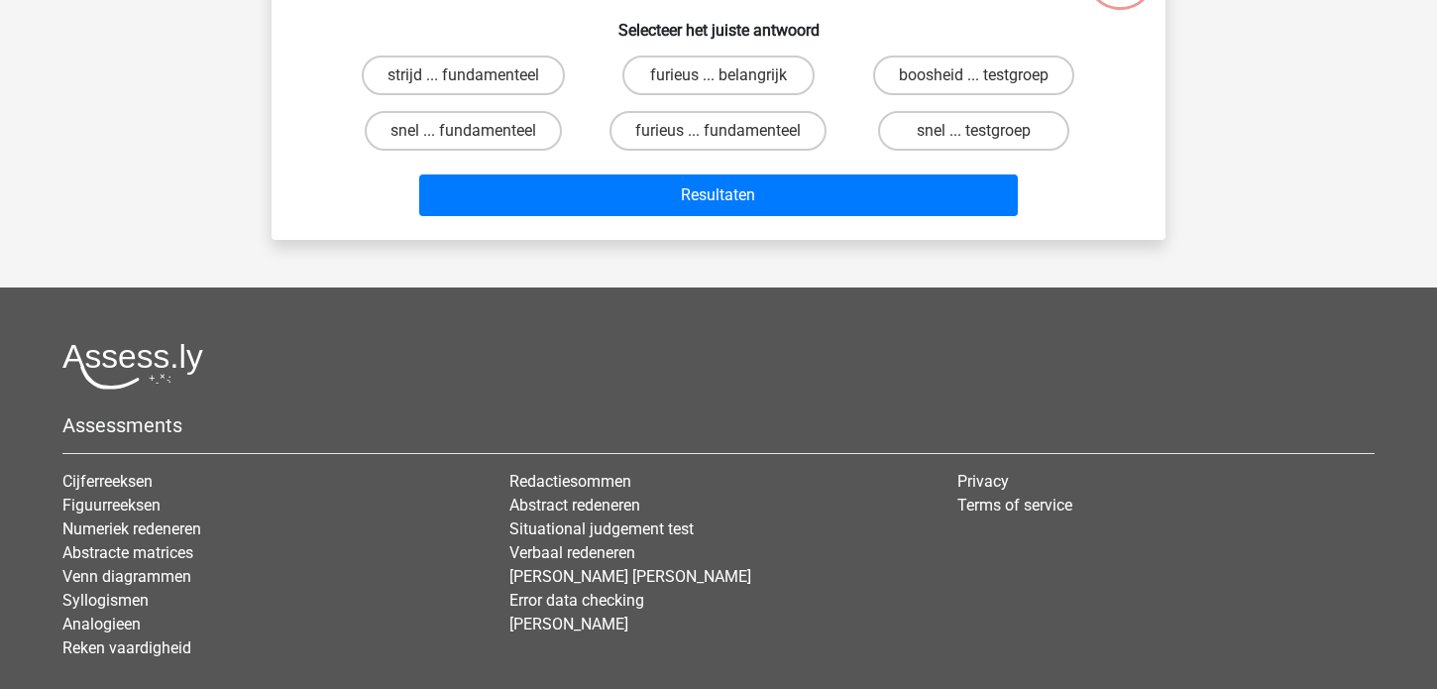
scroll to position [91, 0]
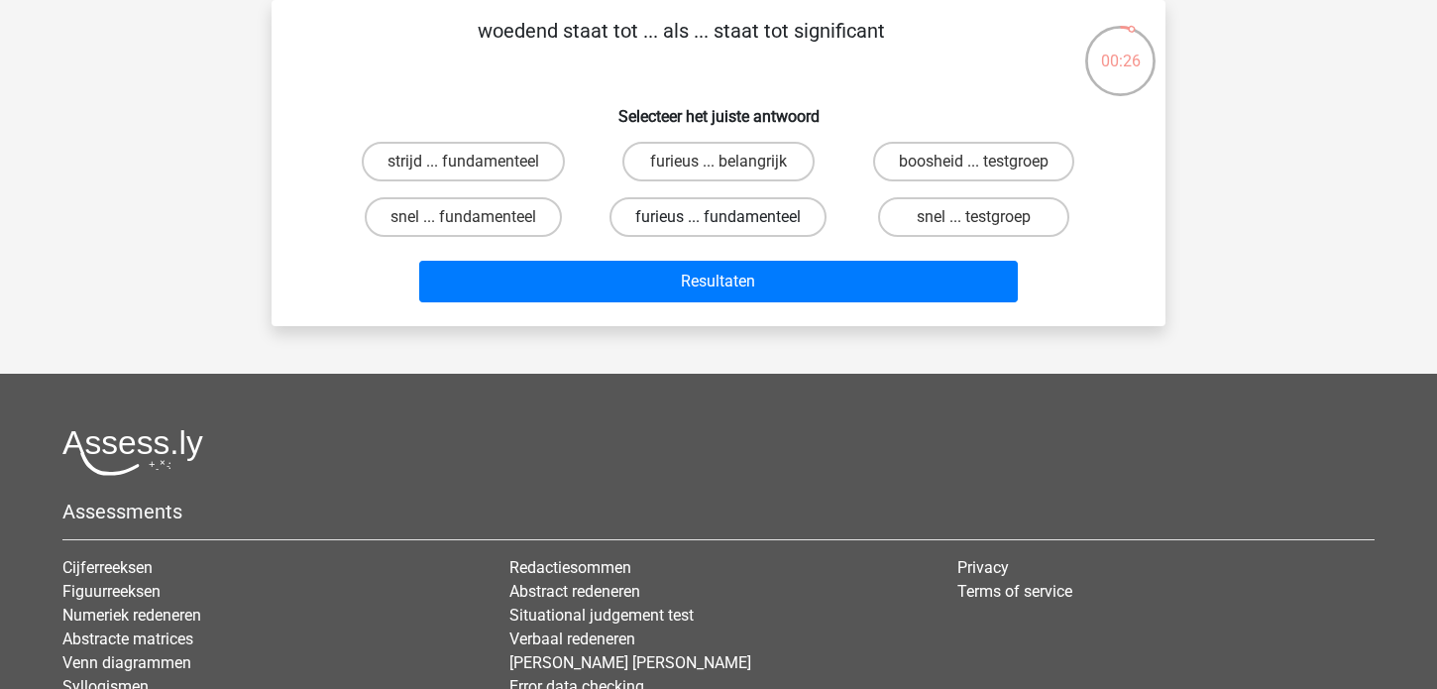
click at [724, 213] on label "furieus ... fundamenteel" at bounding box center [717, 217] width 217 height 40
click at [724, 217] on input "furieus ... fundamenteel" at bounding box center [724, 223] width 13 height 13
radio input "true"
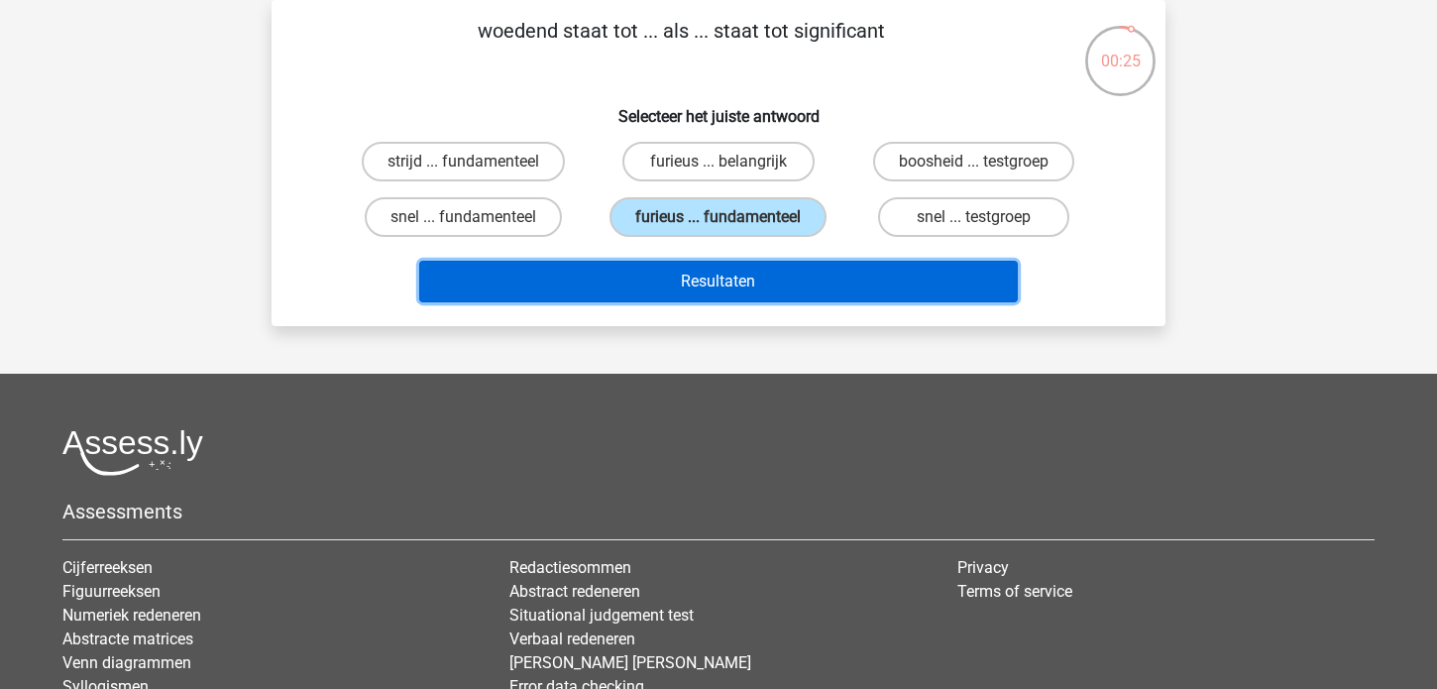
click at [712, 283] on button "Resultaten" at bounding box center [718, 282] width 599 height 42
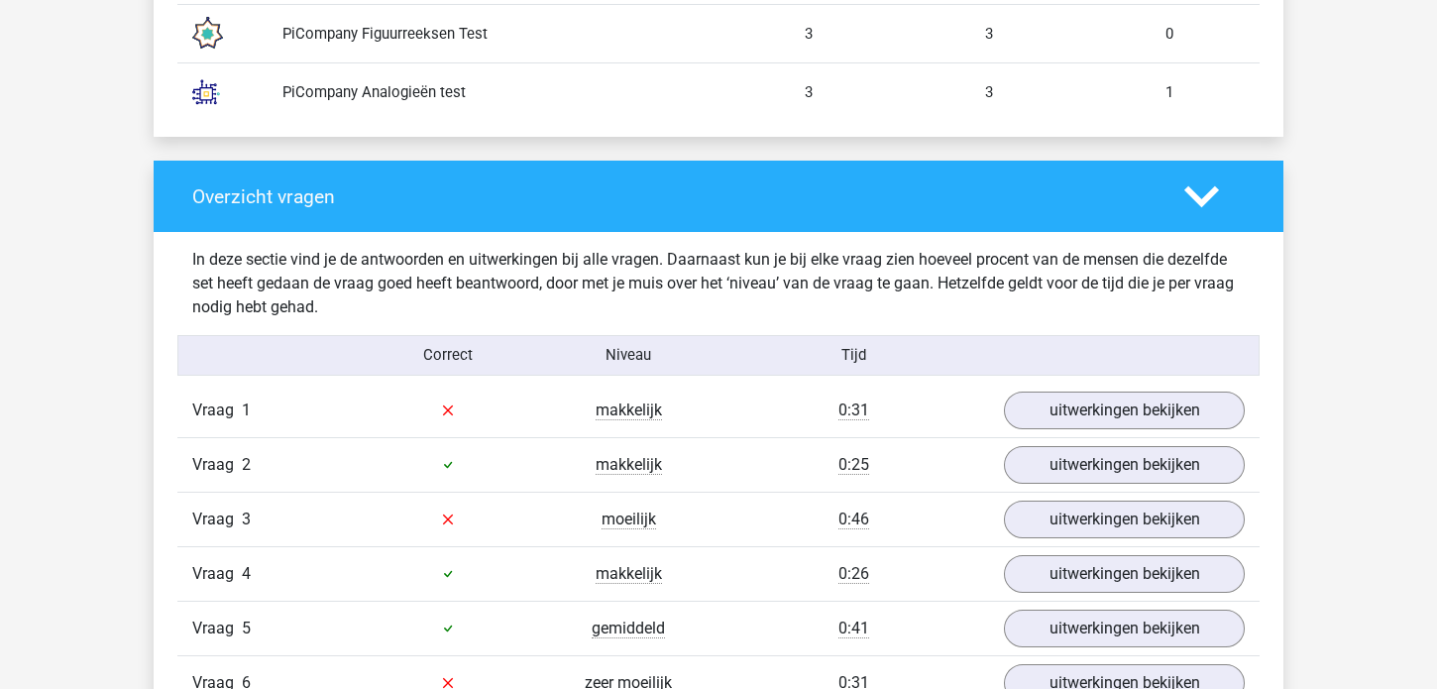
scroll to position [1943, 0]
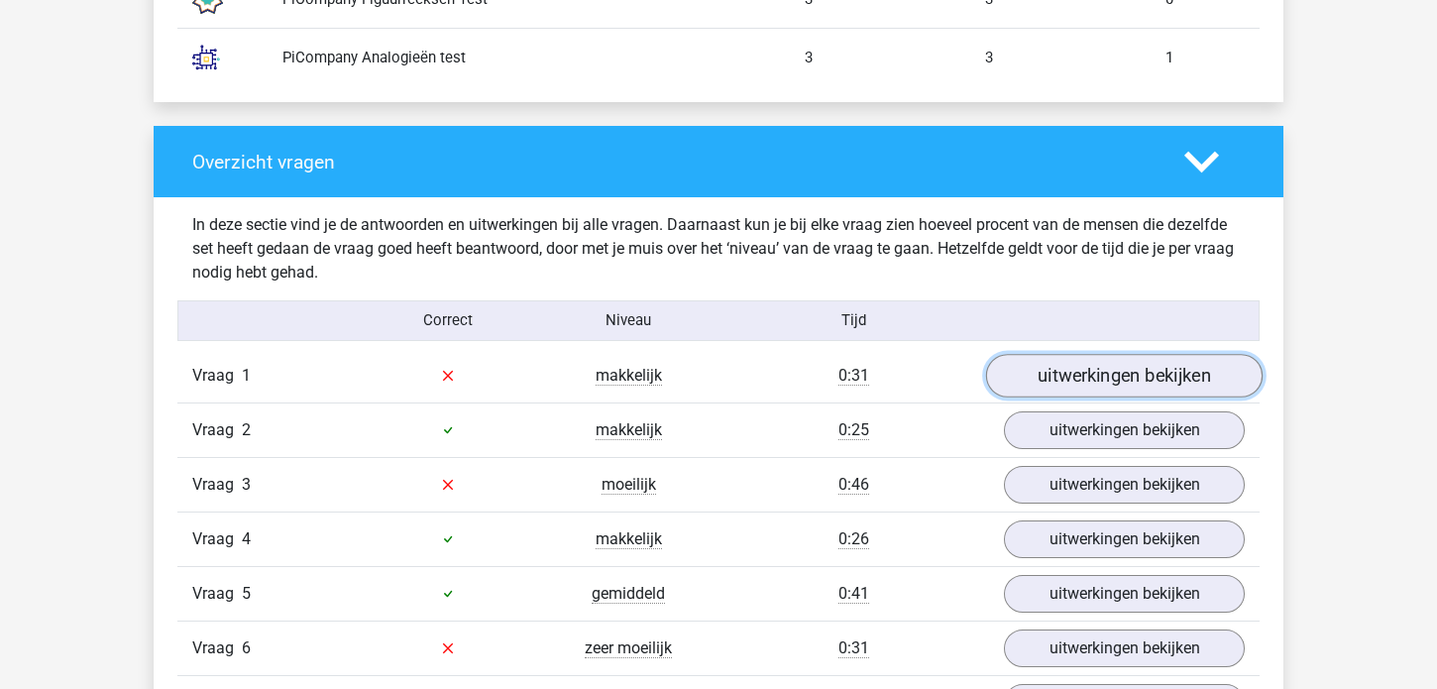
click at [1079, 373] on link "uitwerkingen bekijken" at bounding box center [1124, 376] width 276 height 44
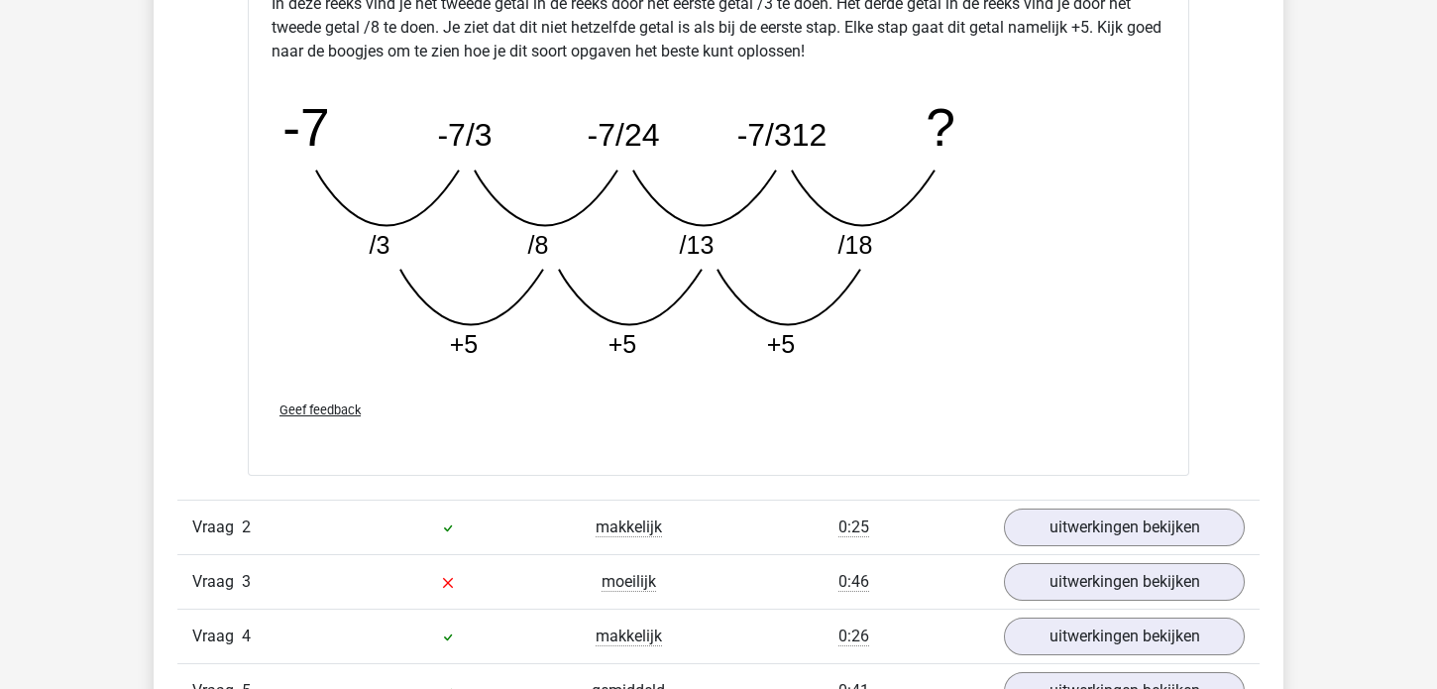
scroll to position [2972, 0]
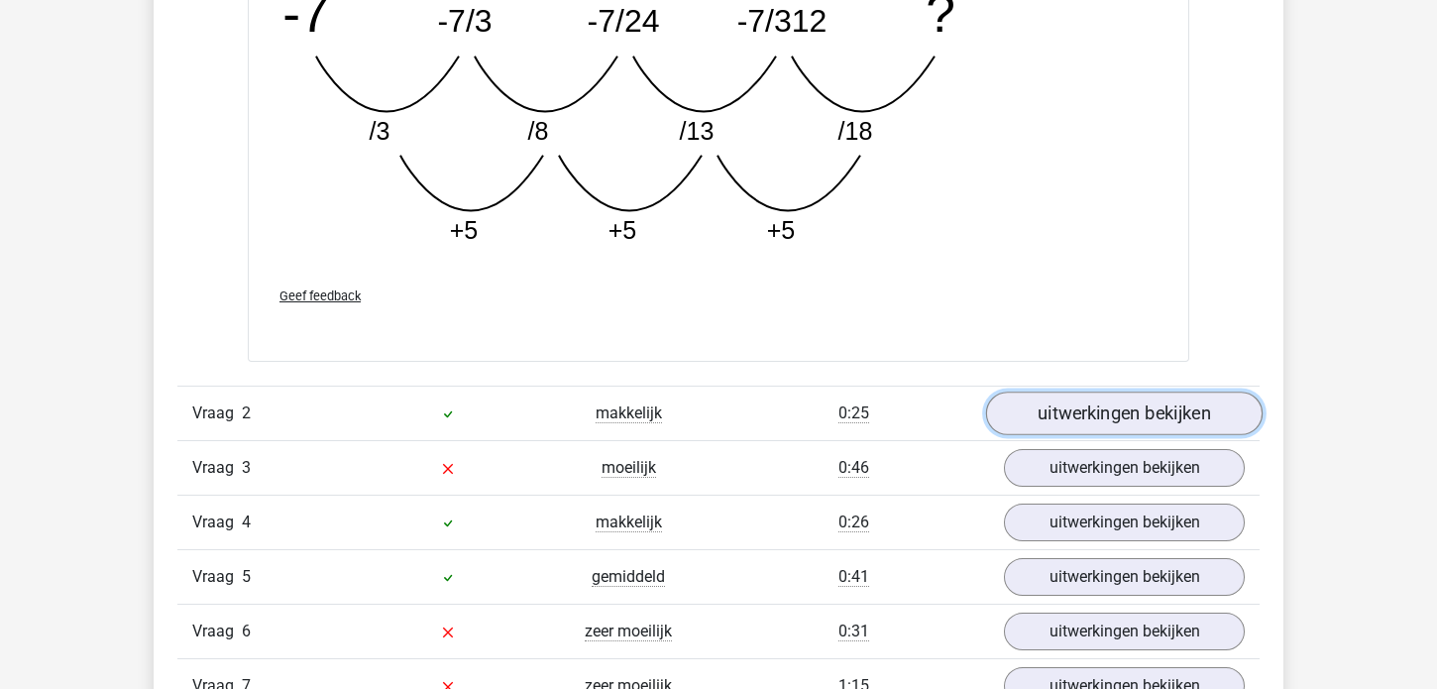
click at [1110, 405] on link "uitwerkingen bekijken" at bounding box center [1124, 414] width 276 height 44
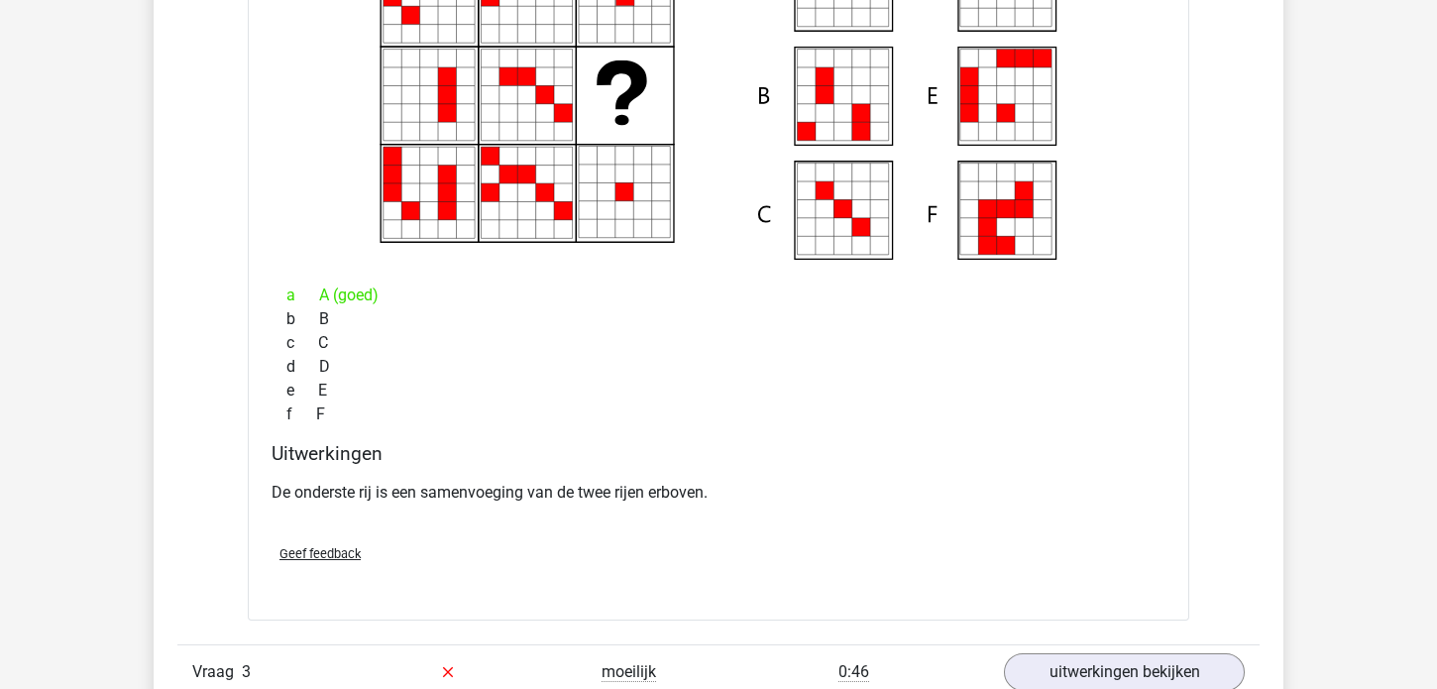
scroll to position [3658, 0]
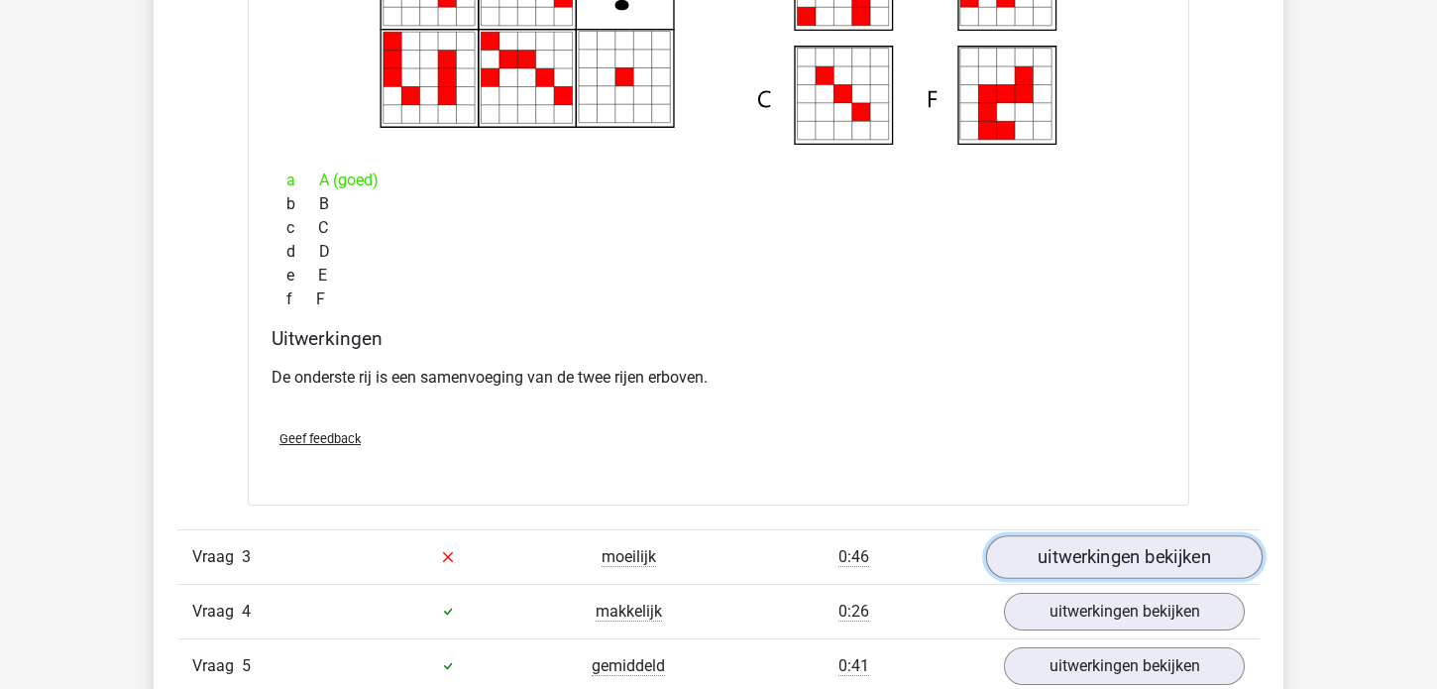
click at [1140, 545] on link "uitwerkingen bekijken" at bounding box center [1124, 557] width 276 height 44
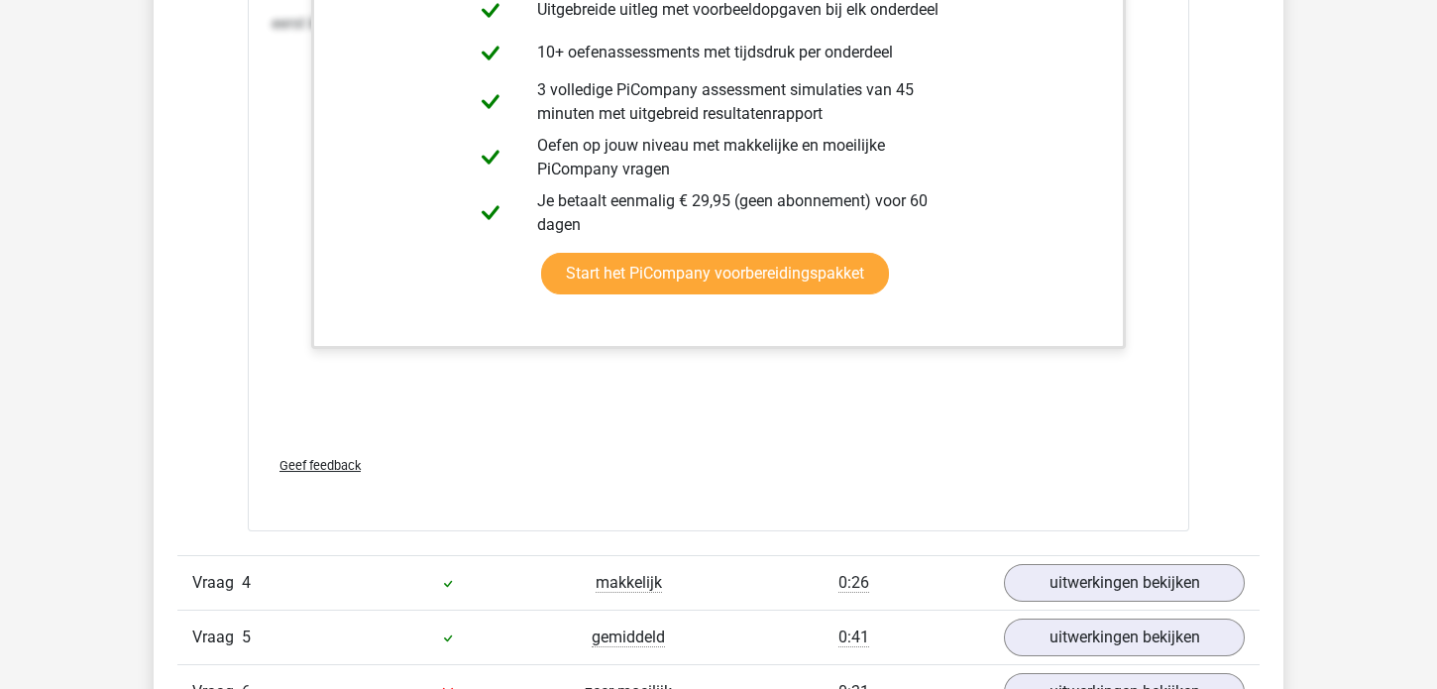
scroll to position [5601, 0]
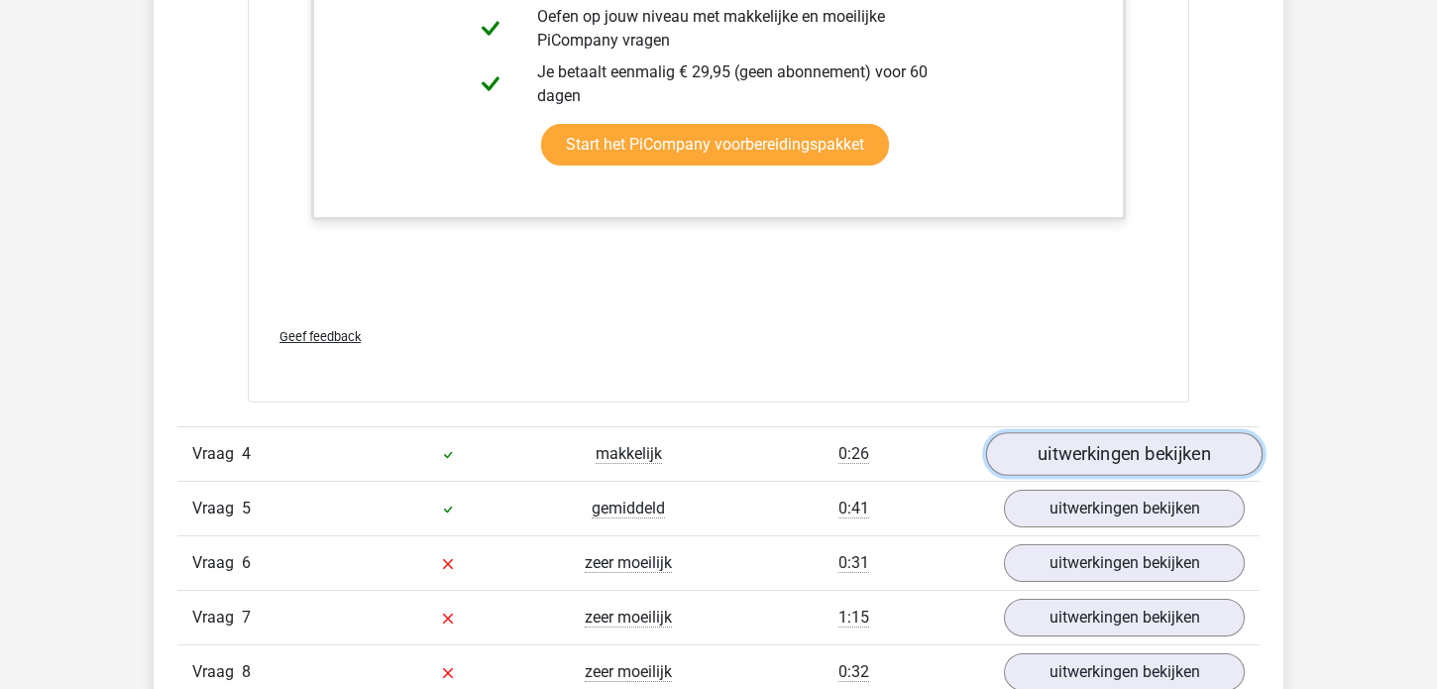
click at [1147, 439] on link "uitwerkingen bekijken" at bounding box center [1124, 454] width 276 height 44
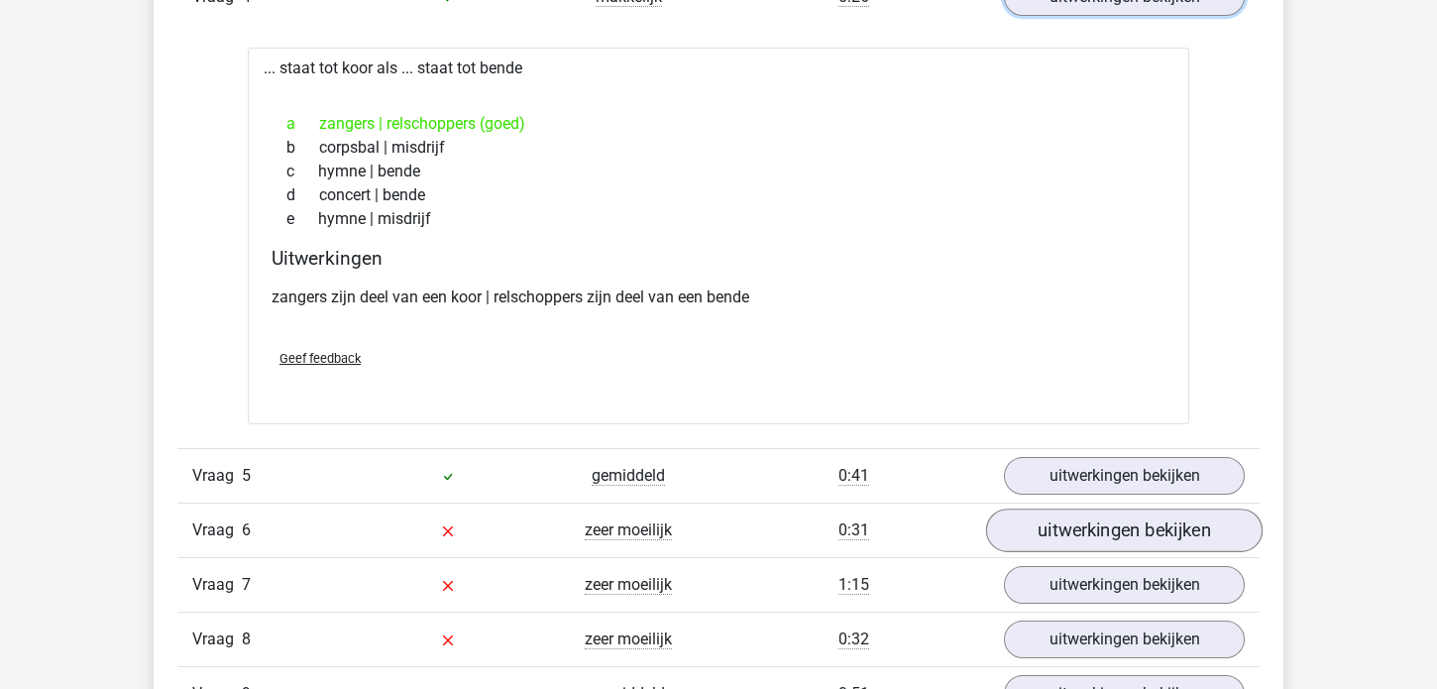
scroll to position [6059, 0]
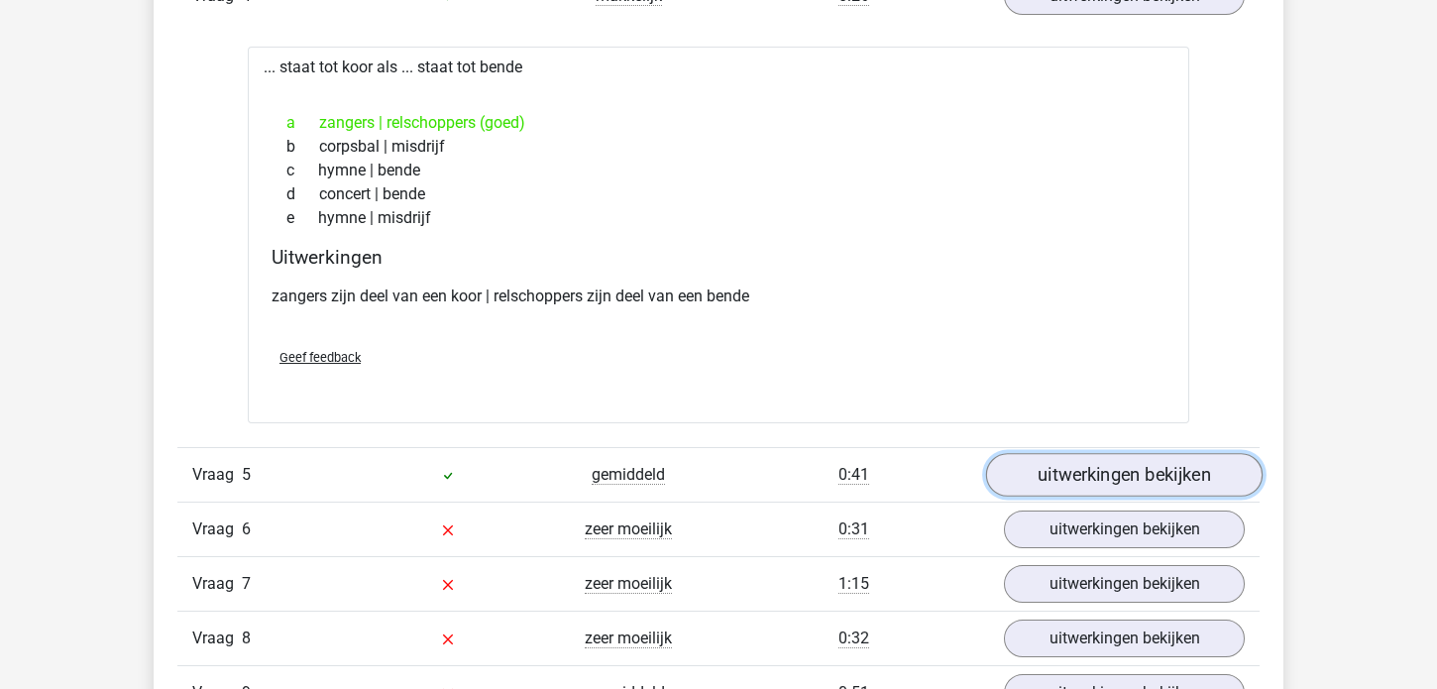
click at [1093, 465] on link "uitwerkingen bekijken" at bounding box center [1124, 475] width 276 height 44
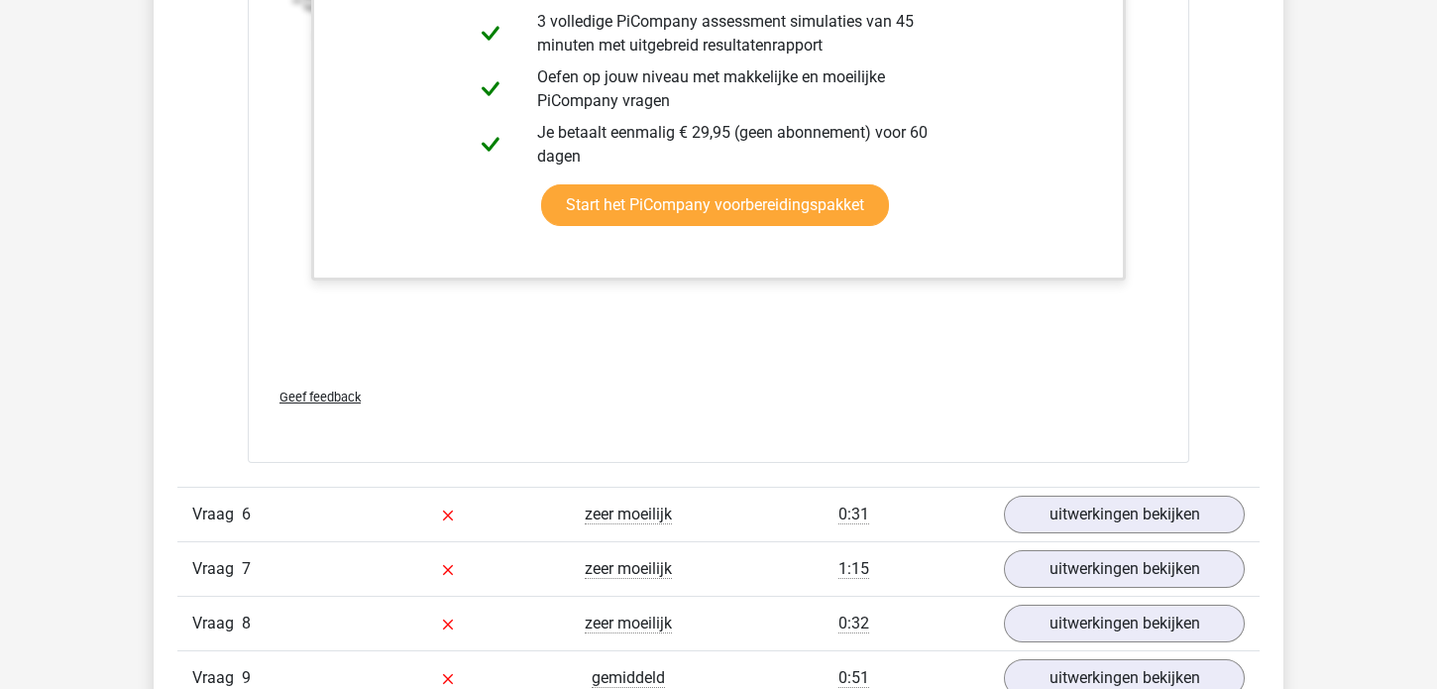
scroll to position [7317, 0]
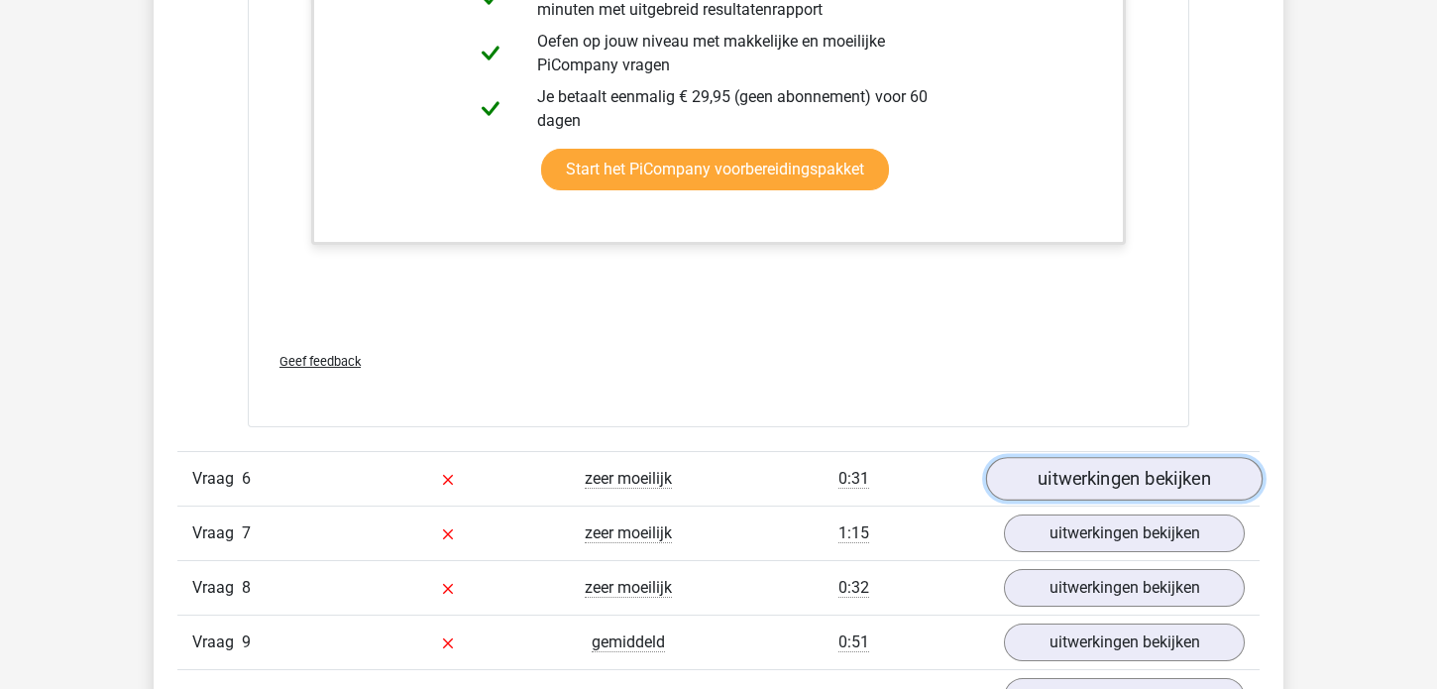
click at [1120, 470] on link "uitwerkingen bekijken" at bounding box center [1124, 479] width 276 height 44
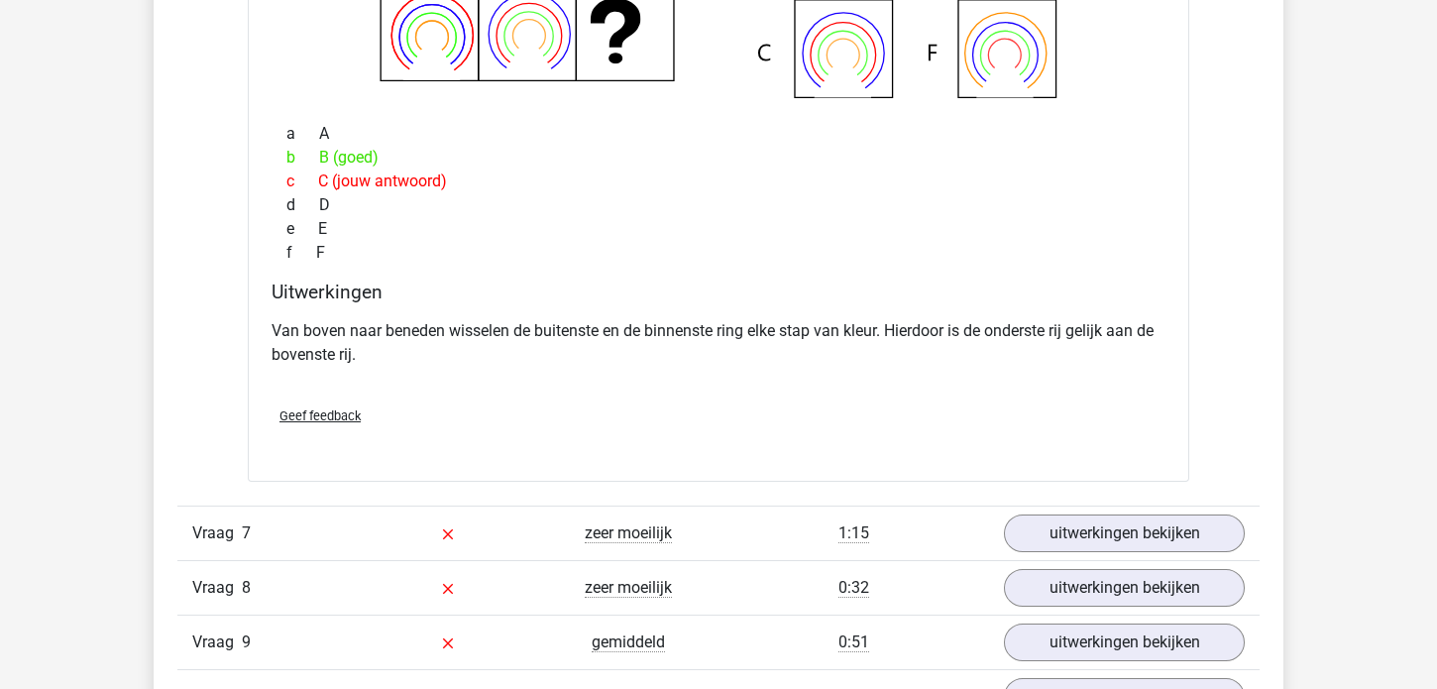
scroll to position [8117, 0]
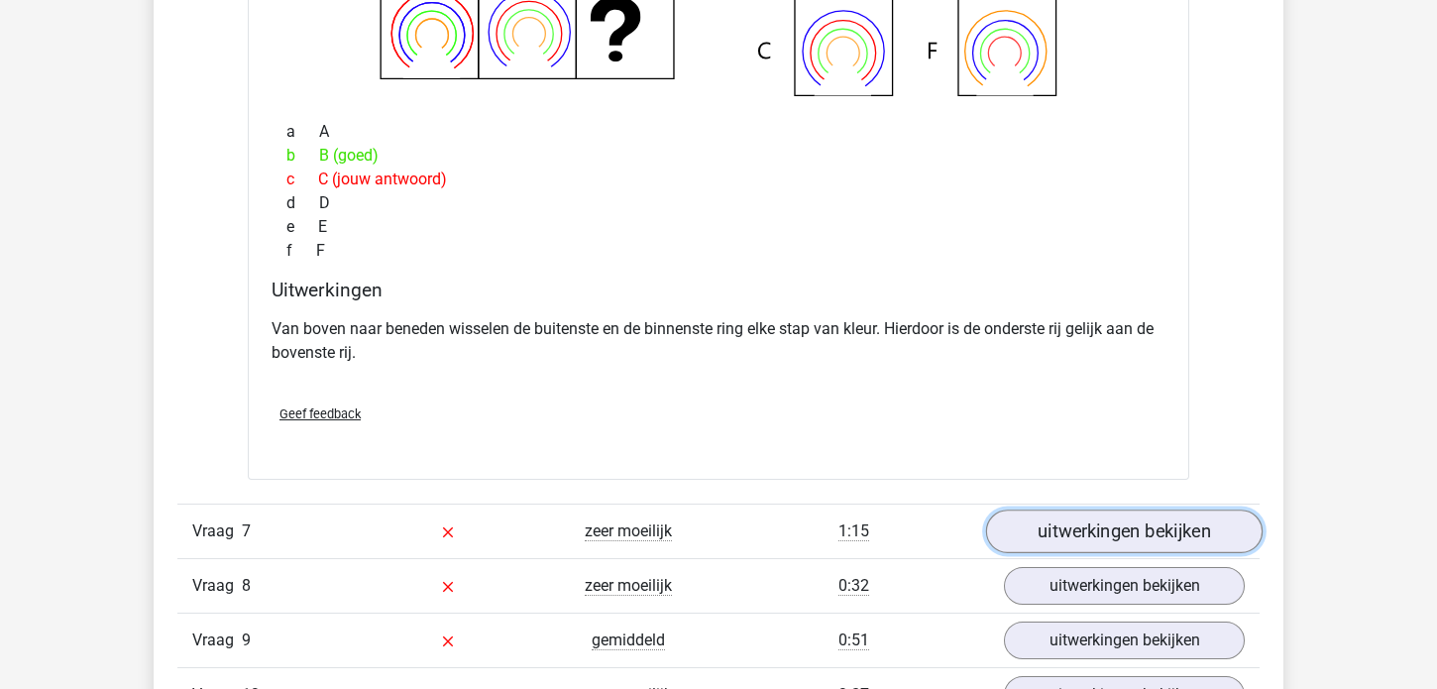
click at [1133, 514] on link "uitwerkingen bekijken" at bounding box center [1124, 531] width 276 height 44
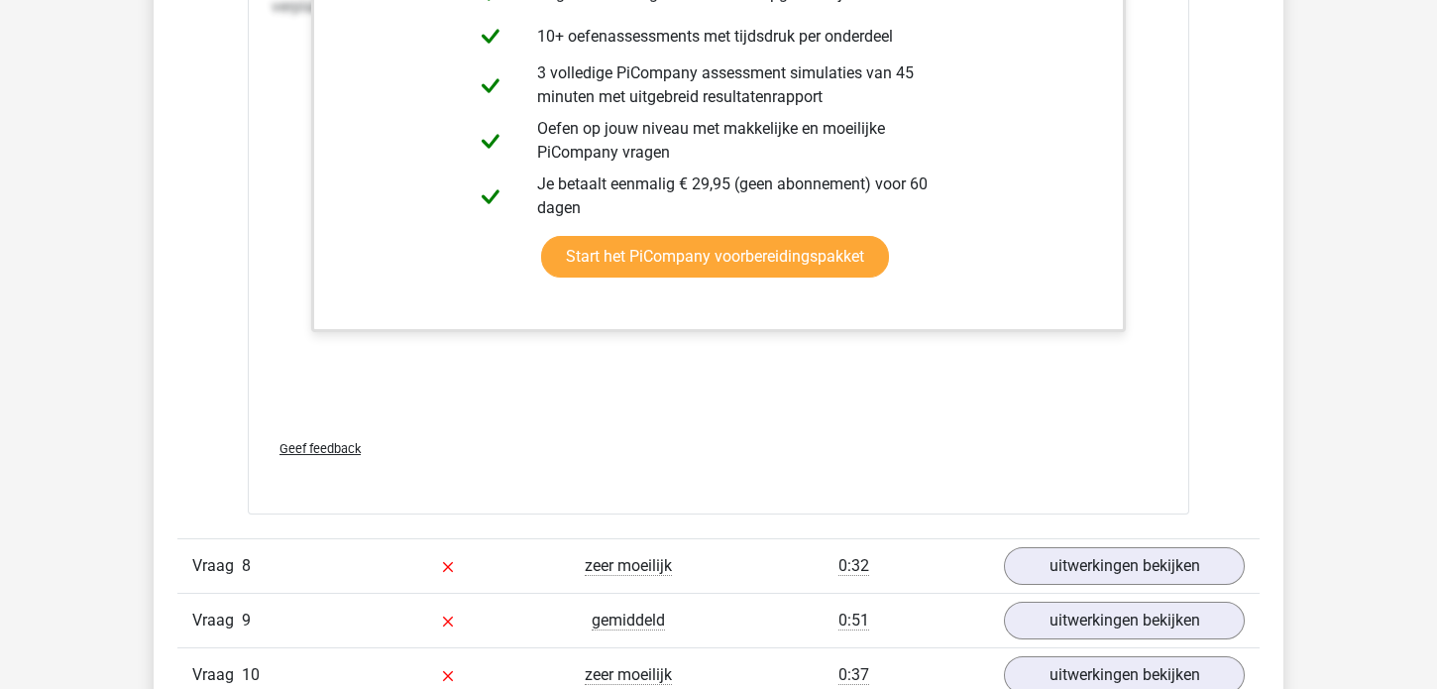
scroll to position [10060, 0]
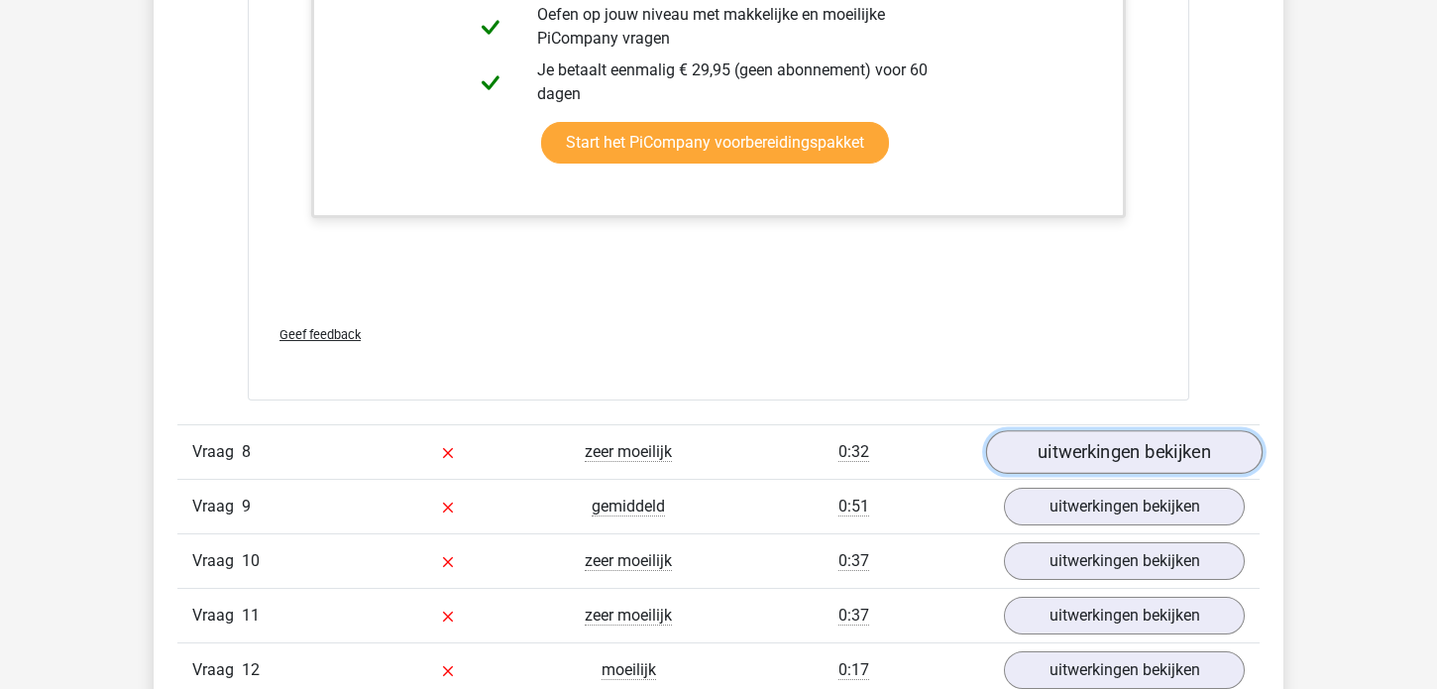
click at [1112, 445] on link "uitwerkingen bekijken" at bounding box center [1124, 452] width 276 height 44
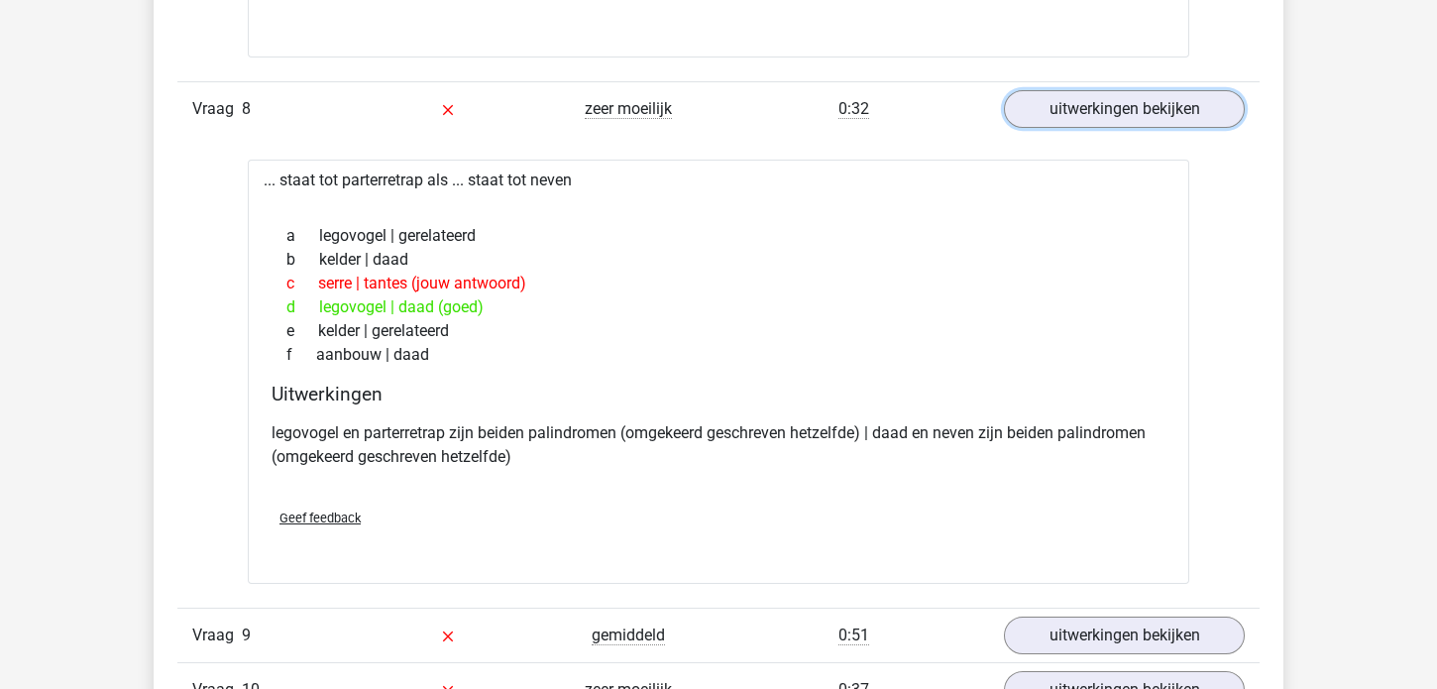
scroll to position [10518, 0]
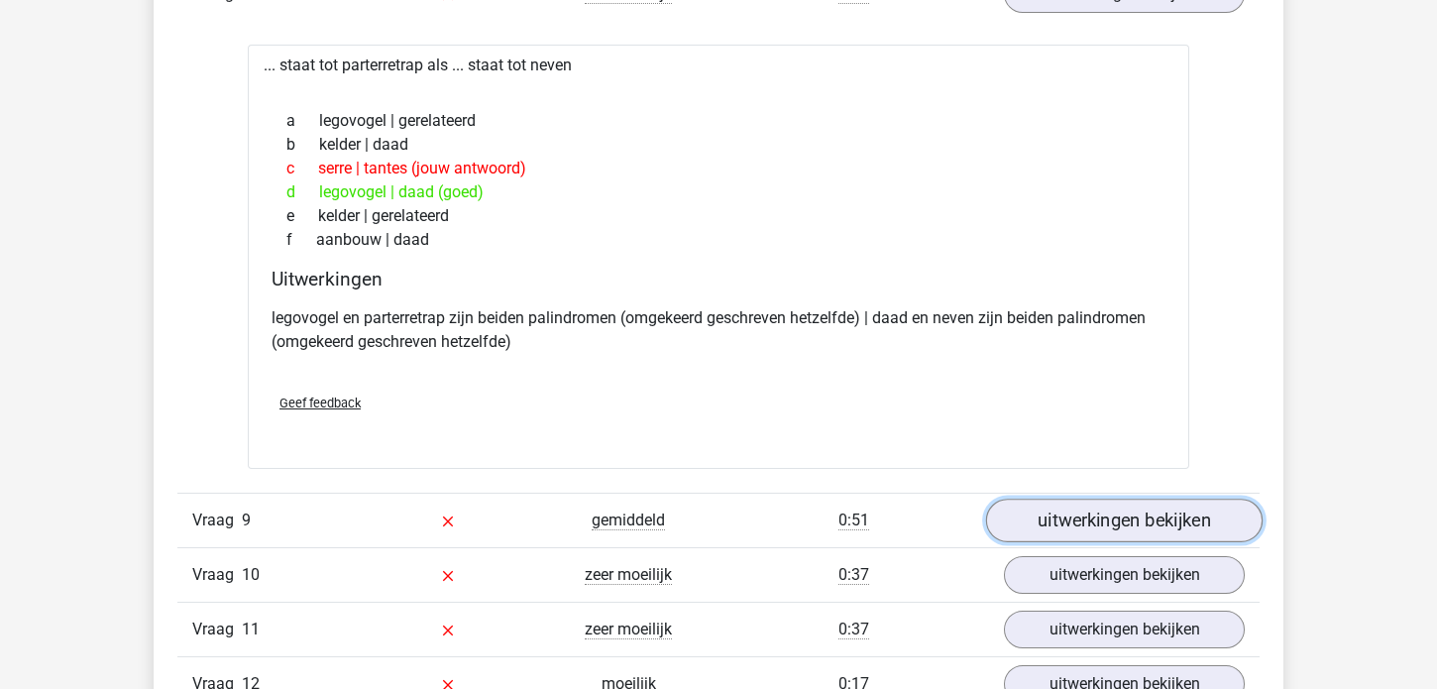
click at [1140, 501] on link "uitwerkingen bekijken" at bounding box center [1124, 521] width 276 height 44
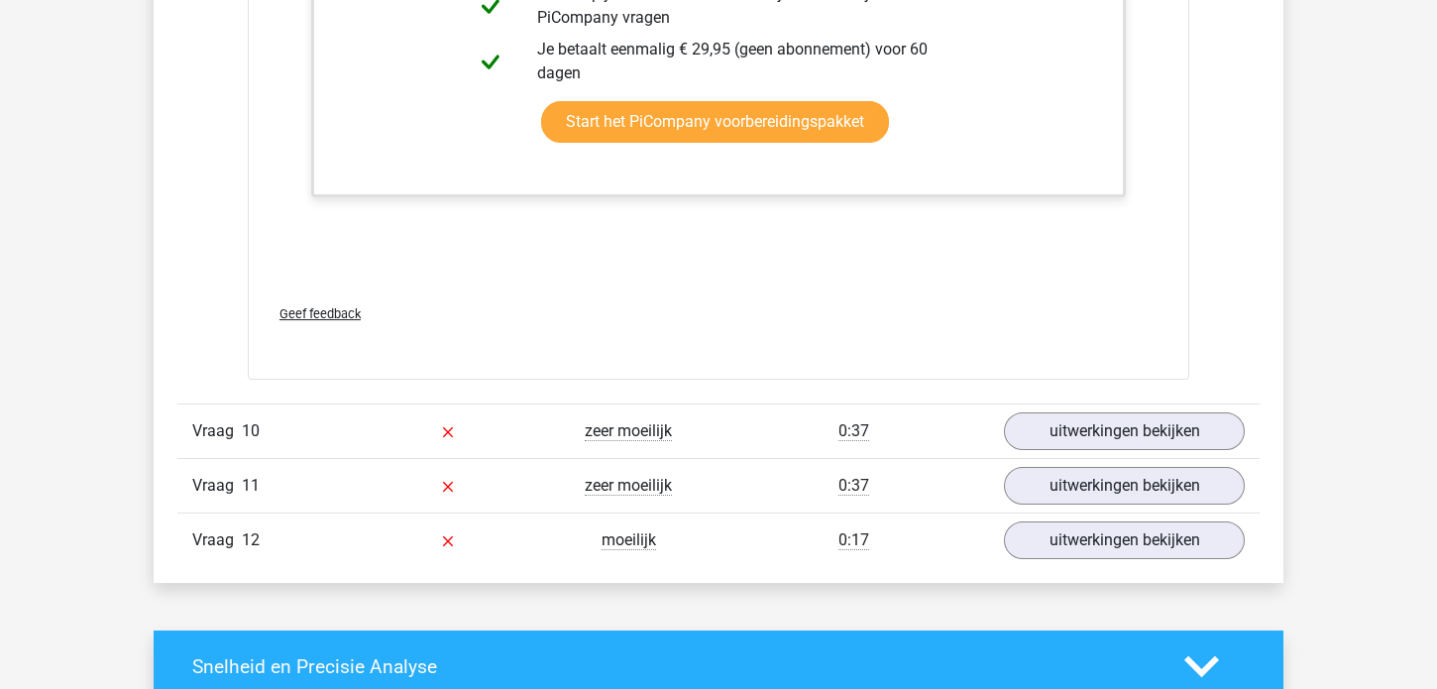
scroll to position [11889, 0]
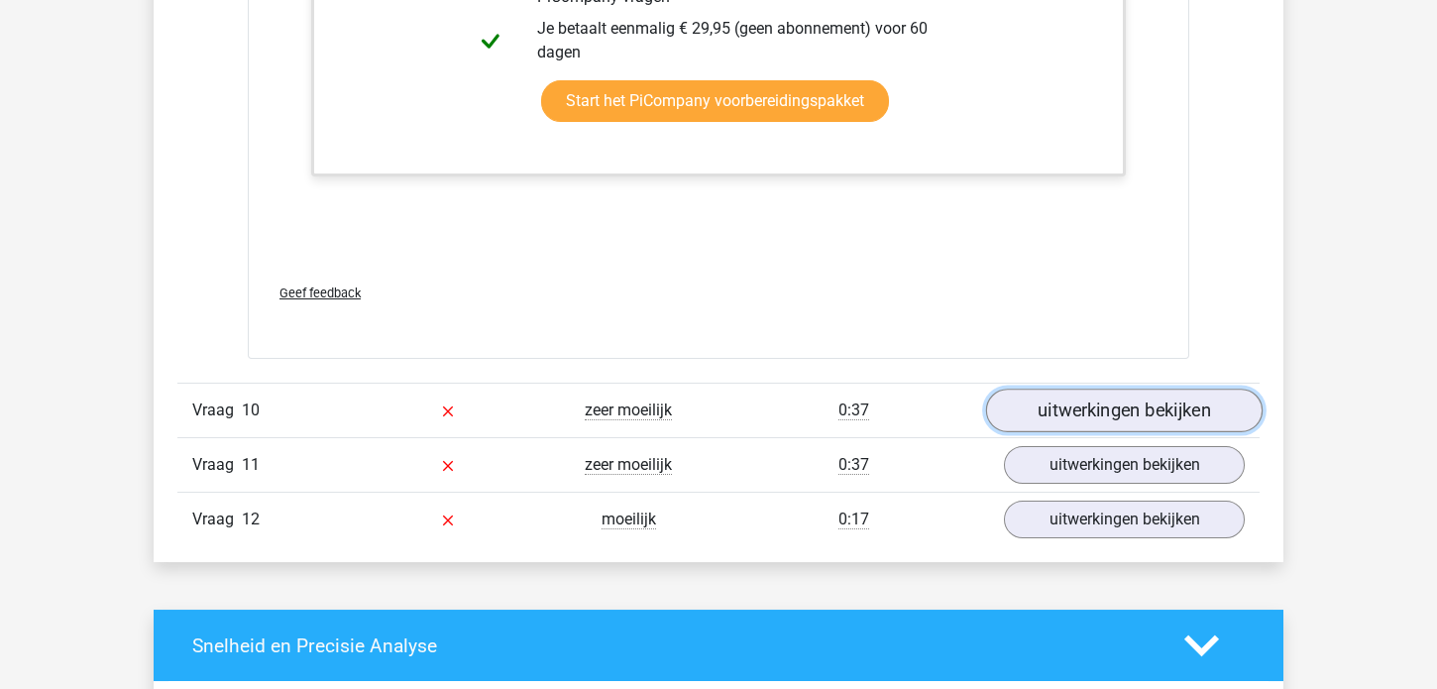
click at [1093, 395] on link "uitwerkingen bekijken" at bounding box center [1124, 410] width 276 height 44
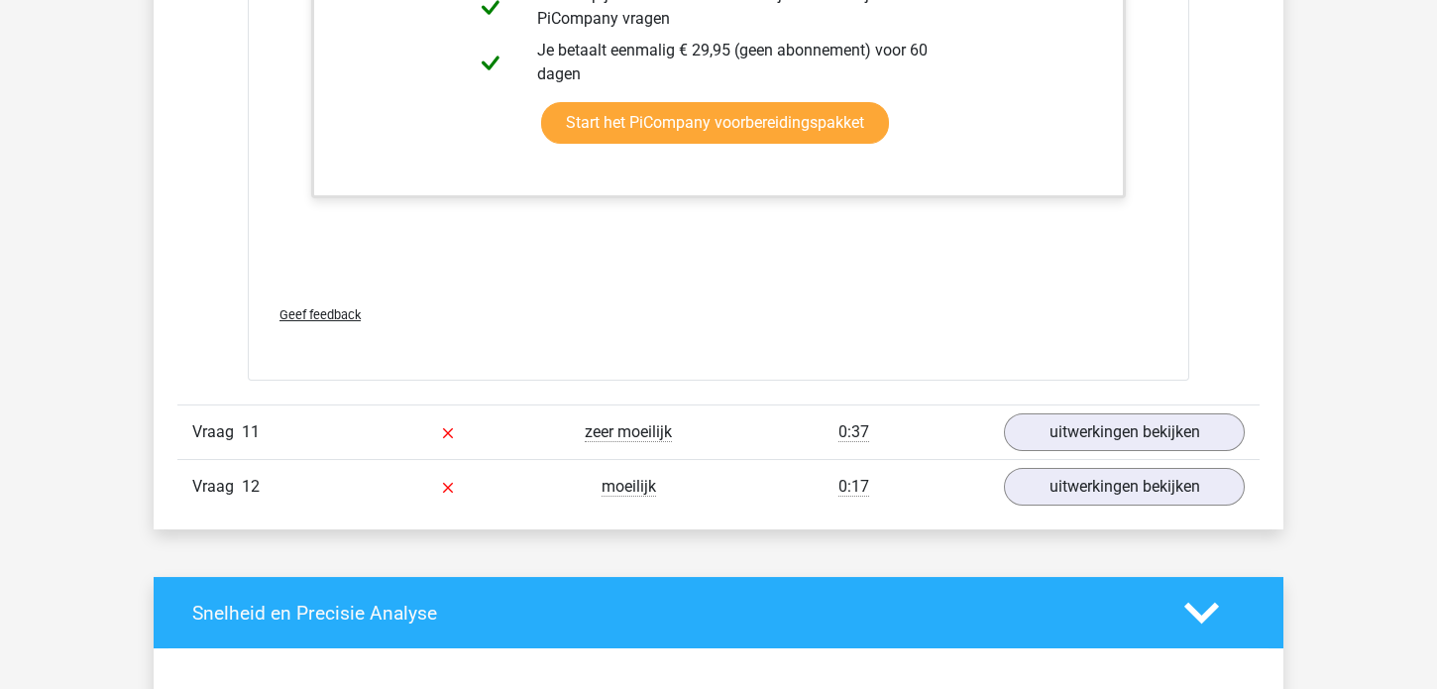
scroll to position [13262, 0]
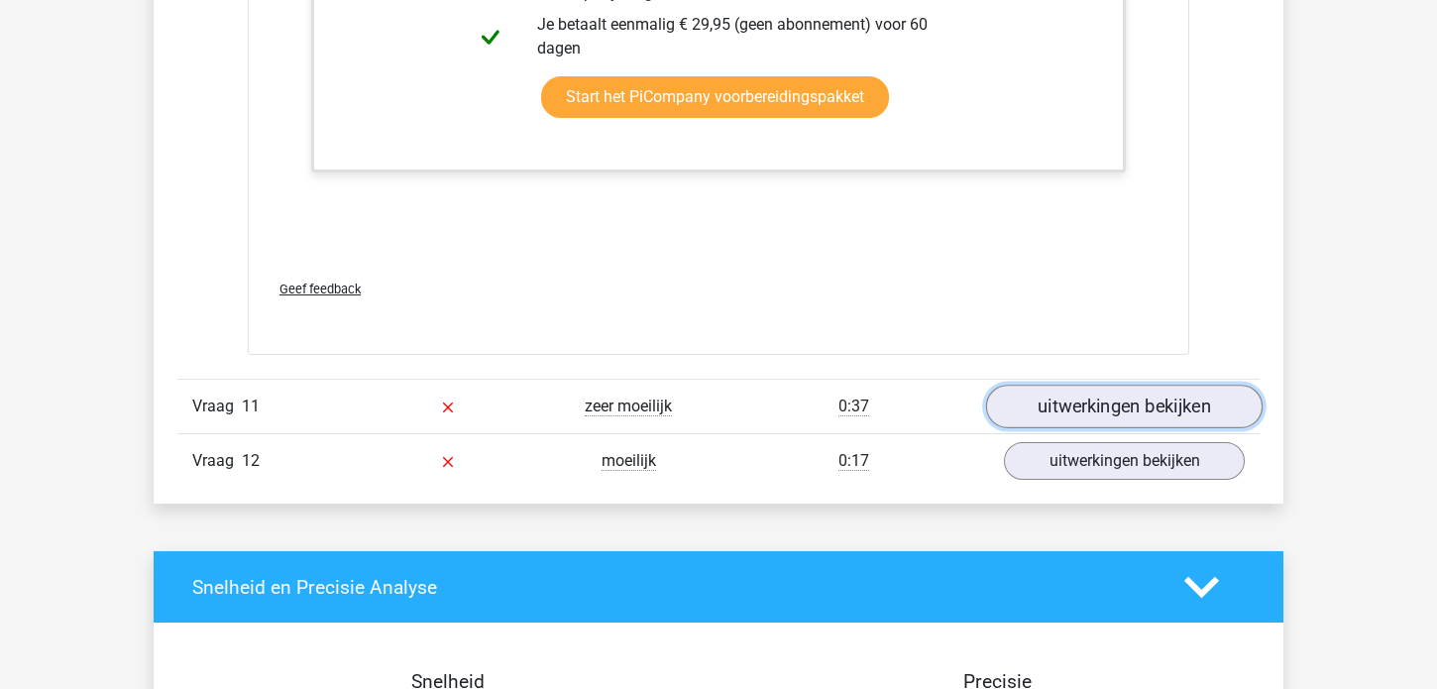
click at [1177, 384] on link "uitwerkingen bekijken" at bounding box center [1124, 406] width 276 height 44
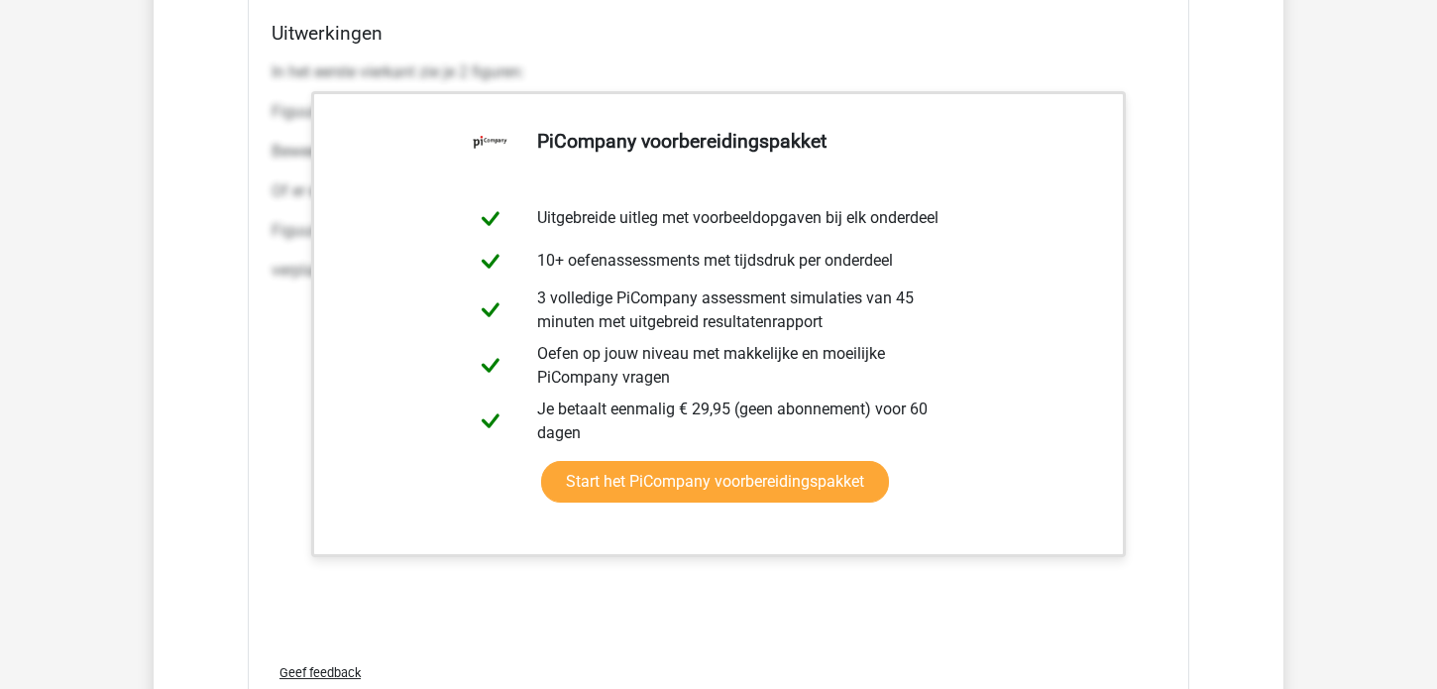
scroll to position [14977, 0]
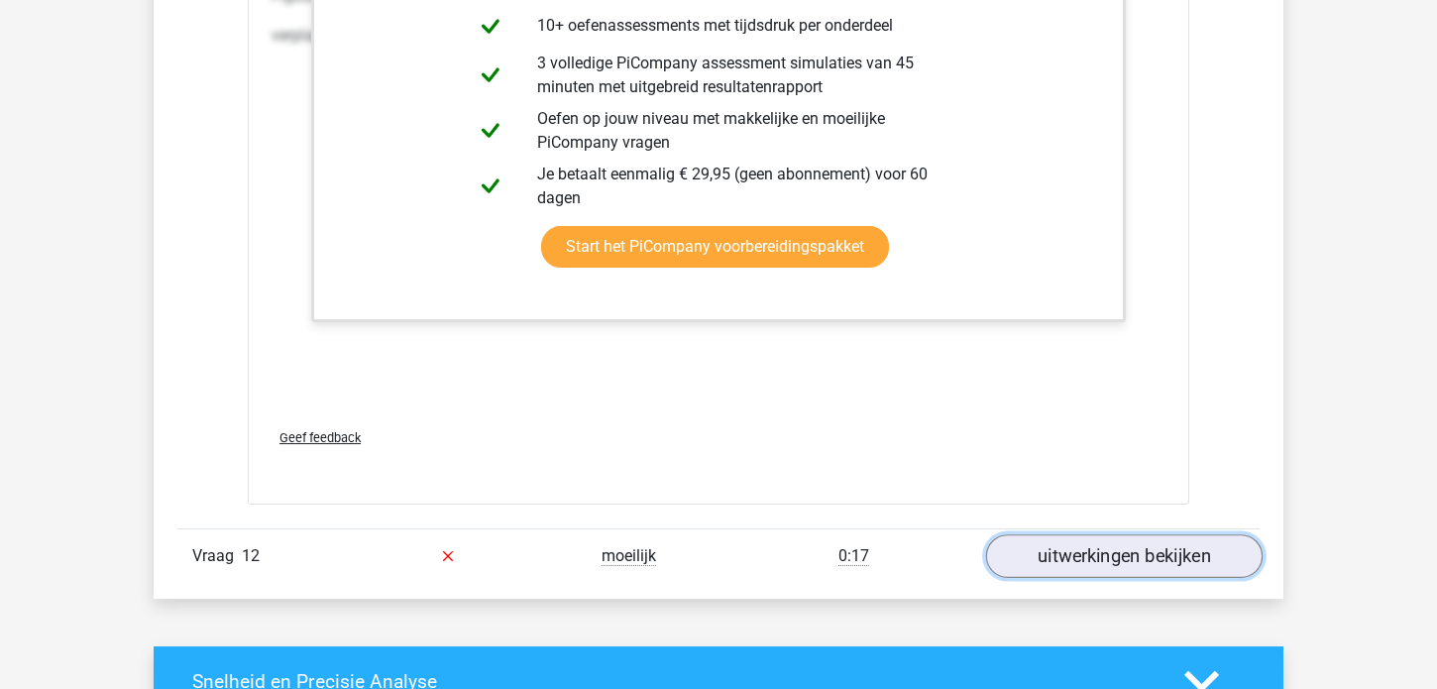
click at [1124, 534] on link "uitwerkingen bekijken" at bounding box center [1124, 556] width 276 height 44
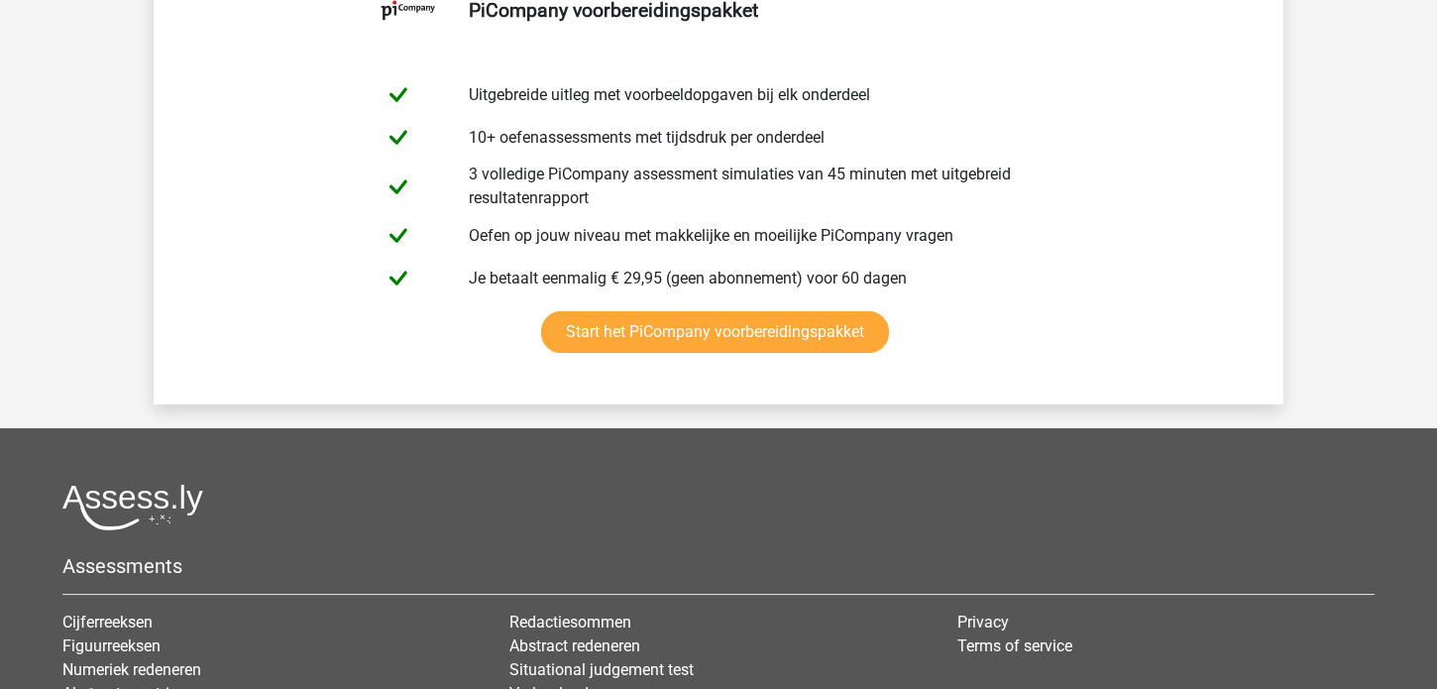
scroll to position [17264, 0]
